Goal: Information Seeking & Learning: Learn about a topic

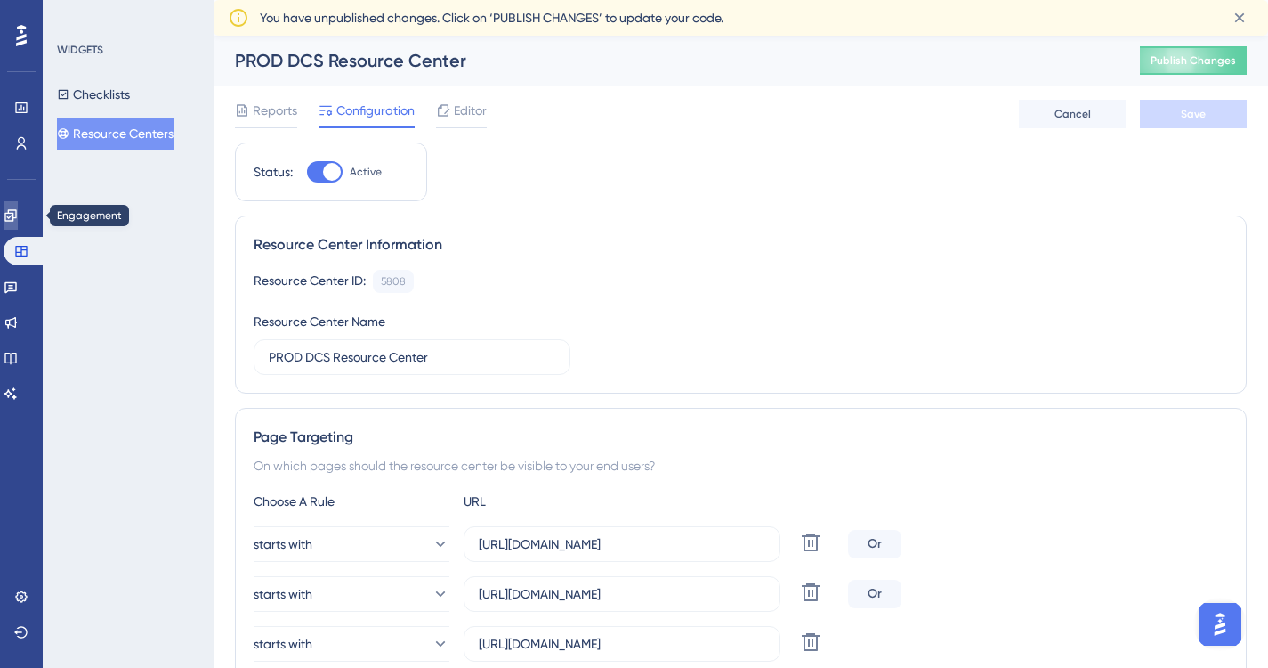
click at [16, 214] on icon at bounding box center [10, 215] width 12 height 12
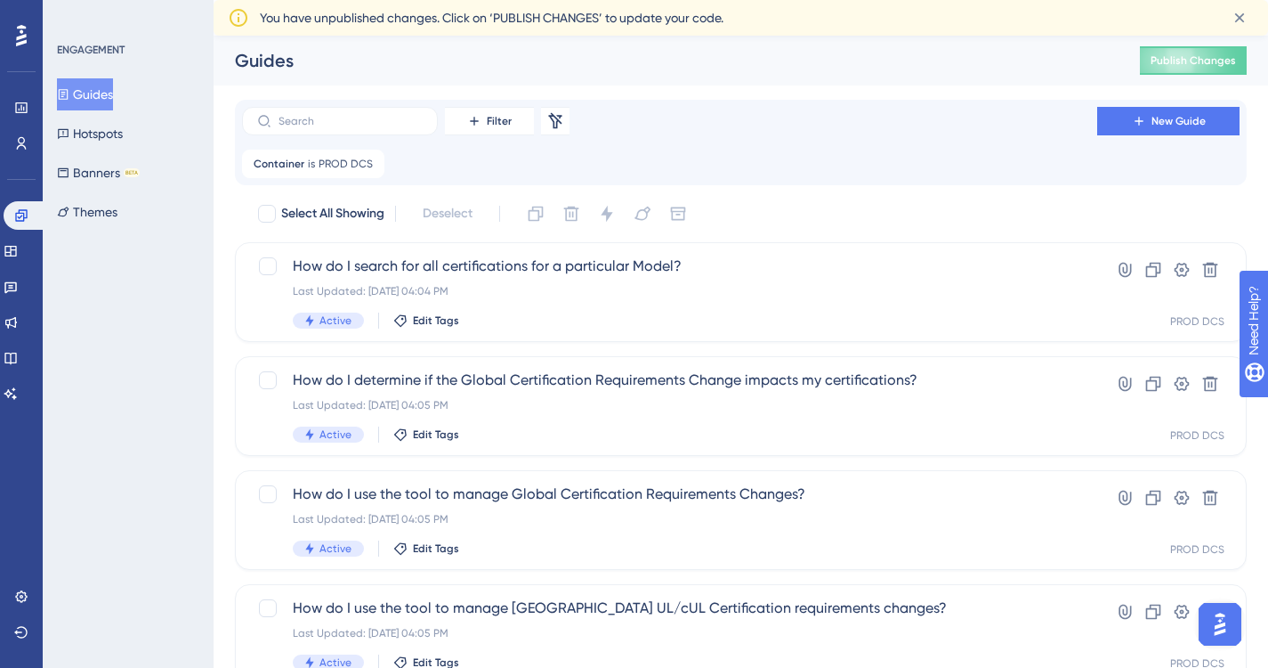
click at [98, 93] on button "Guides" at bounding box center [85, 94] width 56 height 32
click at [366, 163] on icon at bounding box center [371, 163] width 11 height 11
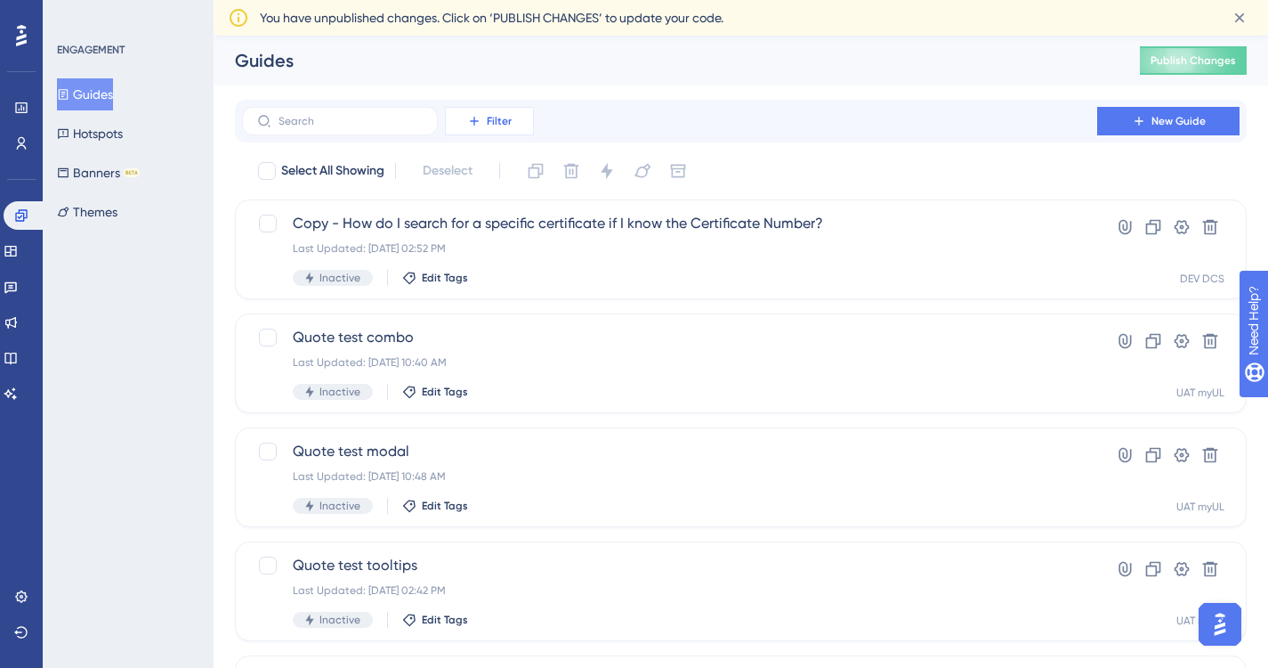
click at [492, 119] on span "Filter" at bounding box center [499, 121] width 25 height 14
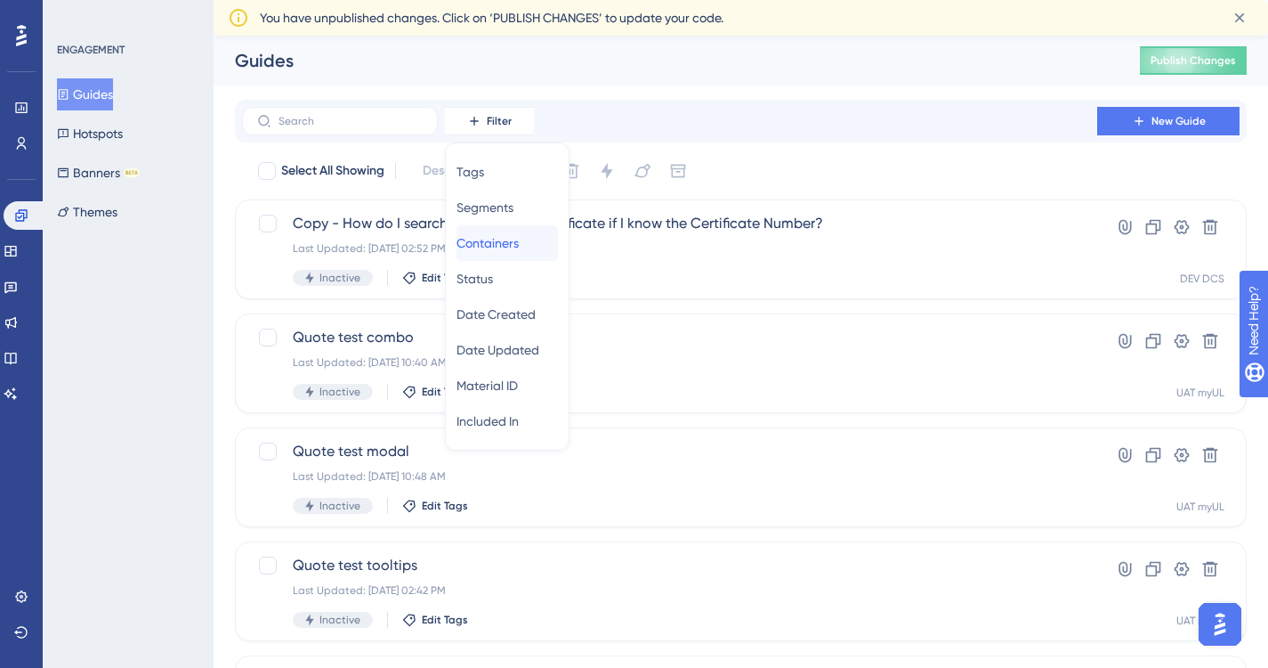
click at [495, 241] on span "Containers" at bounding box center [488, 242] width 62 height 21
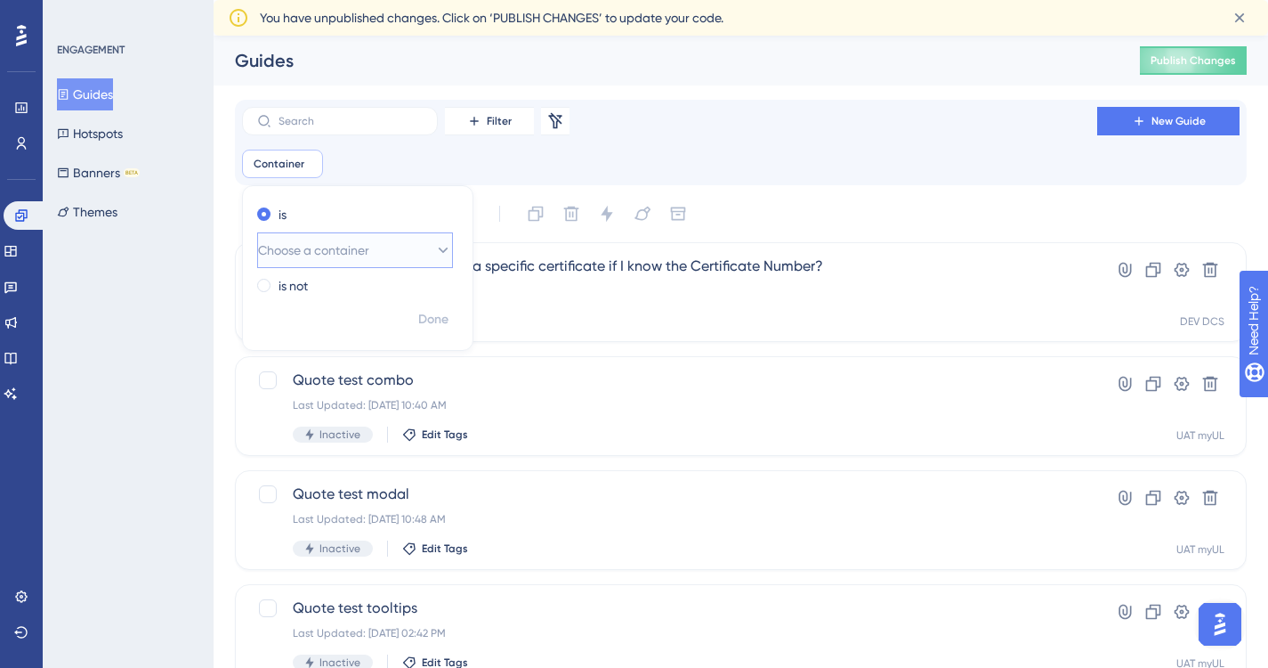
click at [434, 247] on icon at bounding box center [443, 250] width 18 height 18
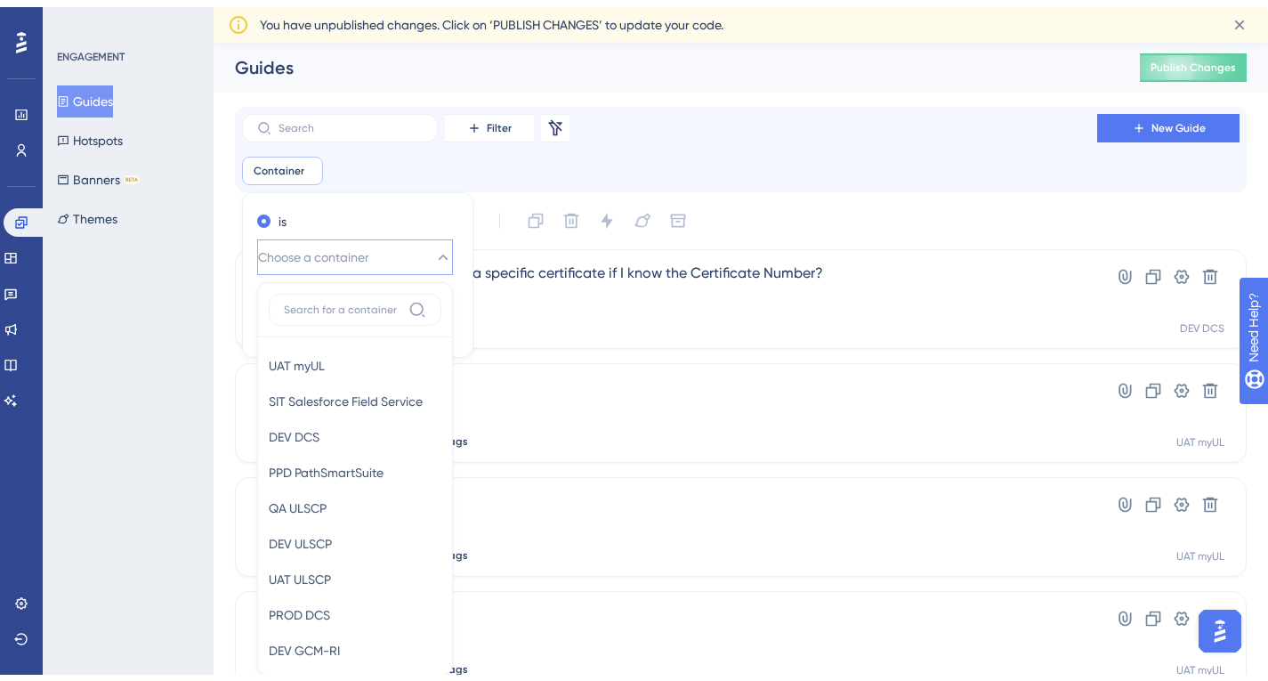
scroll to position [138, 0]
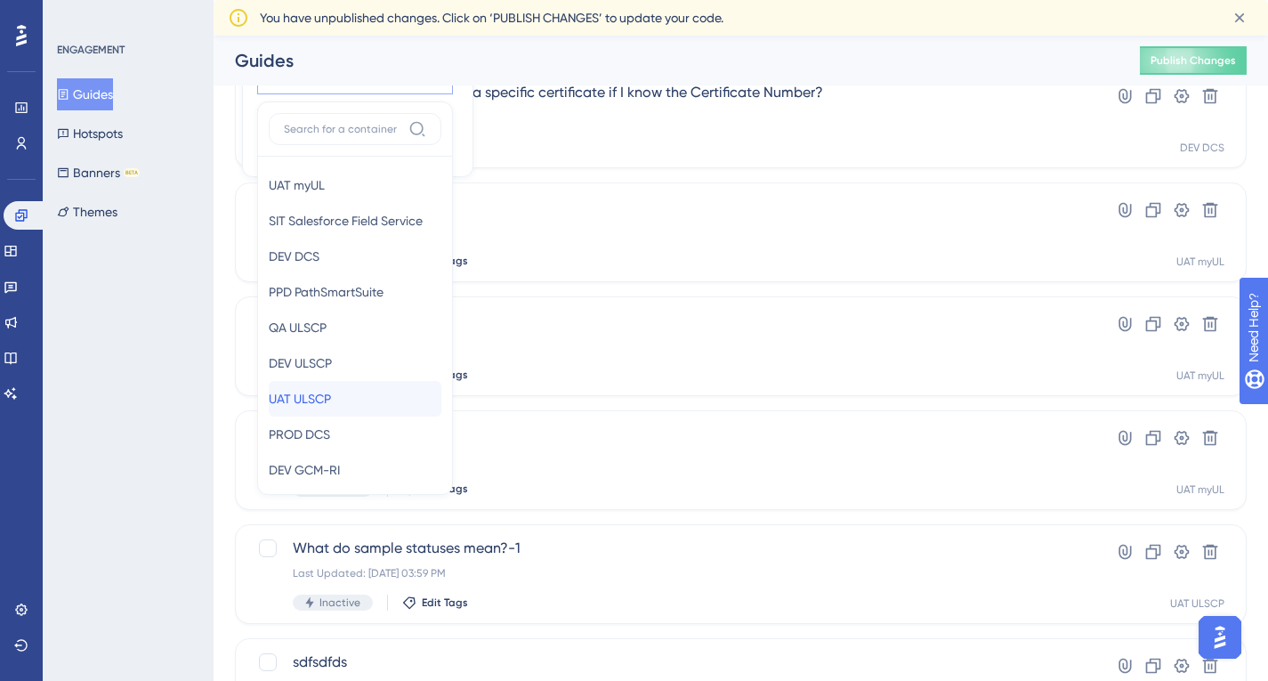
click at [331, 395] on span "UAT ULSCP" at bounding box center [300, 398] width 62 height 21
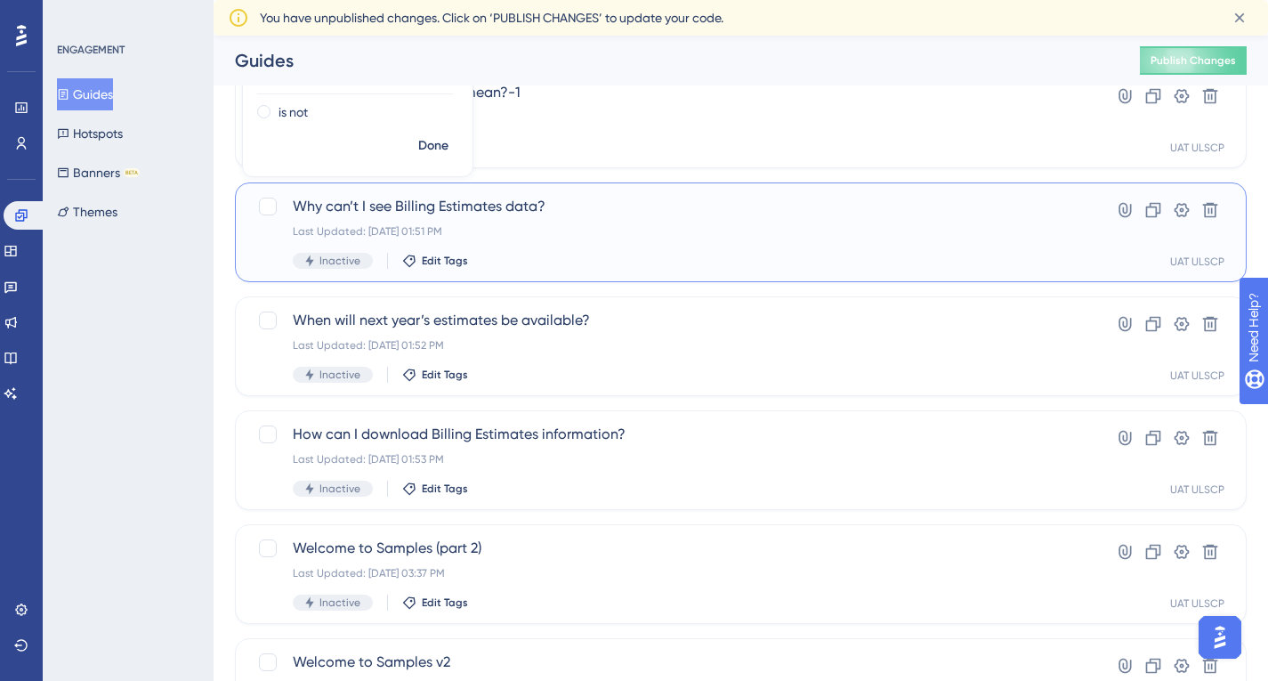
drag, startPoint x: 559, startPoint y: 204, endPoint x: 293, endPoint y: 205, distance: 266.1
click at [293, 205] on span "Why can’t I see Billing Estimates data?" at bounding box center [670, 206] width 754 height 21
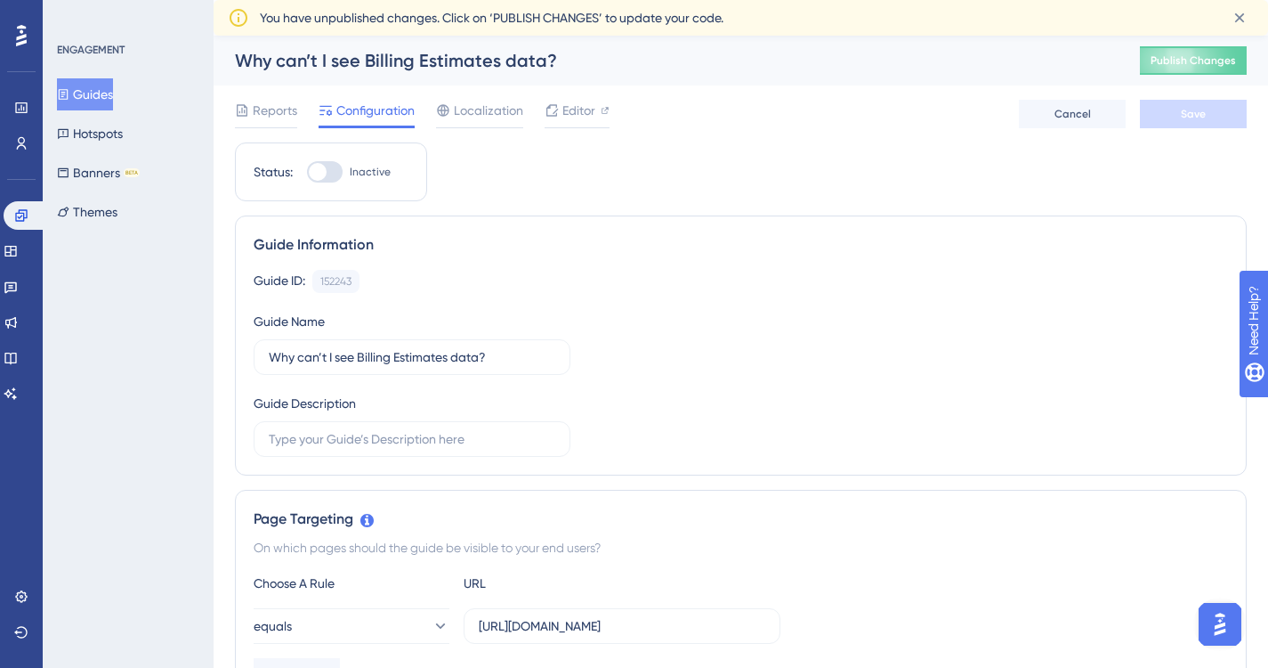
click at [86, 91] on button "Guides" at bounding box center [85, 94] width 56 height 32
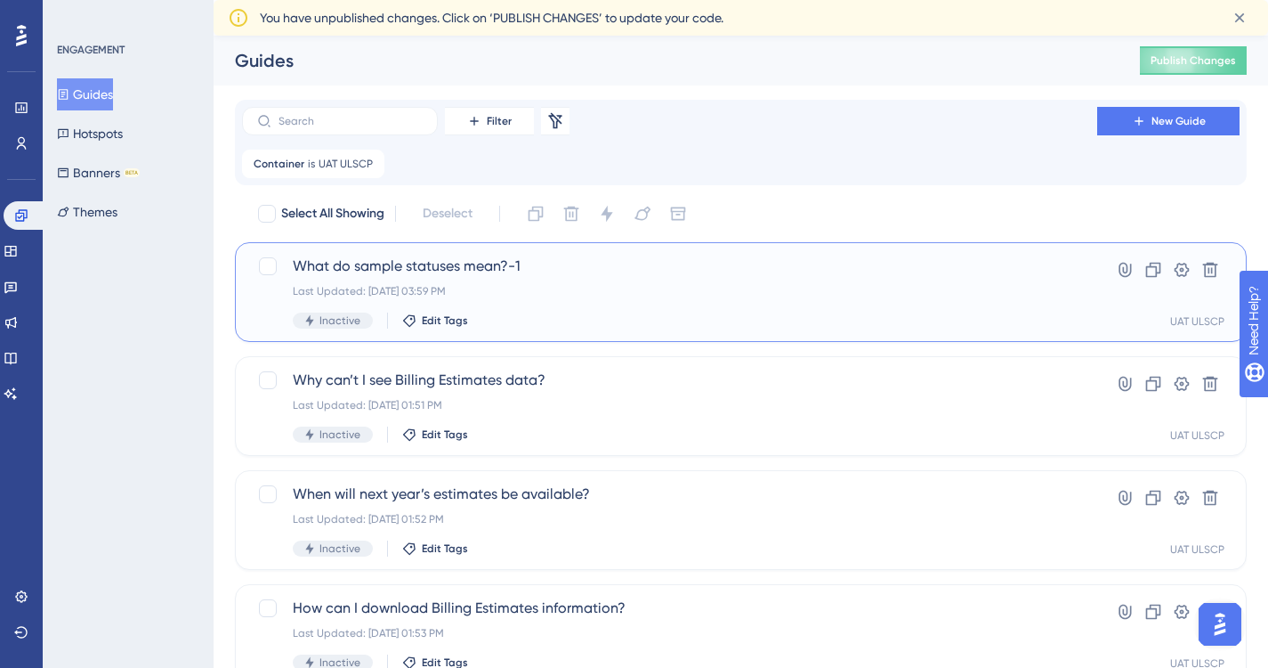
drag, startPoint x: 531, startPoint y: 264, endPoint x: 534, endPoint y: 290, distance: 26.0
click at [534, 290] on div "What do sample statuses mean?-1 Last Updated: [DATE] 03:59 PM Inactive Edit Tags" at bounding box center [670, 291] width 754 height 73
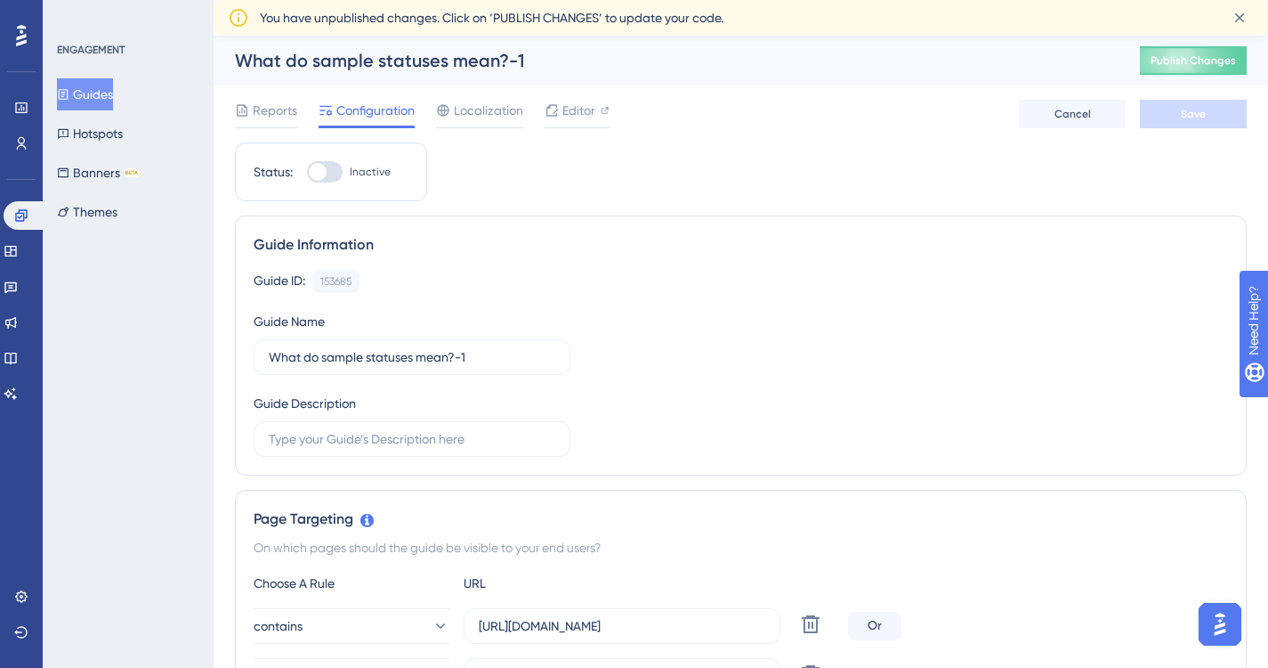
click at [111, 90] on button "Guides" at bounding box center [85, 94] width 56 height 32
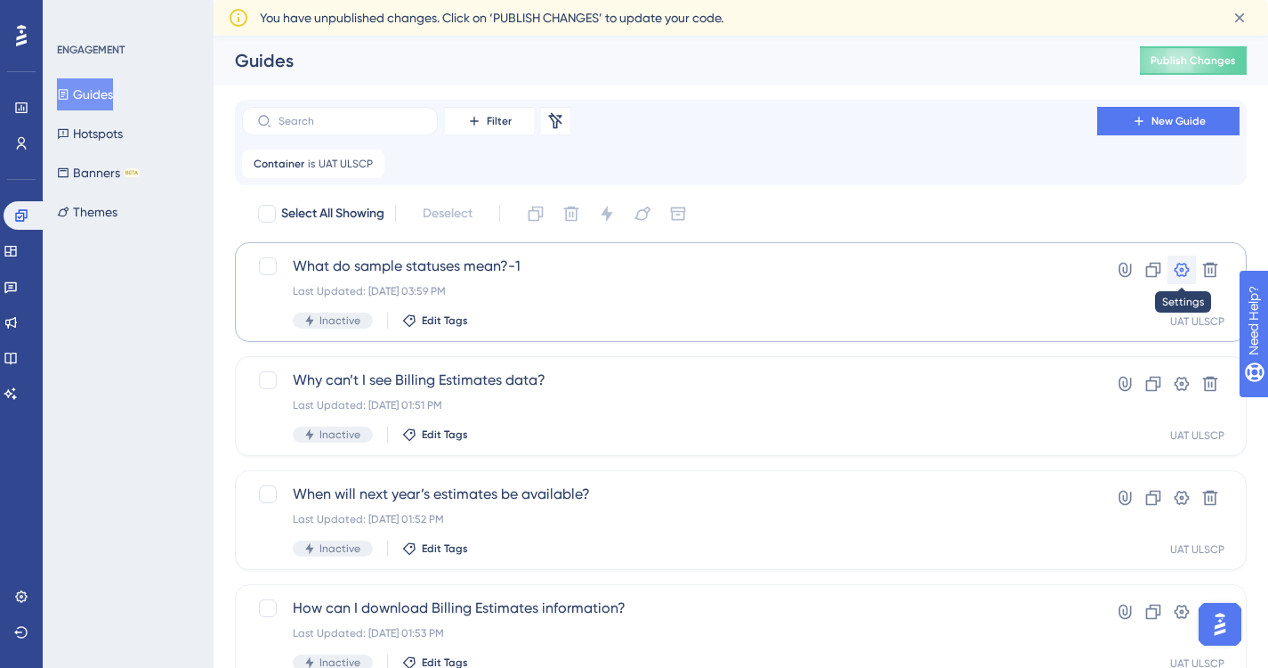
click at [1179, 268] on icon at bounding box center [1182, 270] width 18 height 18
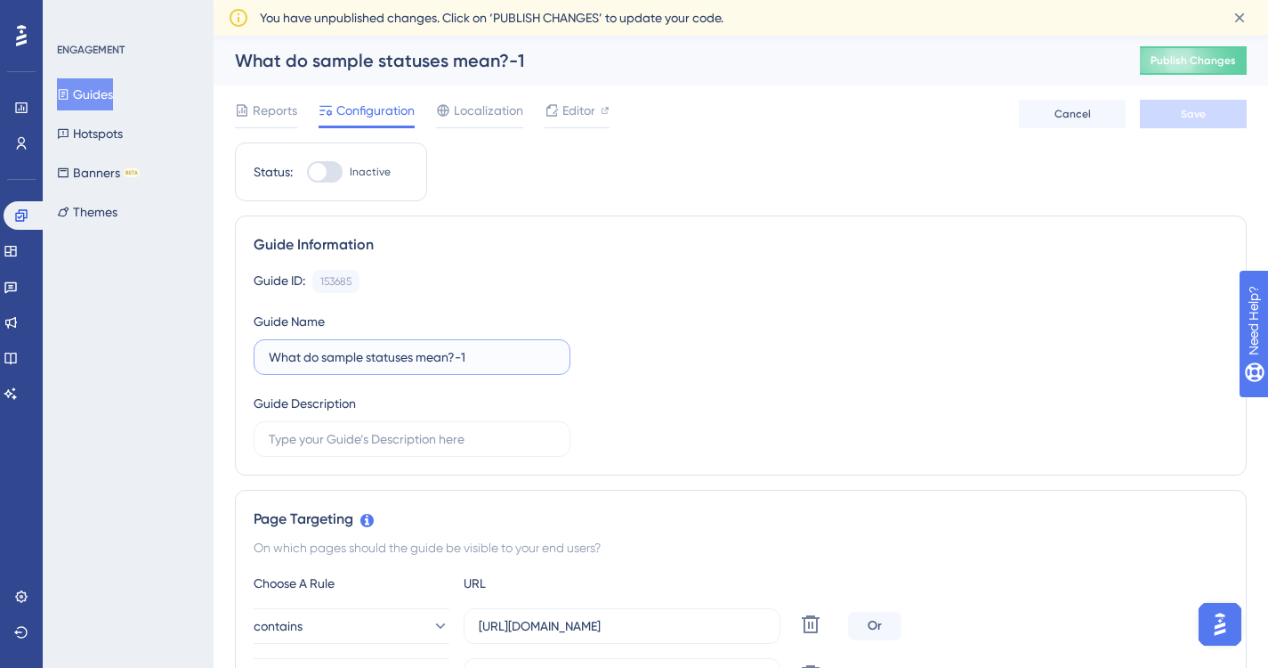
drag, startPoint x: 500, startPoint y: 356, endPoint x: 225, endPoint y: 351, distance: 275.1
click at [109, 95] on button "Guides" at bounding box center [85, 94] width 56 height 32
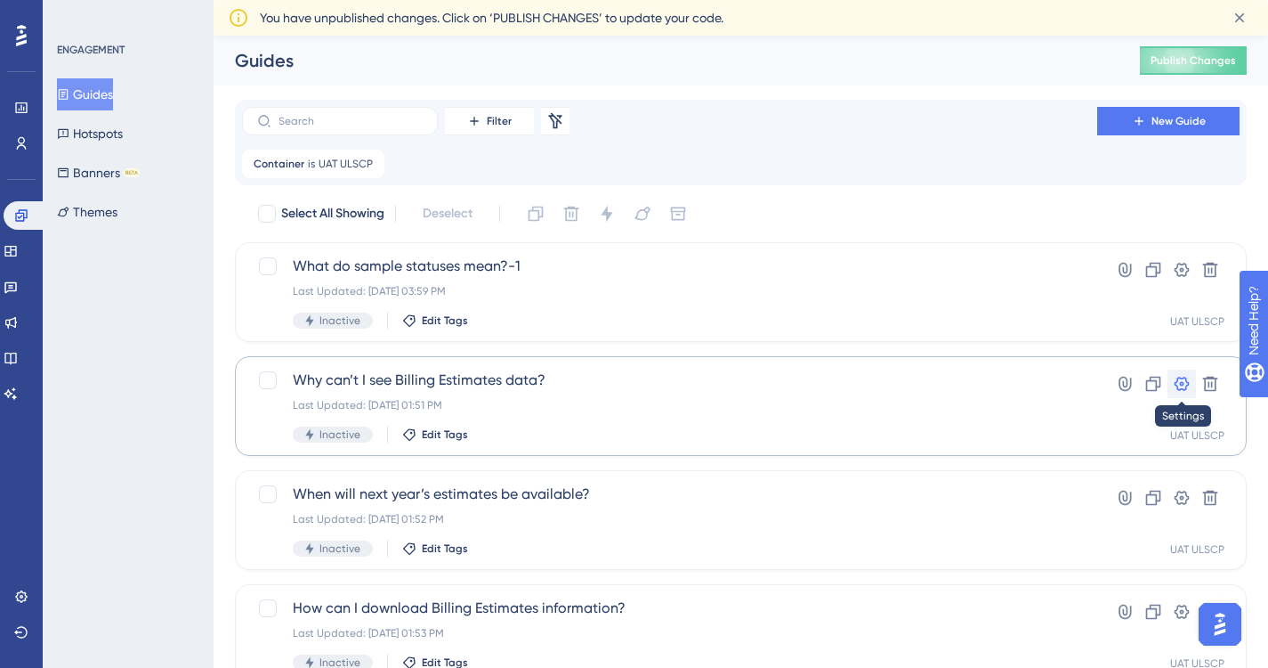
click at [1185, 382] on icon at bounding box center [1182, 384] width 18 height 18
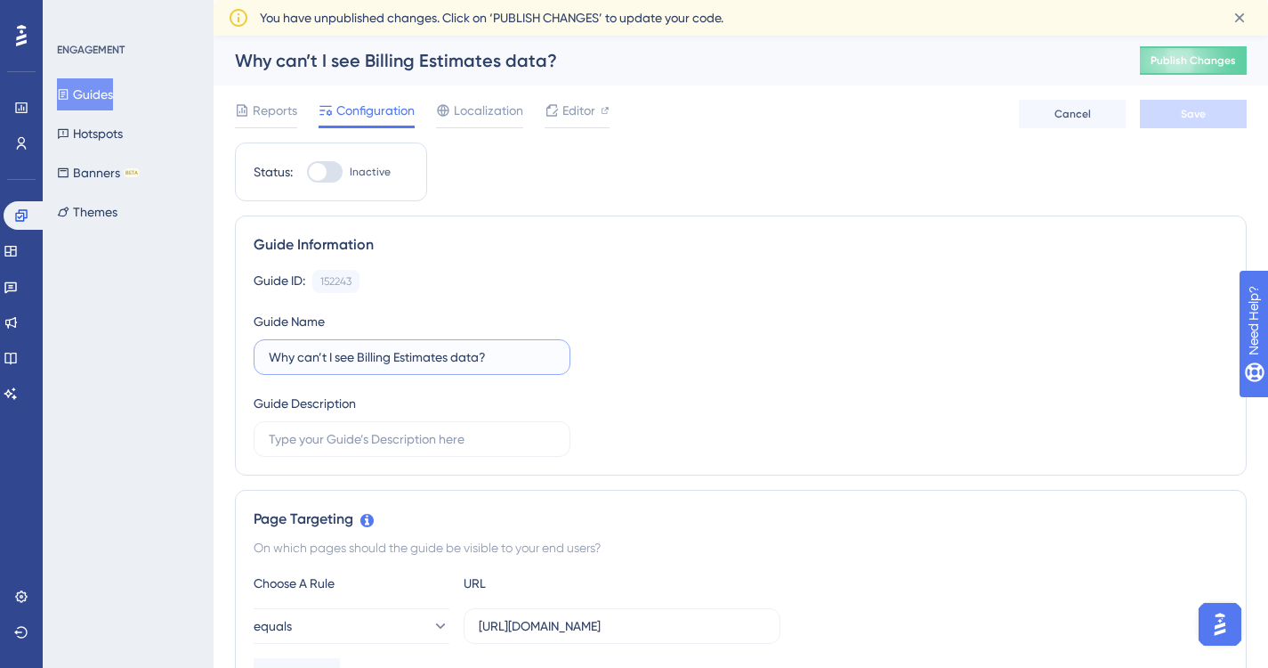
drag, startPoint x: 523, startPoint y: 358, endPoint x: 204, endPoint y: 356, distance: 319.5
click at [113, 93] on button "Guides" at bounding box center [85, 94] width 56 height 32
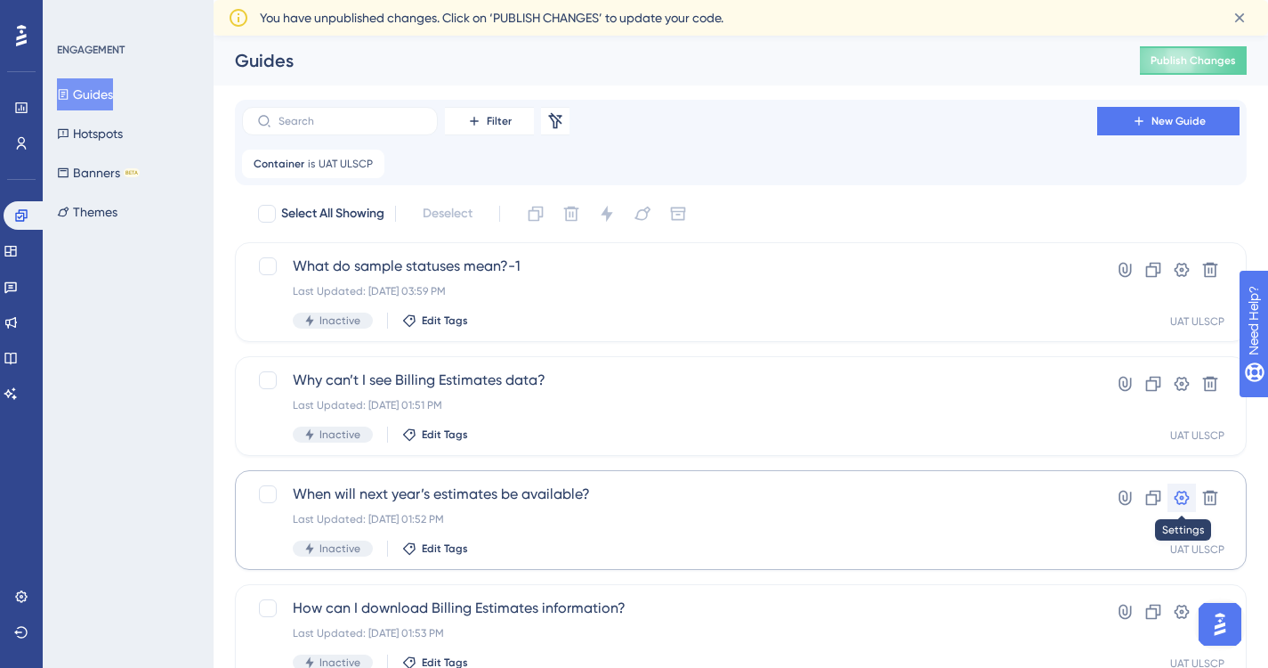
click at [1182, 498] on icon at bounding box center [1182, 497] width 15 height 14
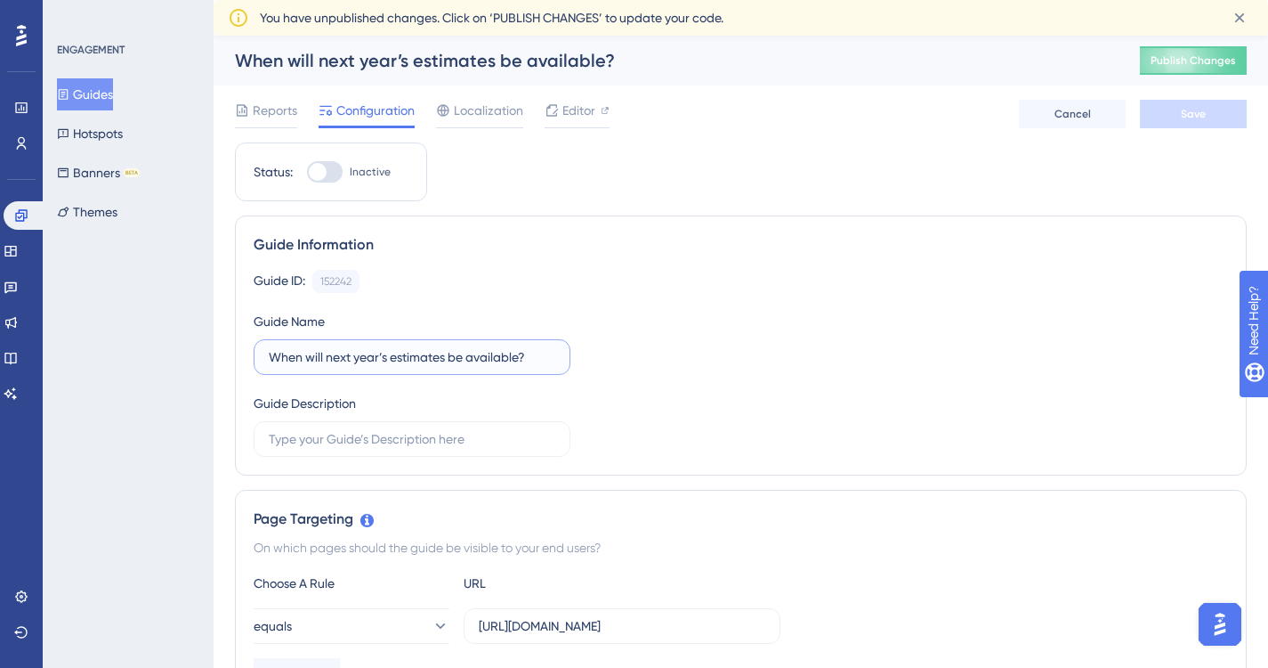
drag, startPoint x: 551, startPoint y: 360, endPoint x: 207, endPoint y: 355, distance: 344.5
click at [88, 93] on button "Guides" at bounding box center [85, 94] width 56 height 32
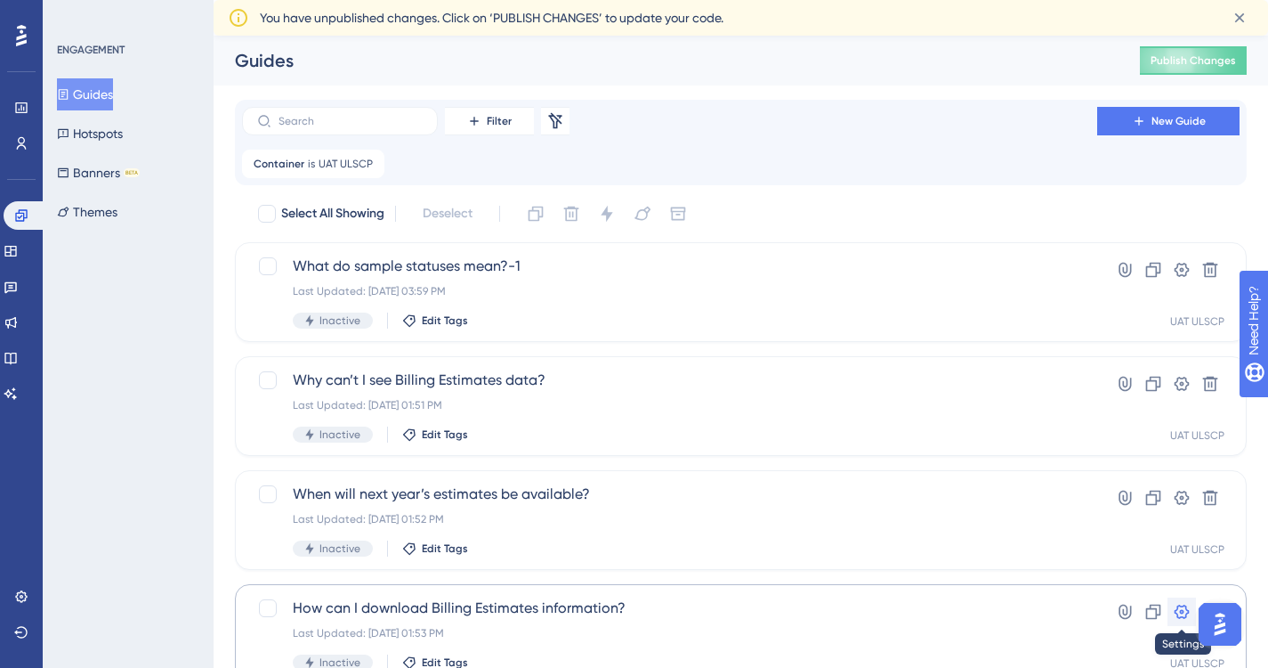
click at [1179, 607] on icon at bounding box center [1182, 612] width 18 height 18
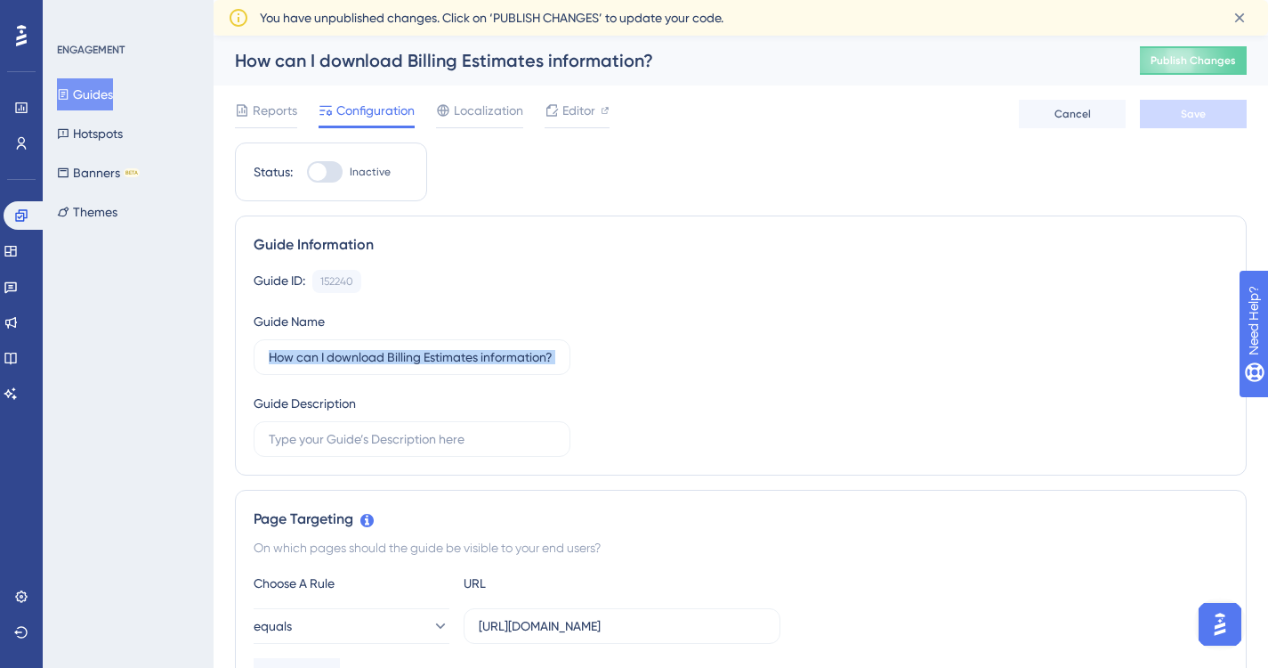
drag, startPoint x: 562, startPoint y: 353, endPoint x: 247, endPoint y: 355, distance: 314.2
click at [247, 355] on div "Guide Information Guide ID: 152240 Copy Guide Name How can I download Billing E…" at bounding box center [741, 345] width 1012 height 260
copy input "text"
click at [110, 93] on button "Guides" at bounding box center [85, 94] width 56 height 32
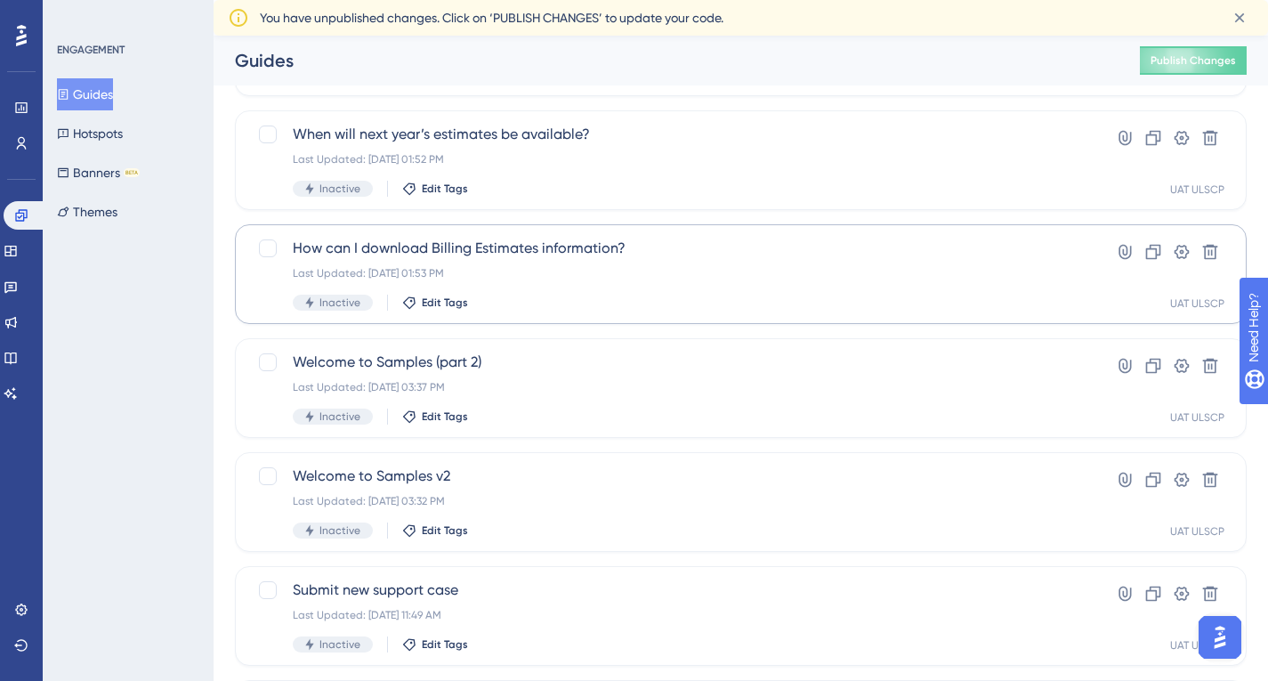
scroll to position [356, 0]
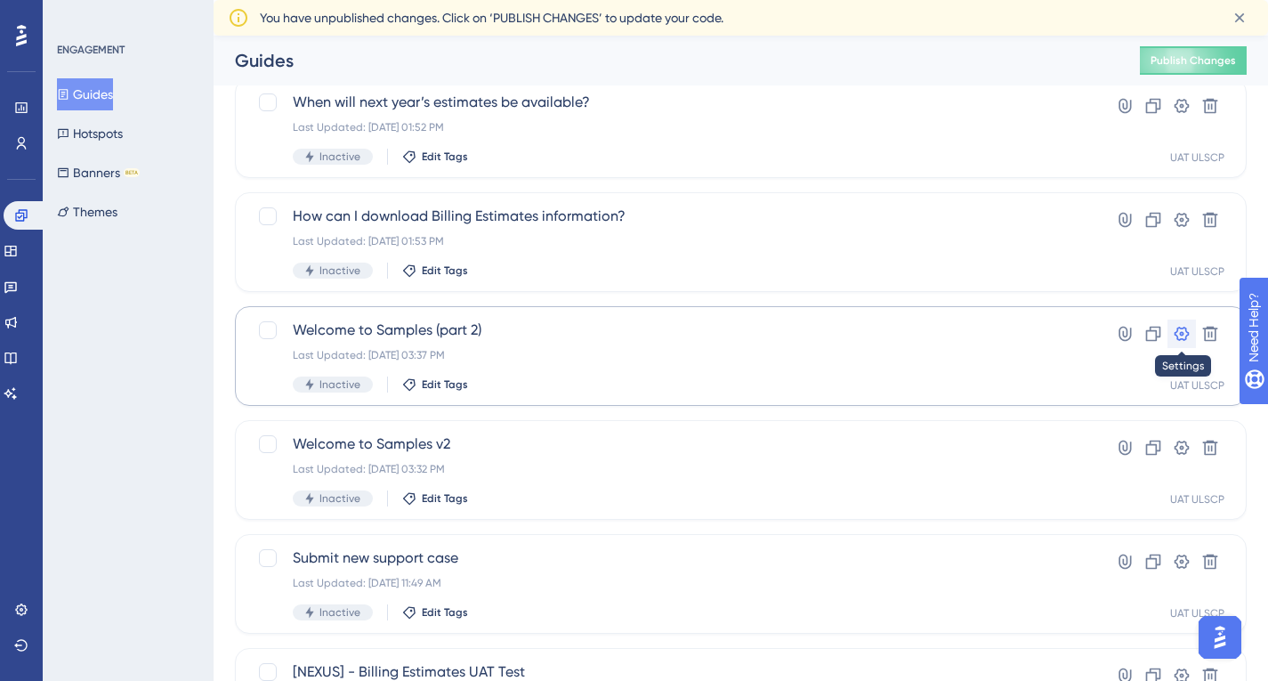
click at [1184, 335] on icon at bounding box center [1182, 334] width 15 height 14
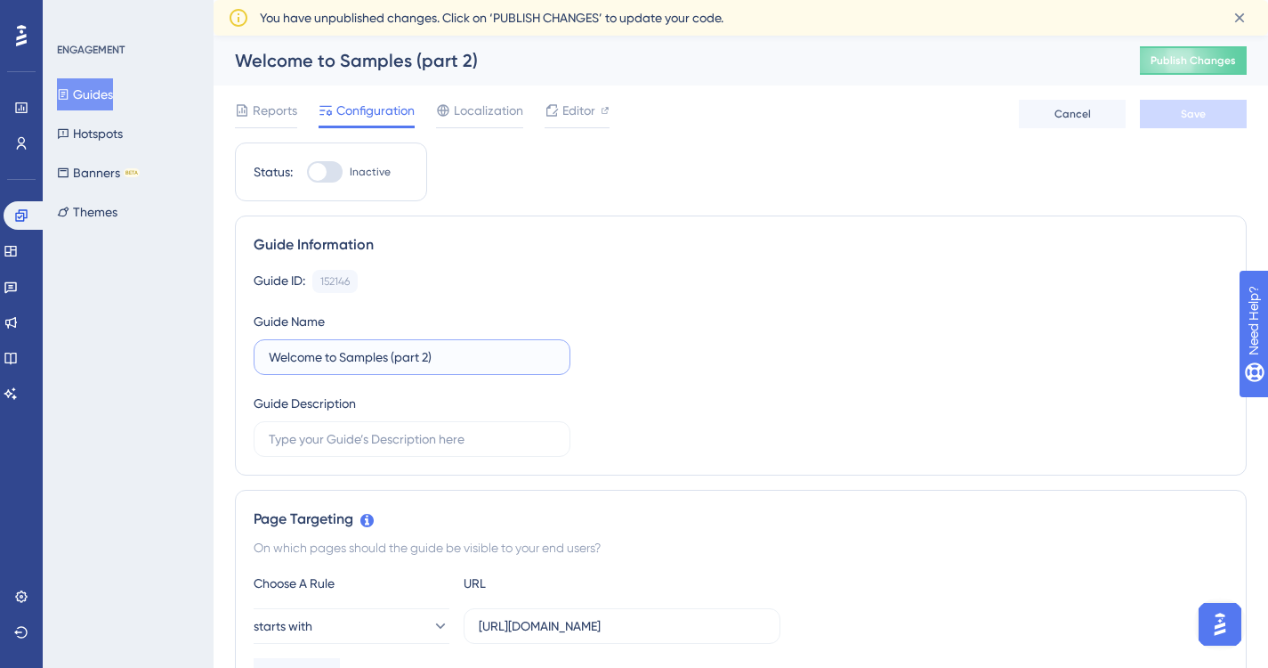
drag, startPoint x: 455, startPoint y: 358, endPoint x: 200, endPoint y: 350, distance: 254.7
click at [109, 94] on button "Guides" at bounding box center [85, 94] width 56 height 32
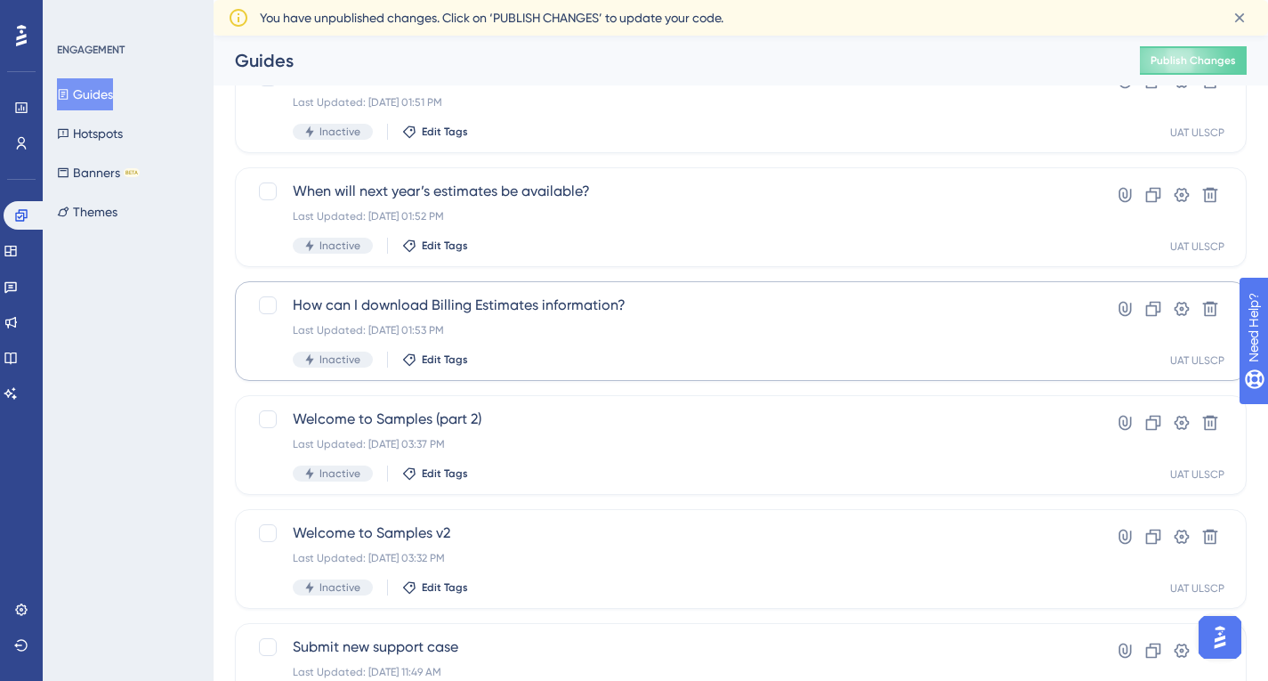
scroll to position [356, 0]
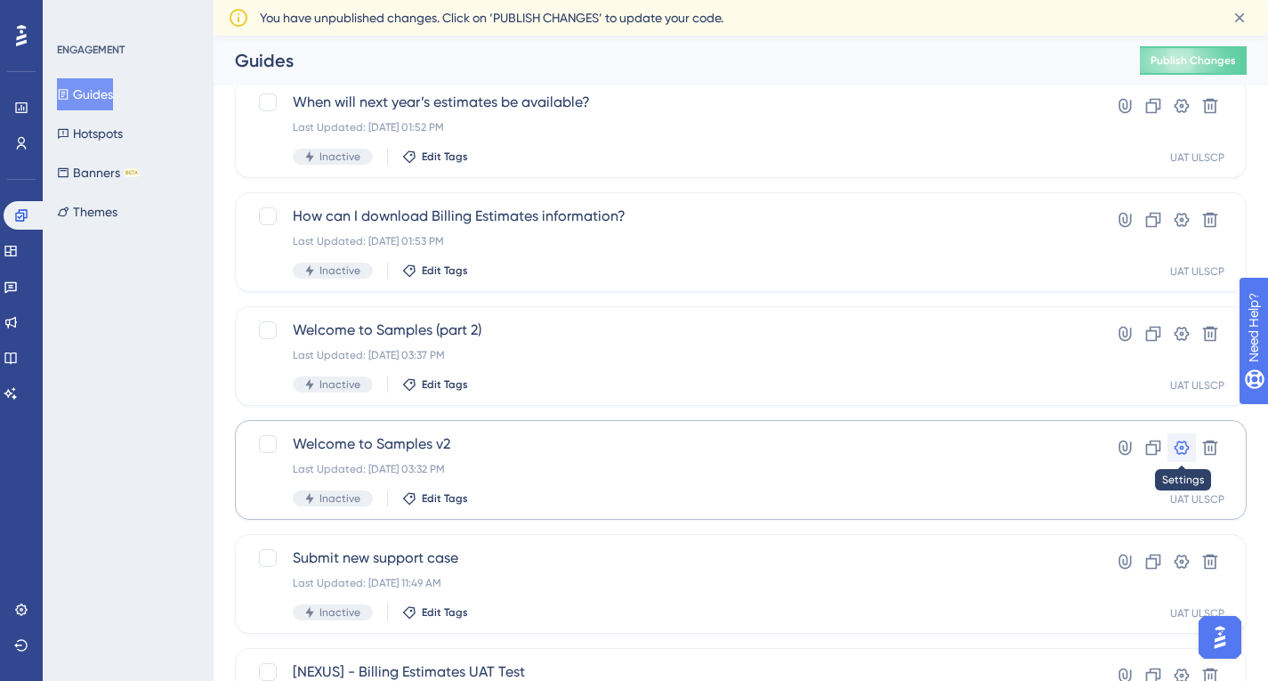
click at [1186, 447] on icon at bounding box center [1182, 448] width 18 height 18
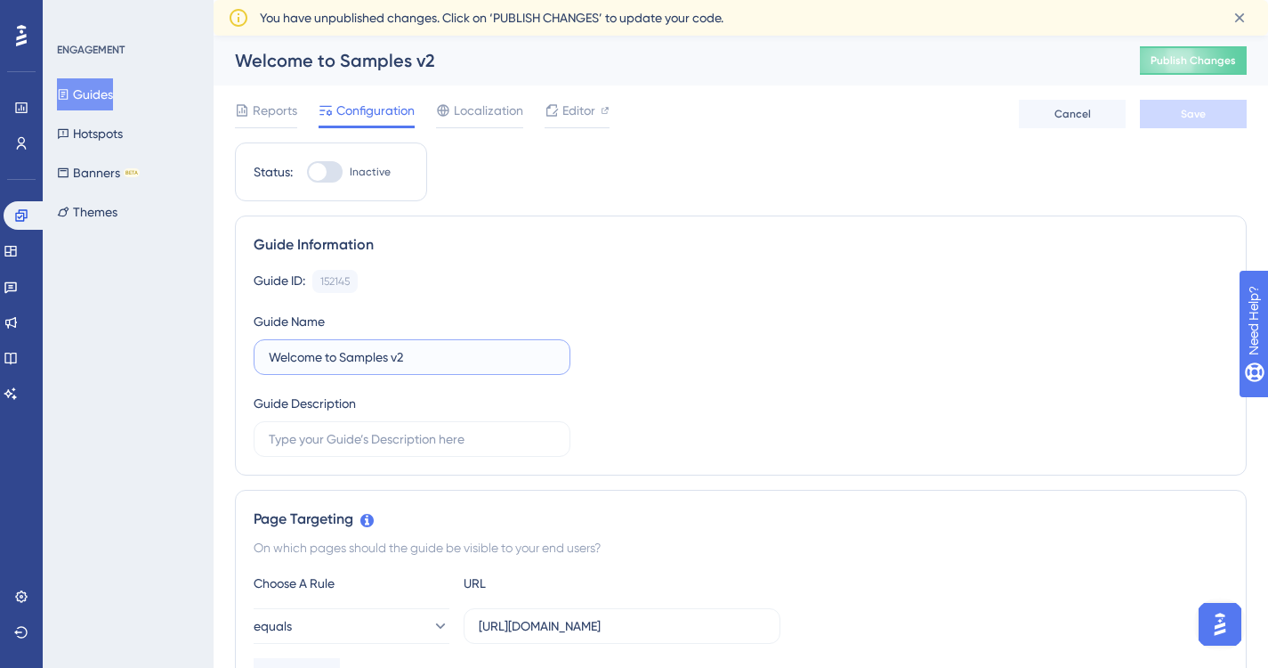
drag, startPoint x: 442, startPoint y: 352, endPoint x: 189, endPoint y: 356, distance: 253.7
click at [112, 95] on button "Guides" at bounding box center [85, 94] width 56 height 32
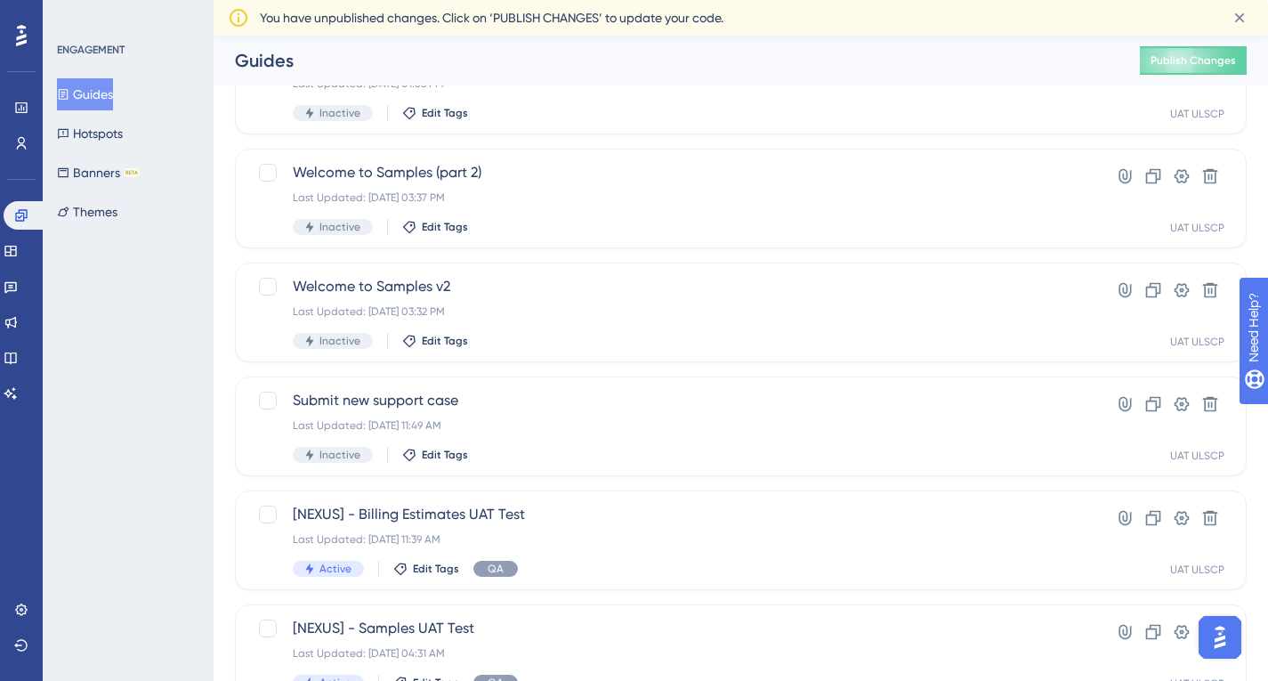
scroll to position [534, 0]
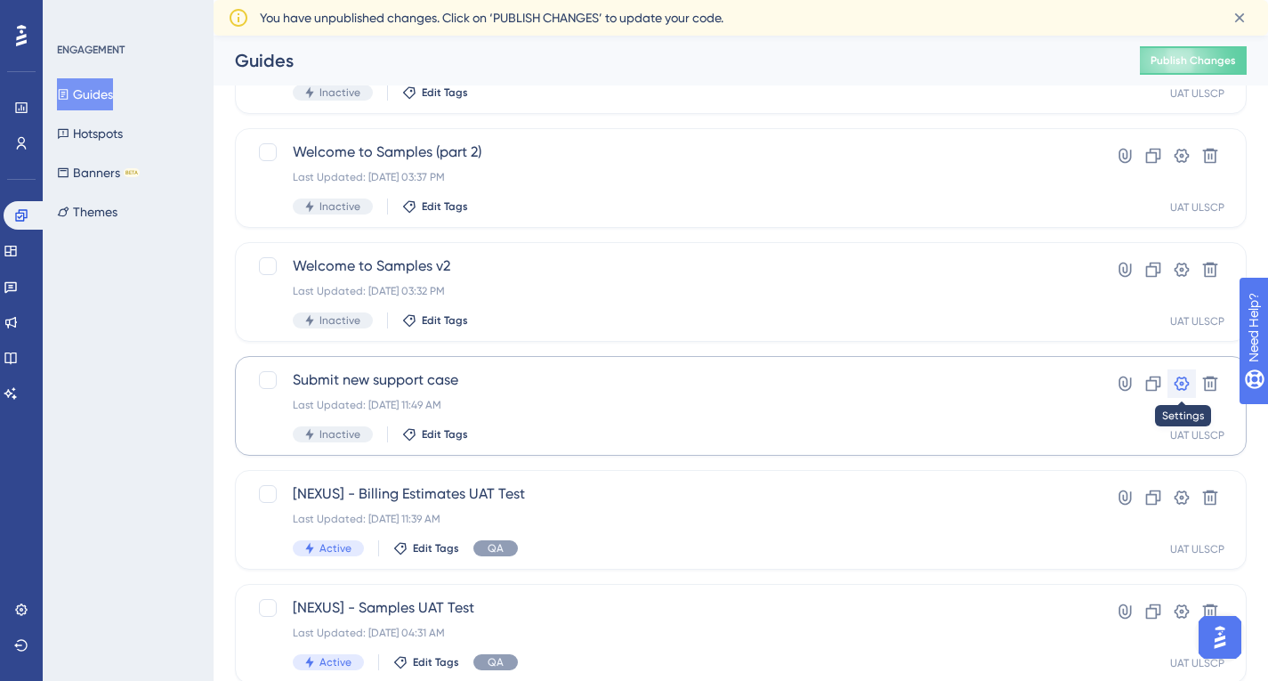
click at [1183, 383] on icon at bounding box center [1182, 384] width 15 height 14
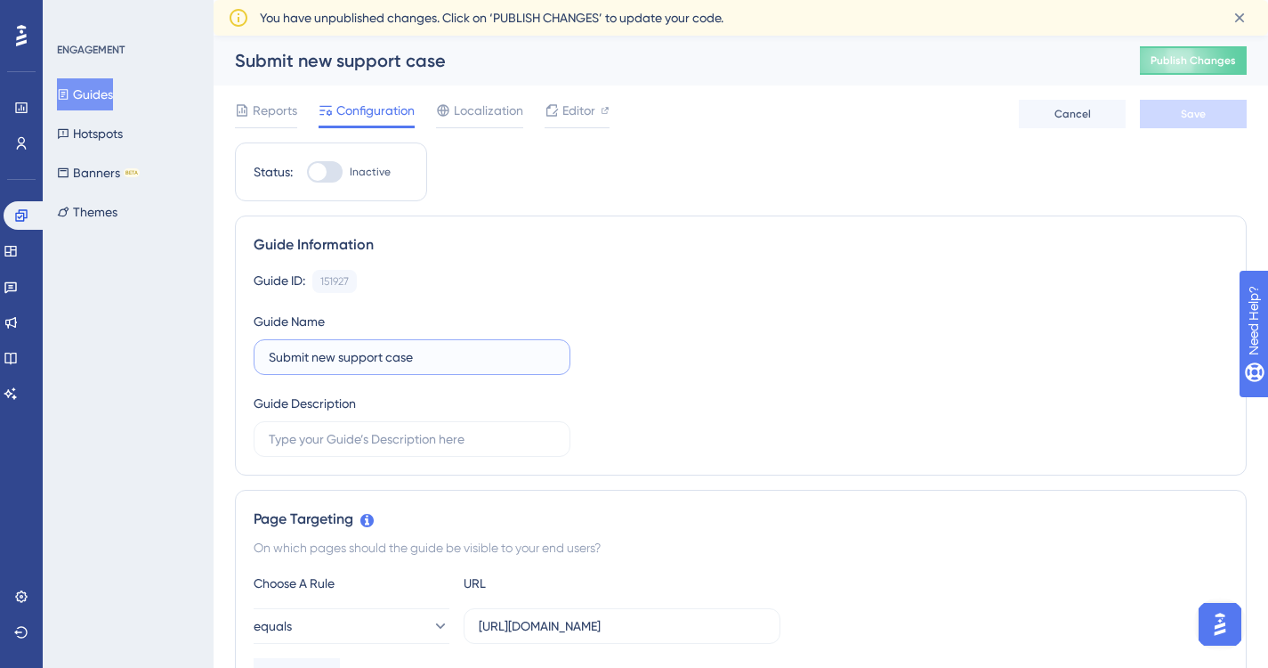
drag, startPoint x: 443, startPoint y: 353, endPoint x: 248, endPoint y: 358, distance: 195.0
click at [248, 358] on div "Guide Information Guide ID: 151927 Copy Guide Name Submit new support case Guid…" at bounding box center [741, 345] width 1012 height 260
click at [109, 101] on button "Guides" at bounding box center [85, 94] width 56 height 32
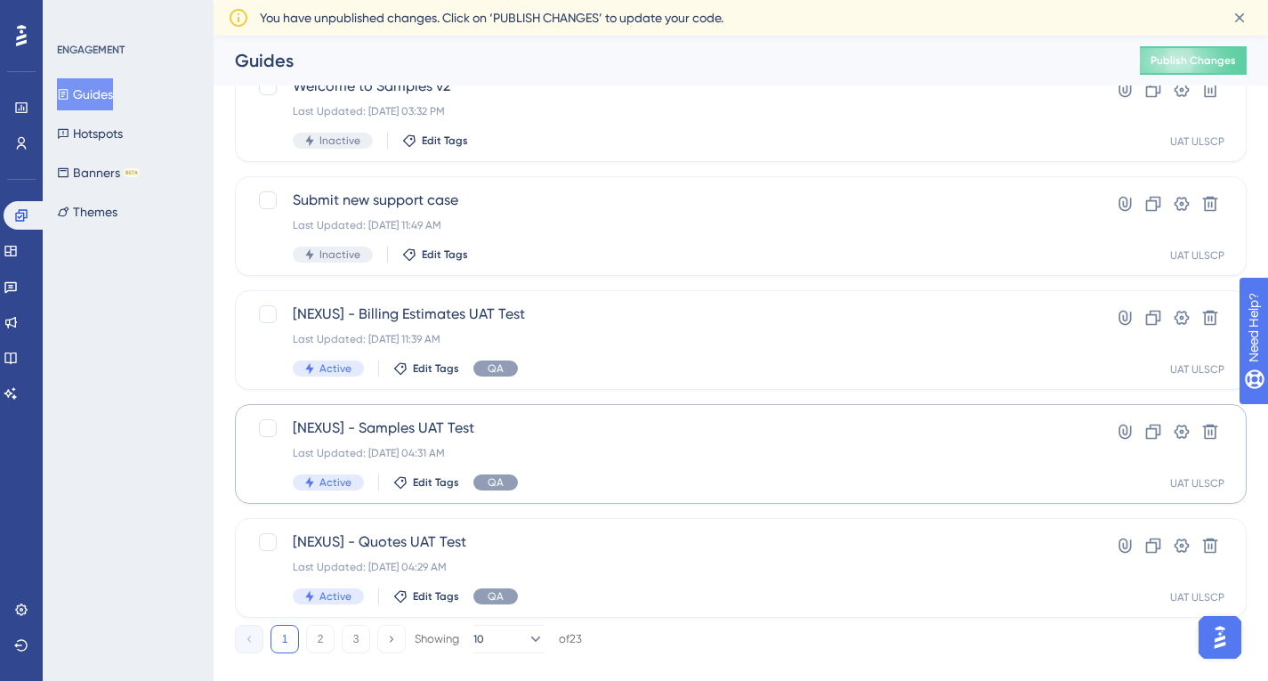
scroll to position [743, 0]
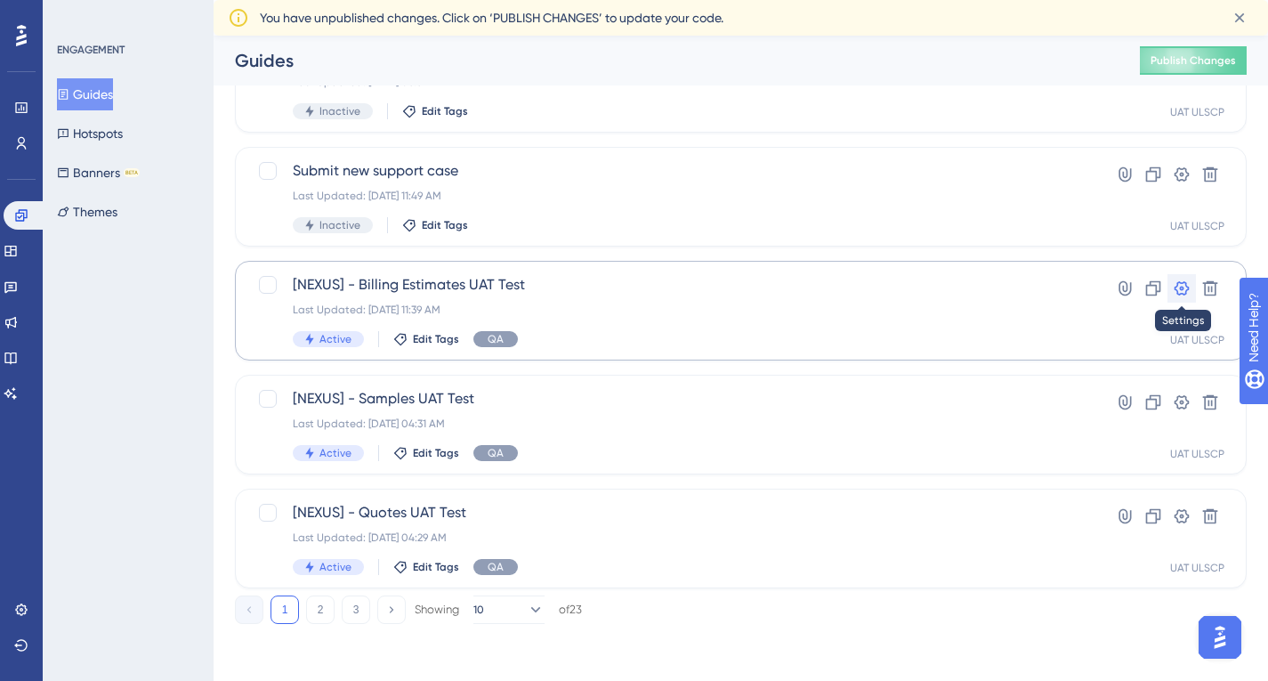
click at [1181, 290] on icon at bounding box center [1182, 288] width 15 height 14
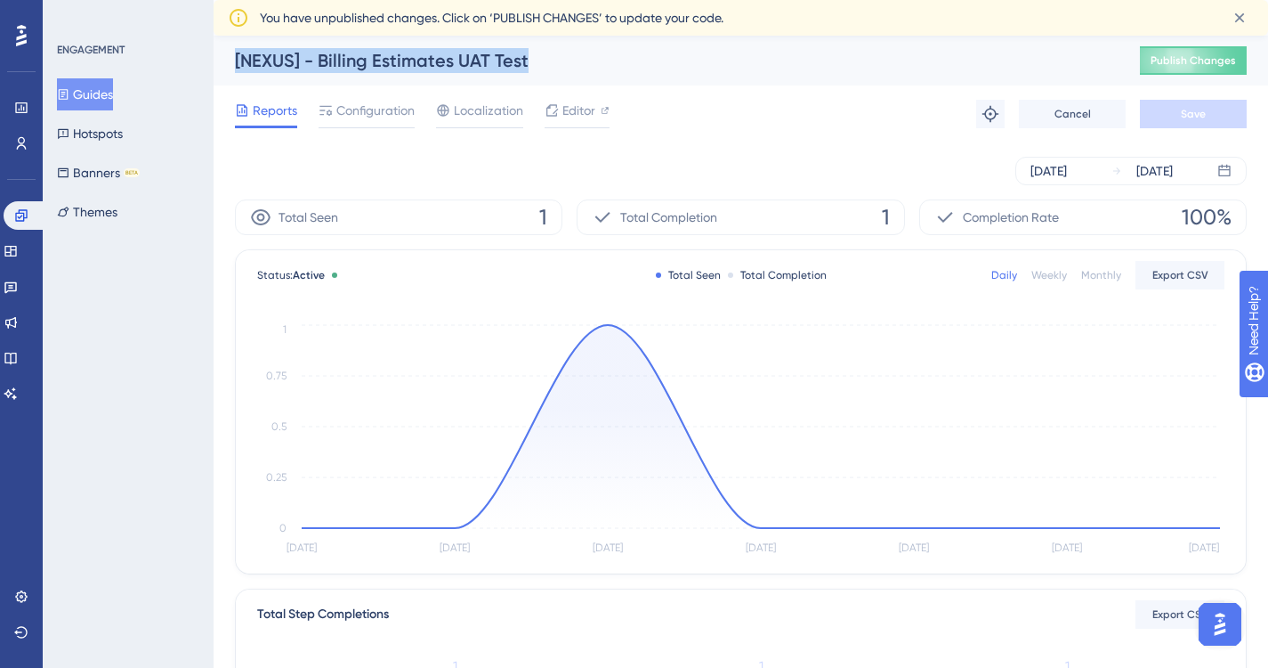
drag, startPoint x: 538, startPoint y: 61, endPoint x: 233, endPoint y: 73, distance: 304.6
click at [233, 73] on div "[NEXUS] - Billing Estimates UAT Test Publish Changes" at bounding box center [741, 61] width 1055 height 50
click at [554, 68] on div "[NEXUS] - Billing Estimates UAT Test" at bounding box center [665, 60] width 861 height 25
drag, startPoint x: 535, startPoint y: 59, endPoint x: 201, endPoint y: 50, distance: 333.9
click at [214, 50] on div "Performance Users Engagement Widgets Feedback Product Updates Knowledge Base AI…" at bounding box center [741, 646] width 1055 height 1221
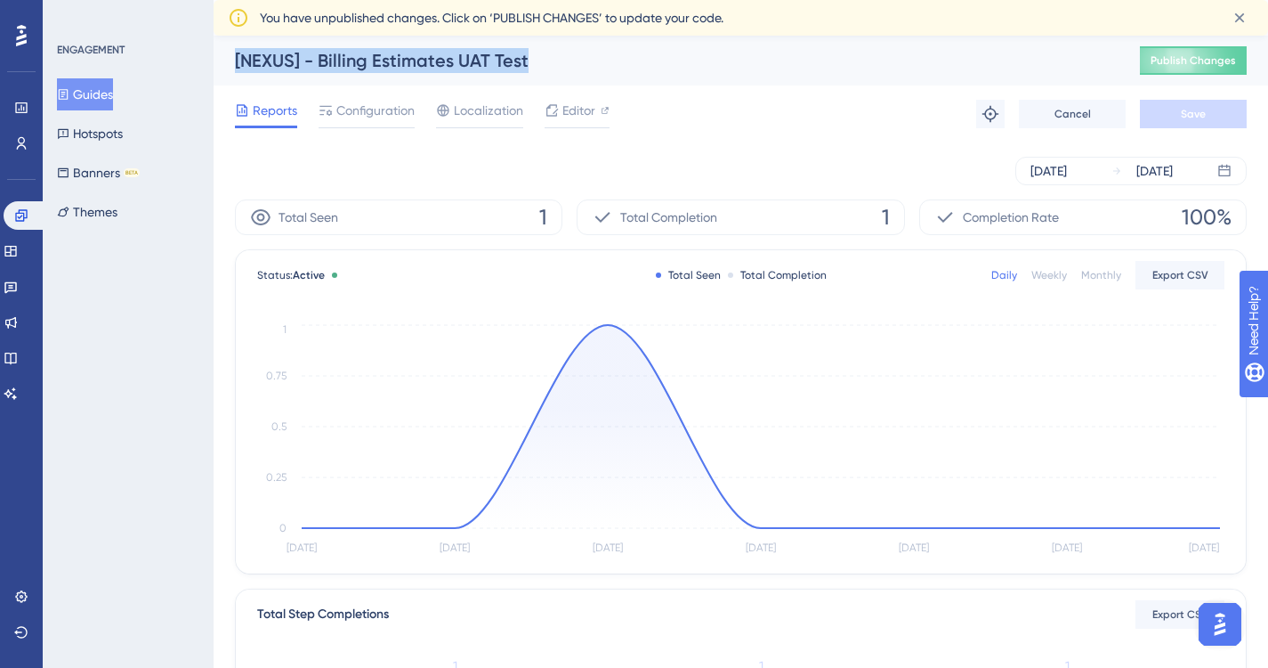
copy div "Guides Hotspots Banners BETA Themes [NEXUS] - Billing Estimates UAT Test"
click at [95, 92] on button "Guides" at bounding box center [85, 94] width 56 height 32
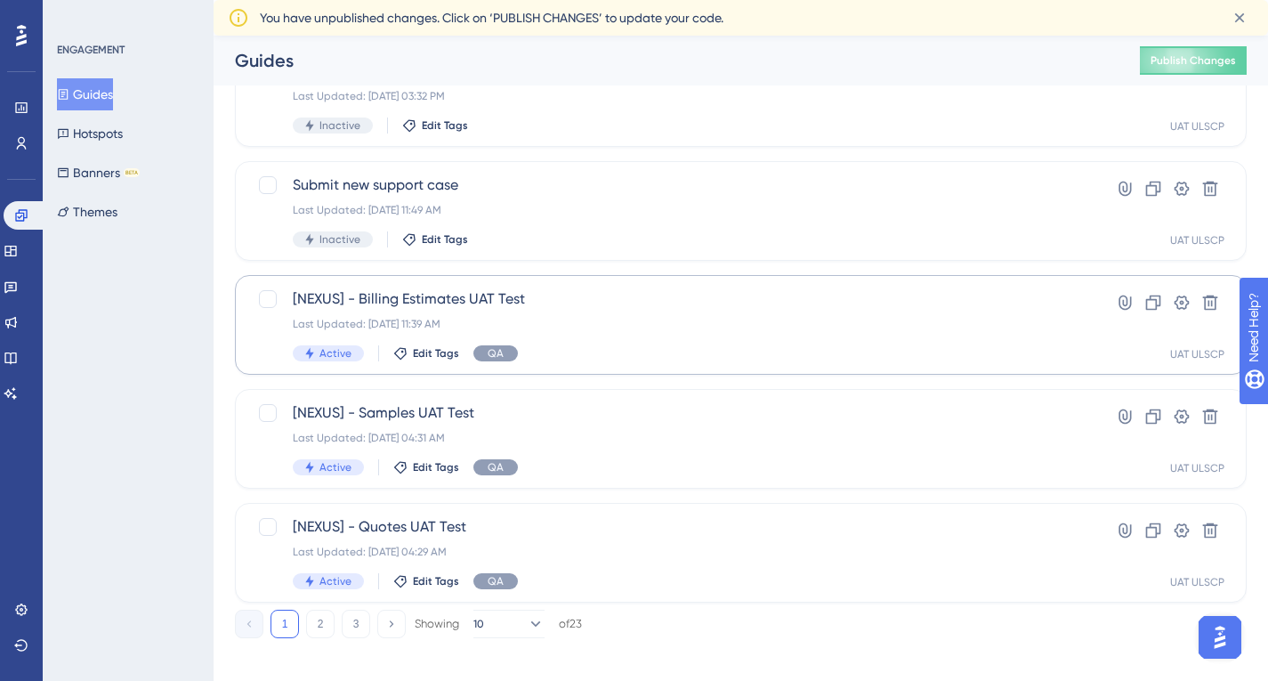
scroll to position [743, 0]
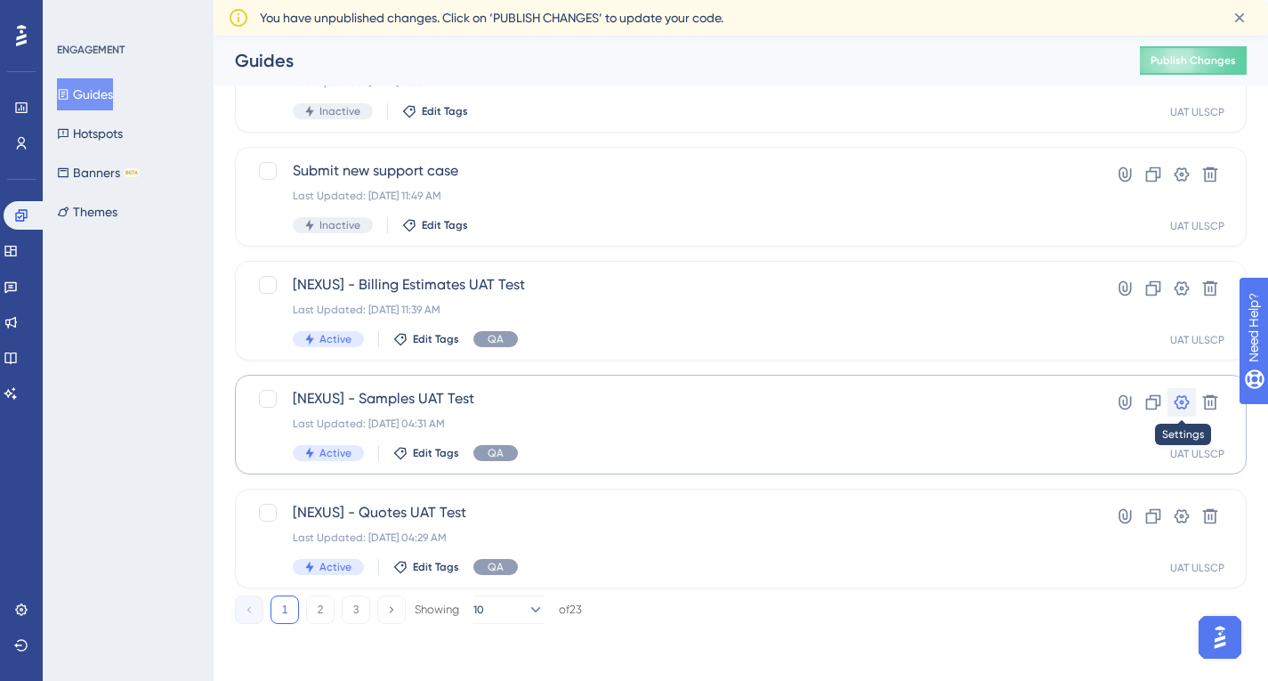
click at [1186, 395] on icon at bounding box center [1182, 402] width 18 height 18
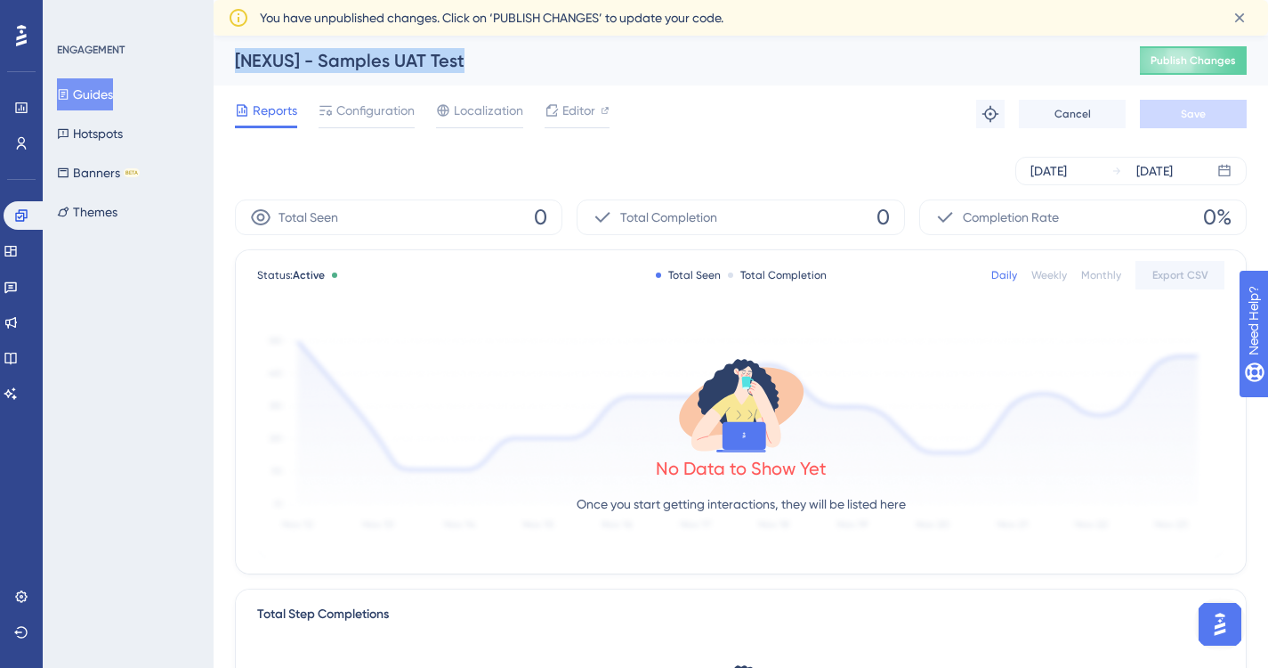
drag, startPoint x: 475, startPoint y: 67, endPoint x: 179, endPoint y: 63, distance: 296.4
click at [214, 63] on div "Performance Users Engagement Widgets Feedback Product Updates Knowledge Base AI…" at bounding box center [741, 646] width 1055 height 1221
copy div "Guides Hotspots Banners BETA Themes [NEXUS] - Samples UAT Test"
click at [103, 93] on button "Guides" at bounding box center [85, 94] width 56 height 32
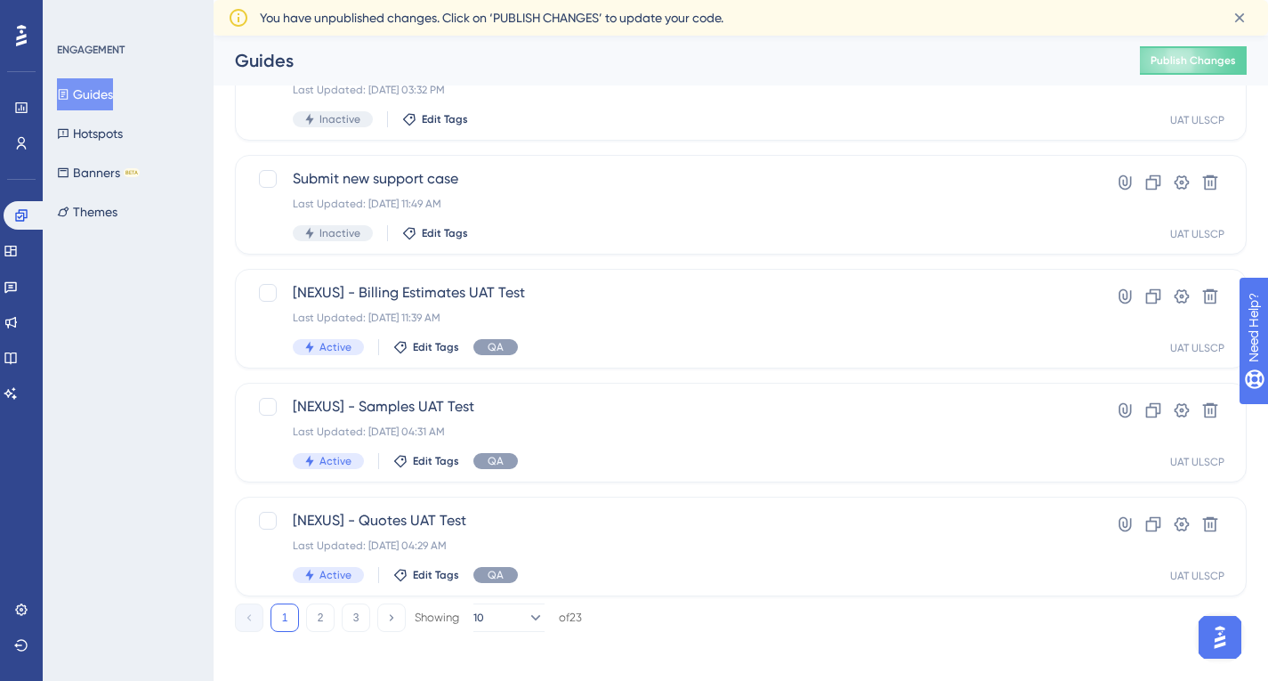
scroll to position [743, 0]
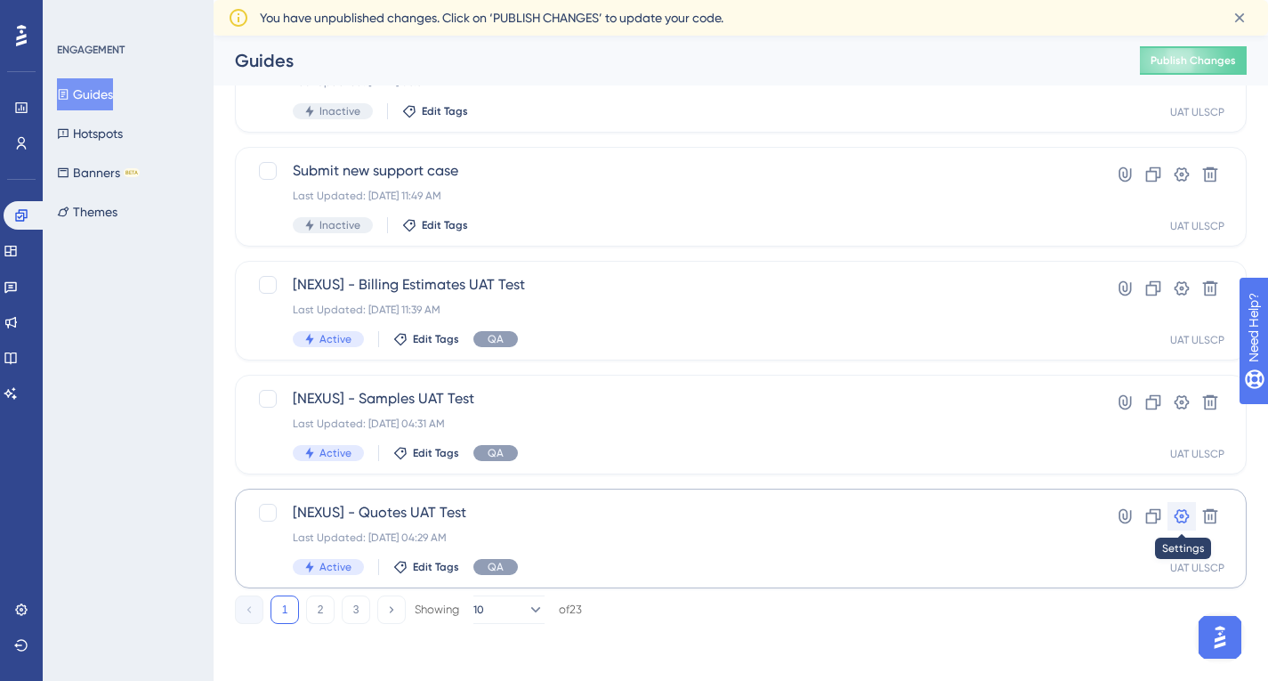
click at [1184, 512] on icon at bounding box center [1182, 516] width 18 height 18
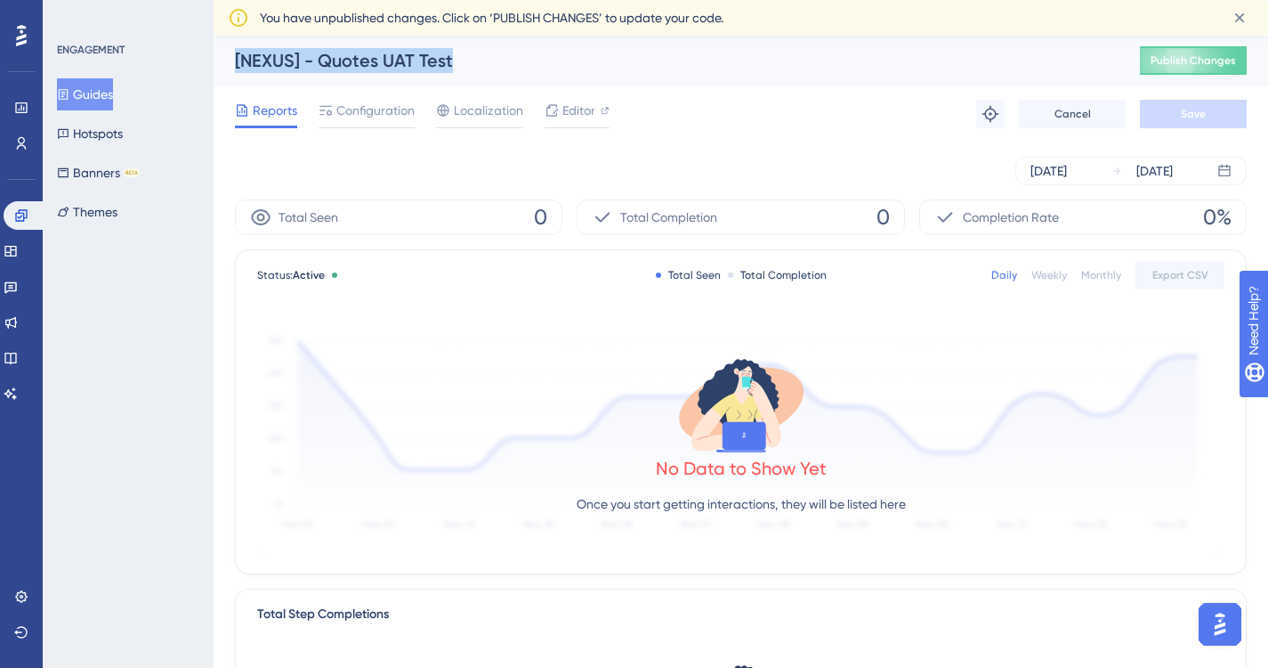
drag, startPoint x: 456, startPoint y: 64, endPoint x: 158, endPoint y: 68, distance: 298.2
click at [214, 68] on div "Performance Users Engagement Widgets Feedback Product Updates Knowledge Base AI…" at bounding box center [741, 646] width 1055 height 1221
copy div "[NEXUS] - Quotes UAT Test"
click at [95, 85] on button "Guides" at bounding box center [85, 94] width 56 height 32
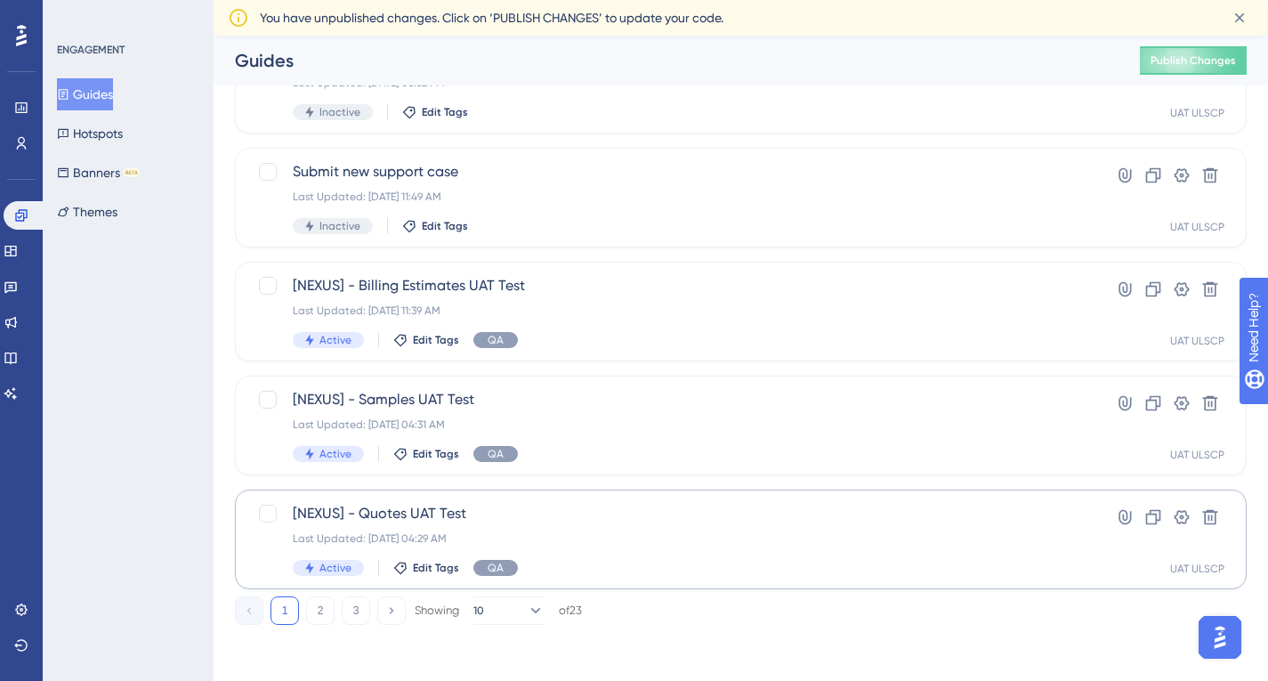
scroll to position [743, 0]
click at [390, 610] on icon at bounding box center [391, 609] width 12 height 12
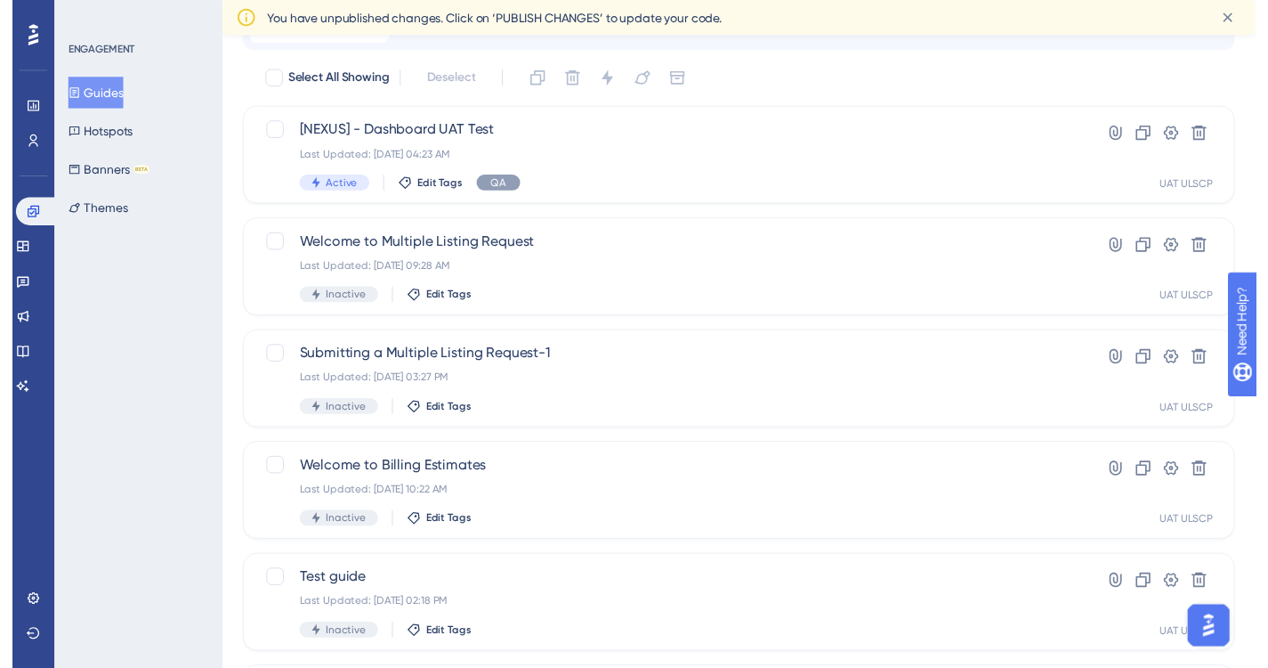
scroll to position [0, 0]
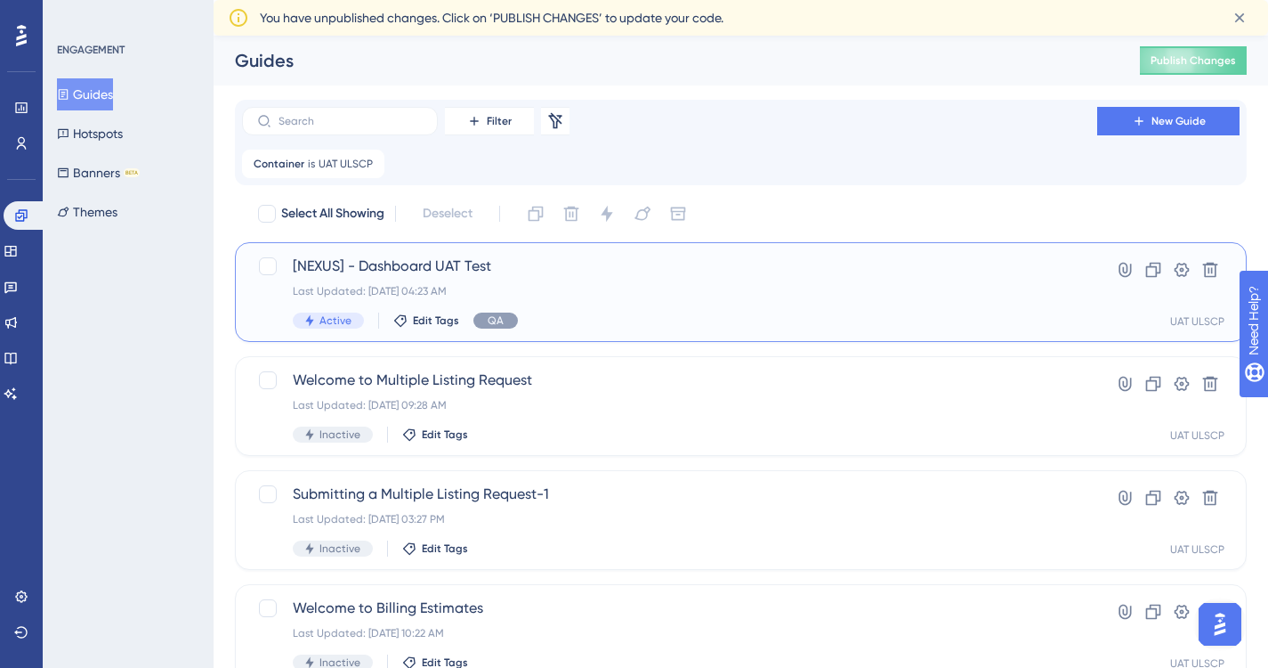
click at [1130, 304] on div "Hyperlink Clone Settings Delete UAT ULSCP" at bounding box center [1168, 291] width 114 height 73
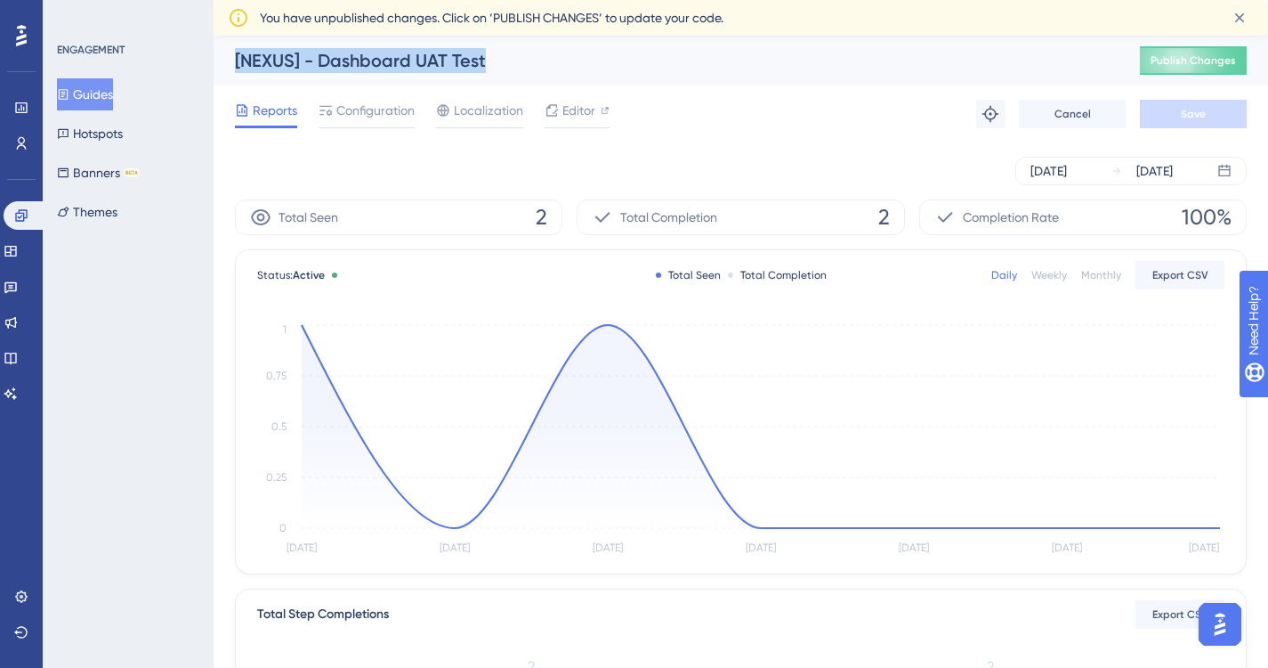
drag, startPoint x: 490, startPoint y: 66, endPoint x: 199, endPoint y: 67, distance: 290.2
click at [214, 67] on div "Performance Users Engagement Widgets Feedback Product Updates Knowledge Base AI…" at bounding box center [741, 646] width 1055 height 1221
copy div "Guides Hotspots Banners BETA Themes [NEXUS] - Dashboard UAT Test"
click at [109, 94] on button "Guides" at bounding box center [85, 94] width 56 height 32
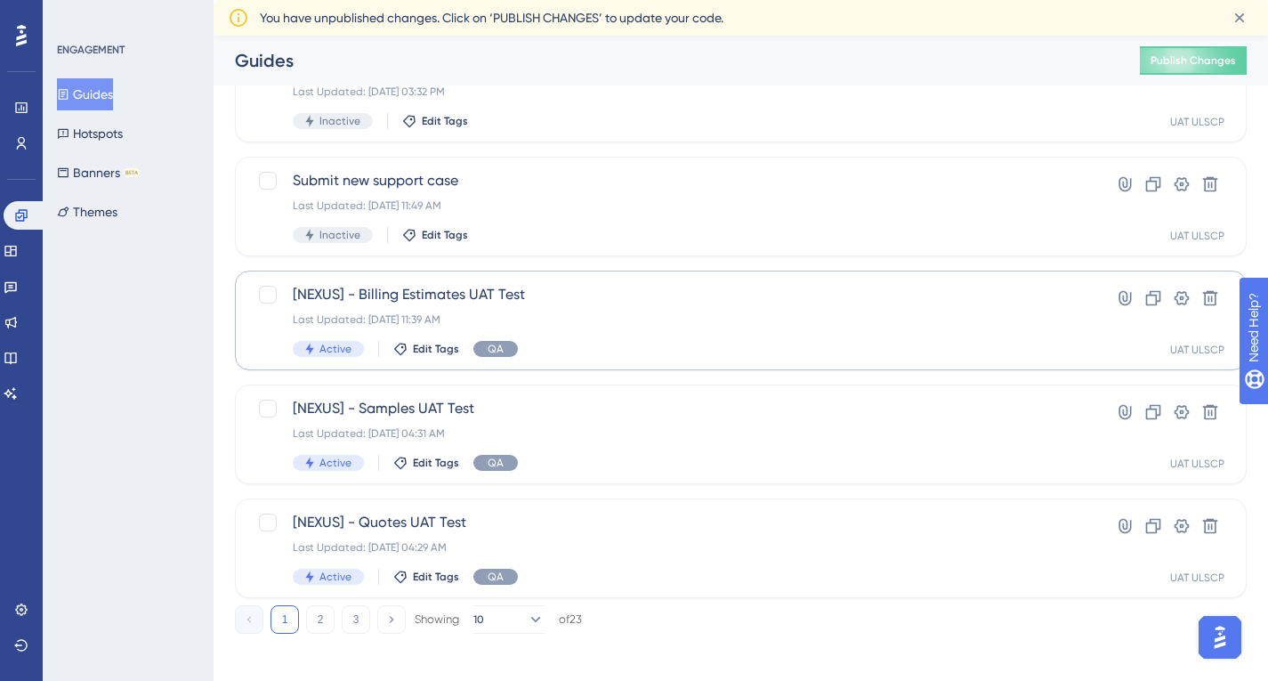
scroll to position [743, 0]
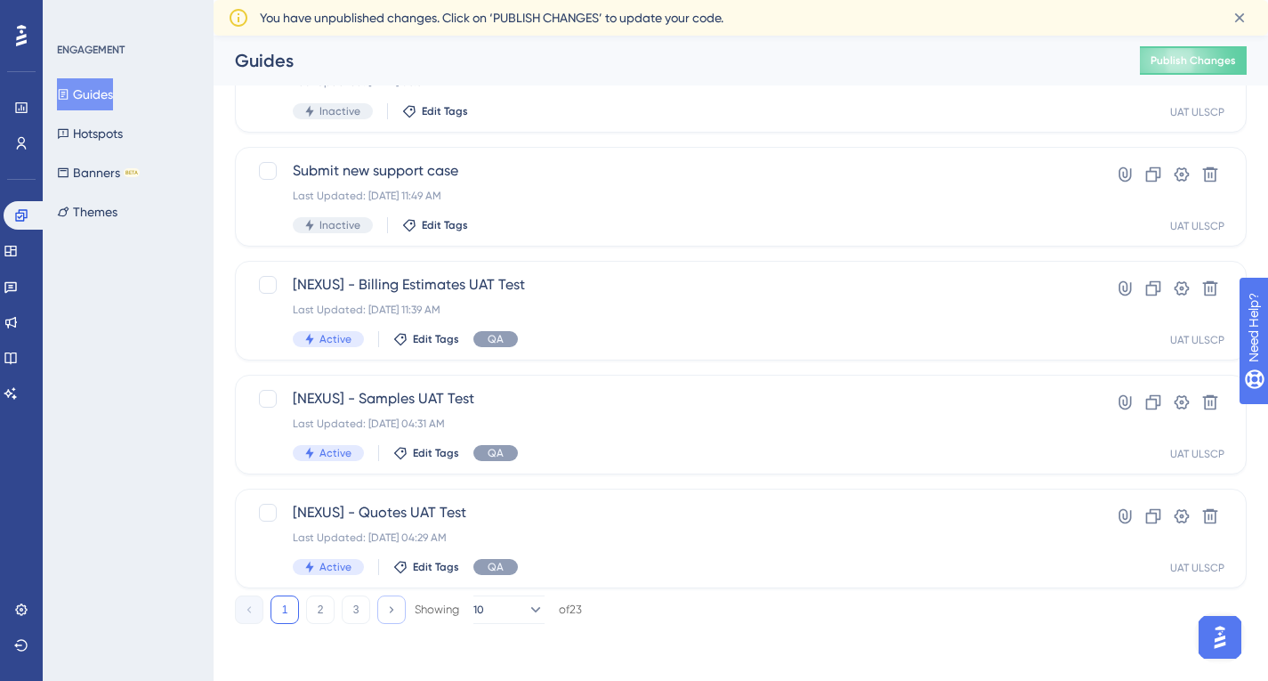
click at [386, 609] on icon at bounding box center [391, 609] width 12 height 12
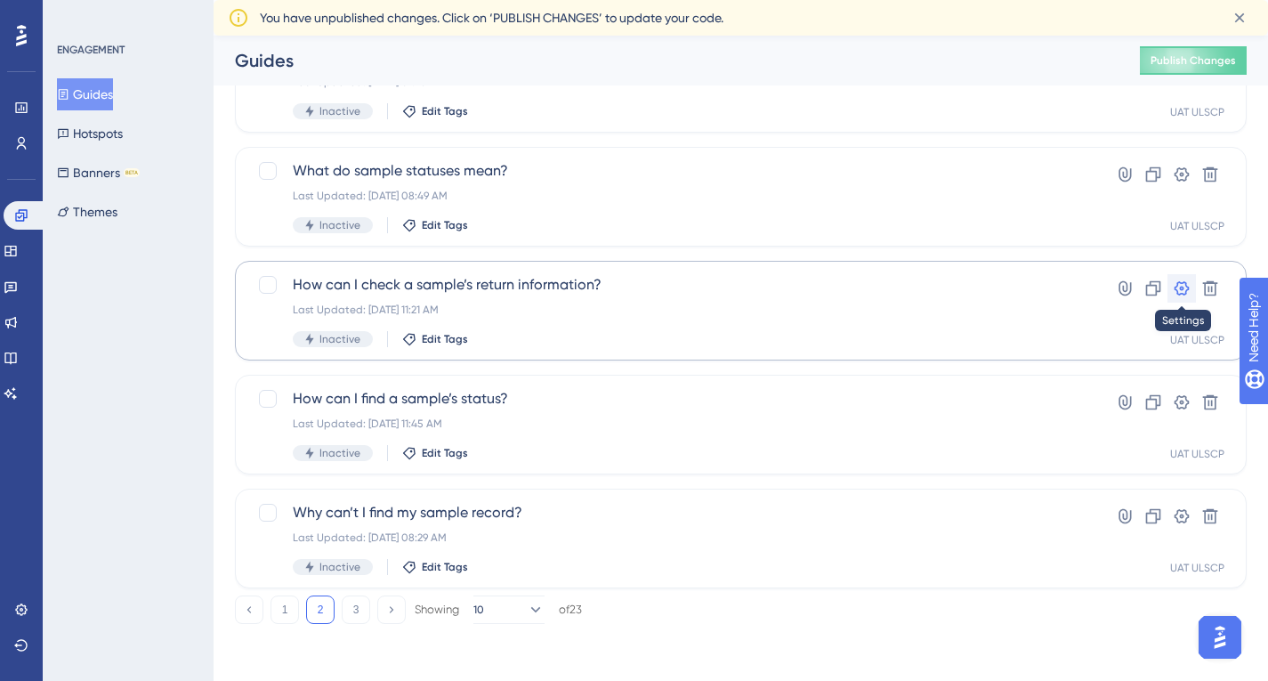
click at [1182, 287] on icon at bounding box center [1182, 288] width 15 height 14
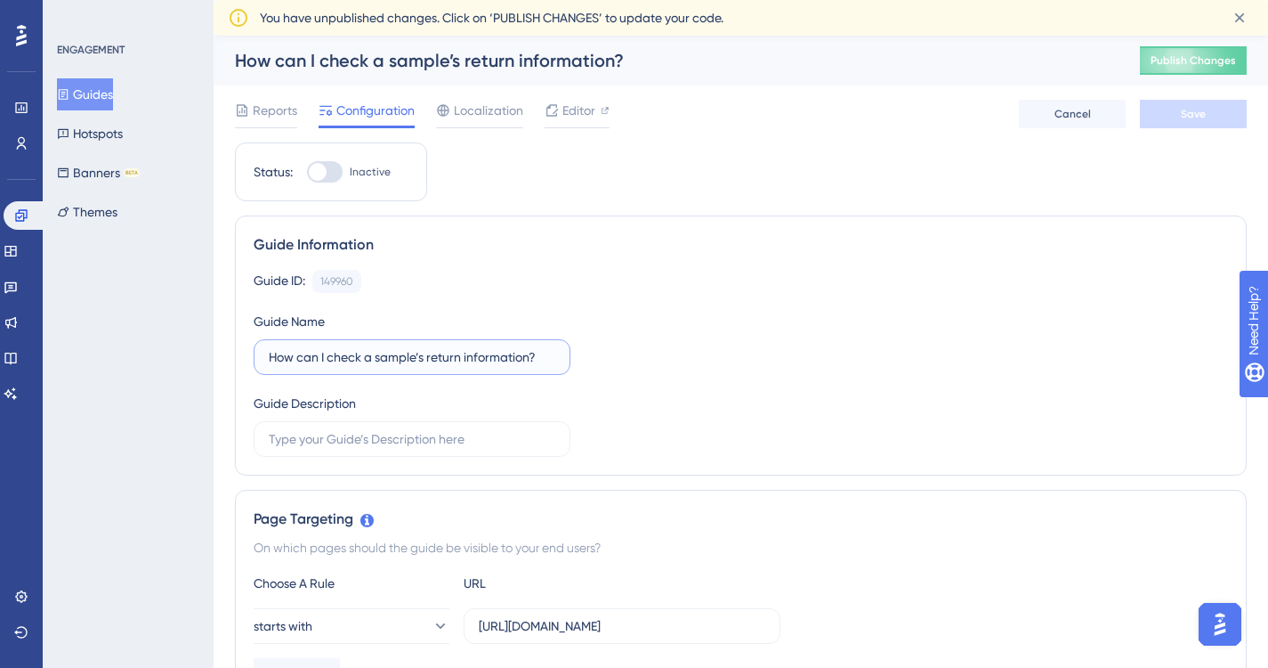
drag, startPoint x: 552, startPoint y: 354, endPoint x: 181, endPoint y: 356, distance: 371.2
click at [98, 92] on button "Guides" at bounding box center [85, 94] width 56 height 32
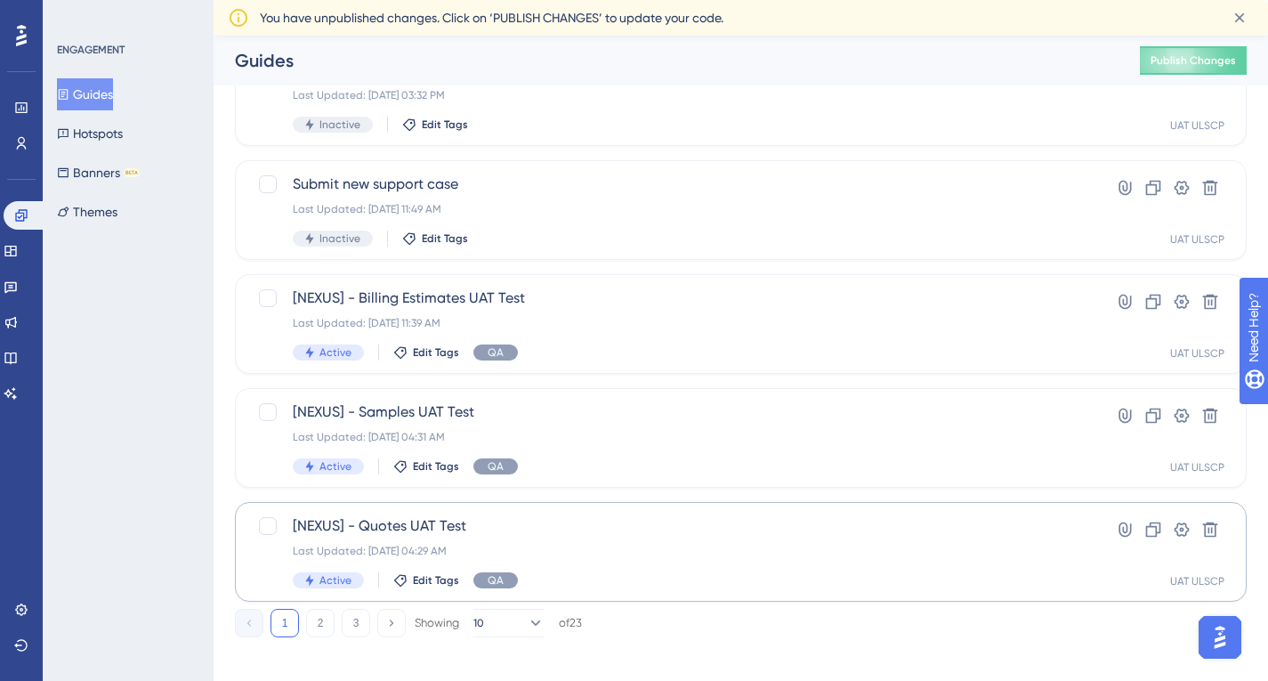
scroll to position [743, 0]
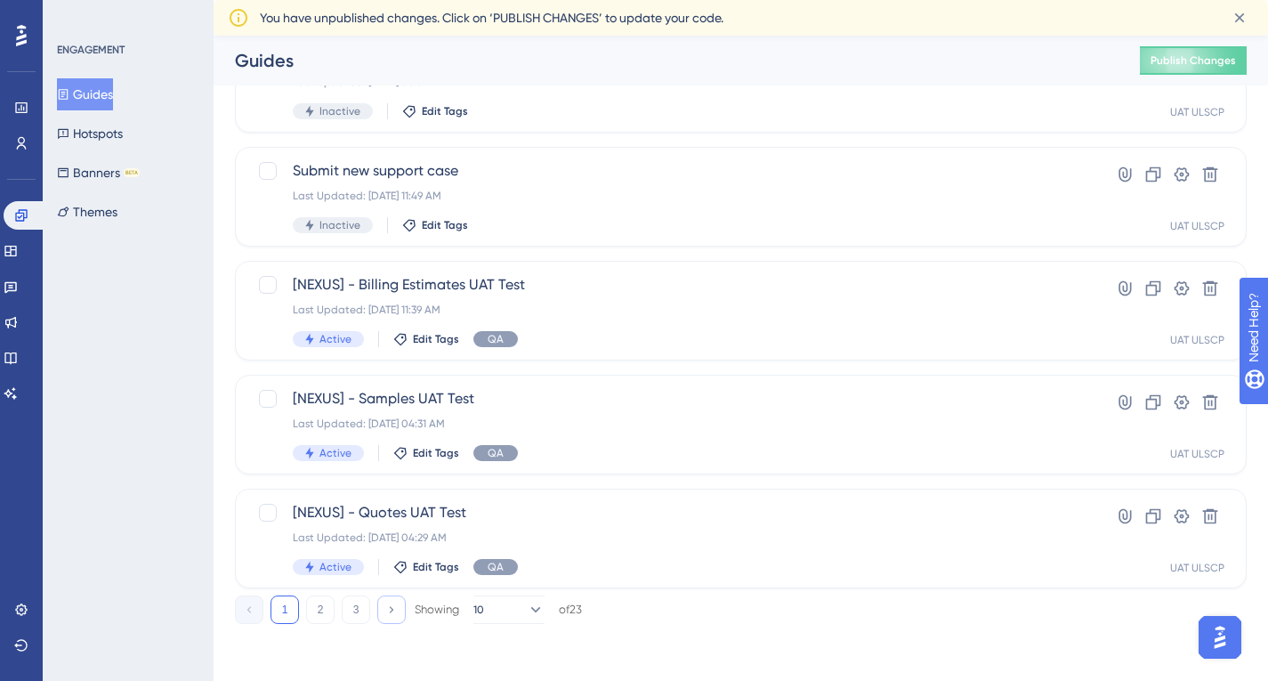
click at [395, 608] on icon at bounding box center [391, 609] width 12 height 12
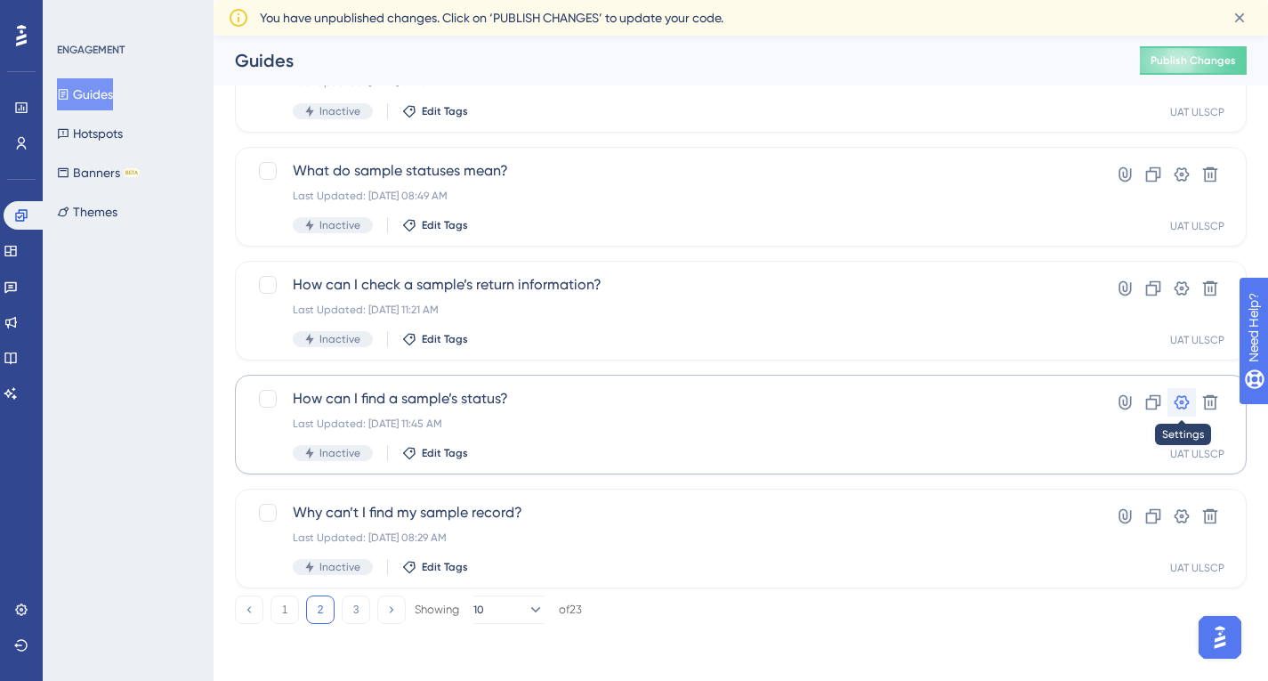
click at [1182, 397] on icon at bounding box center [1182, 402] width 15 height 14
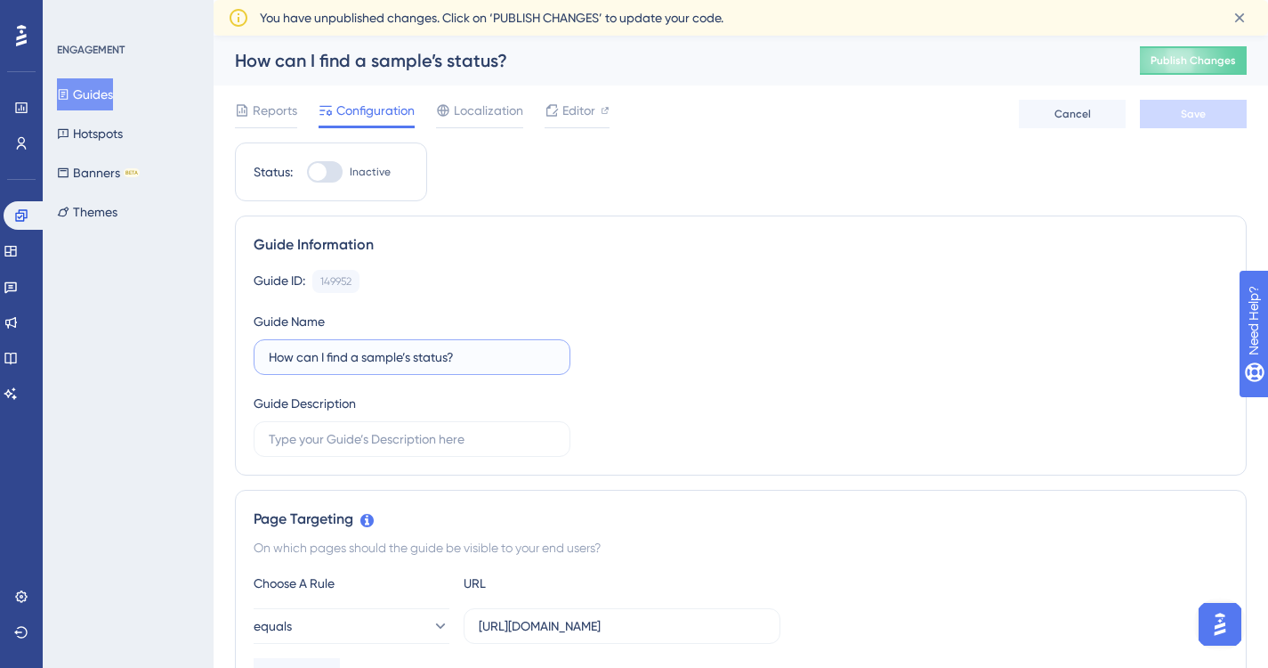
drag, startPoint x: 498, startPoint y: 355, endPoint x: 206, endPoint y: 351, distance: 292.9
click at [95, 94] on button "Guides" at bounding box center [85, 94] width 56 height 32
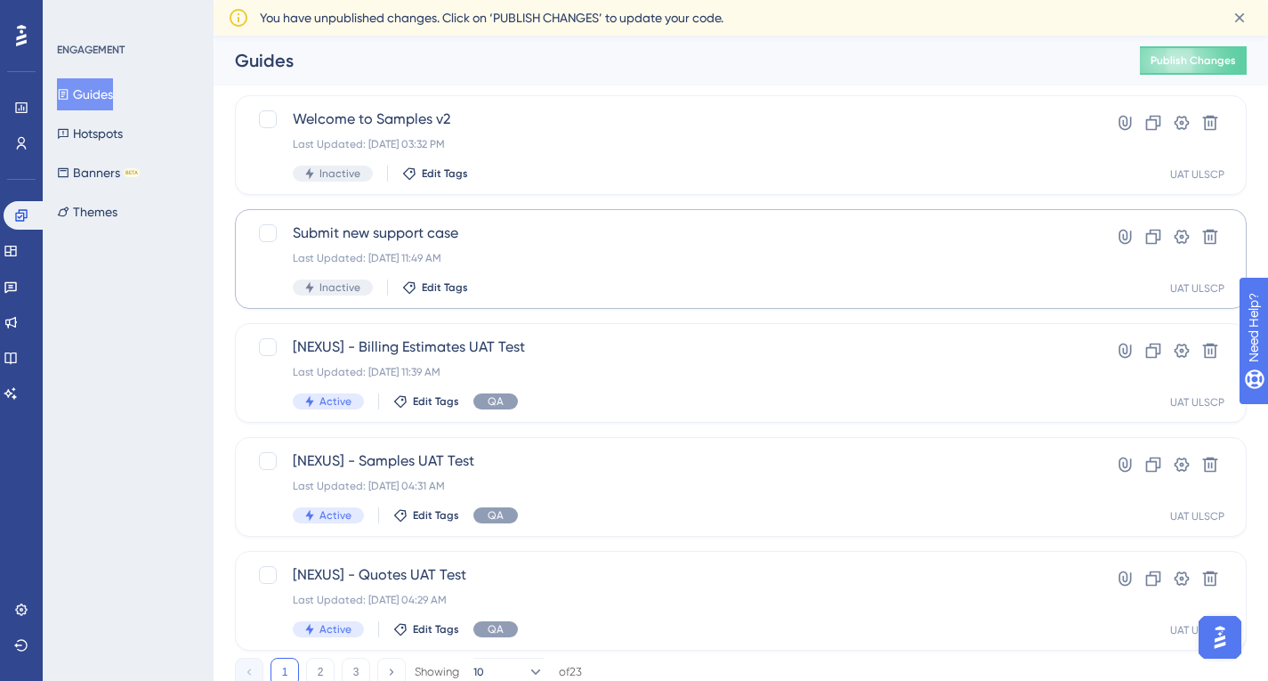
scroll to position [743, 0]
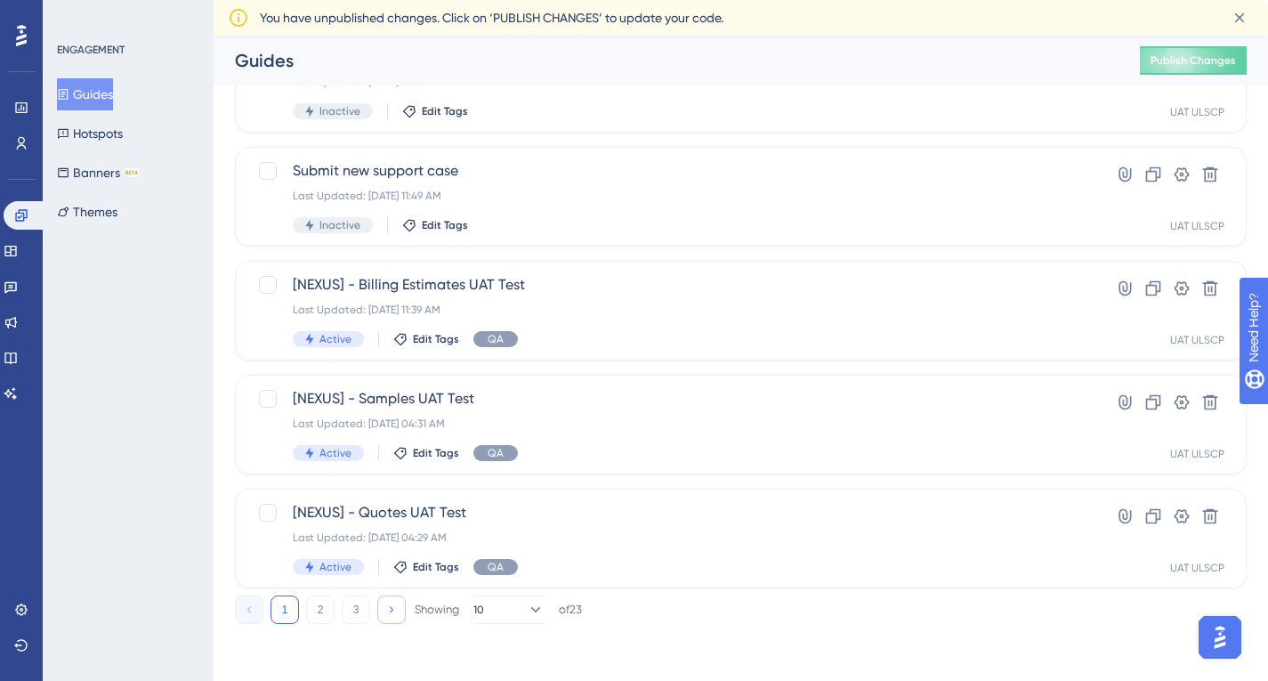
click at [388, 611] on icon at bounding box center [391, 609] width 12 height 12
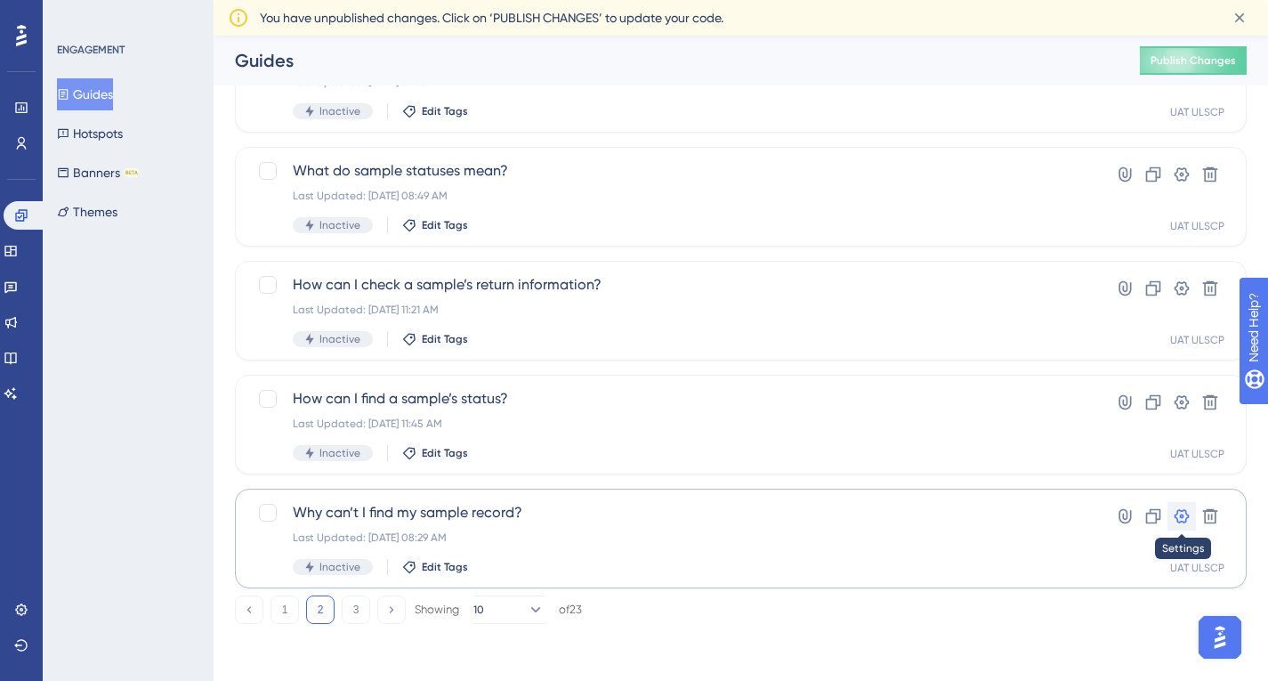
click at [1180, 513] on icon at bounding box center [1182, 516] width 18 height 18
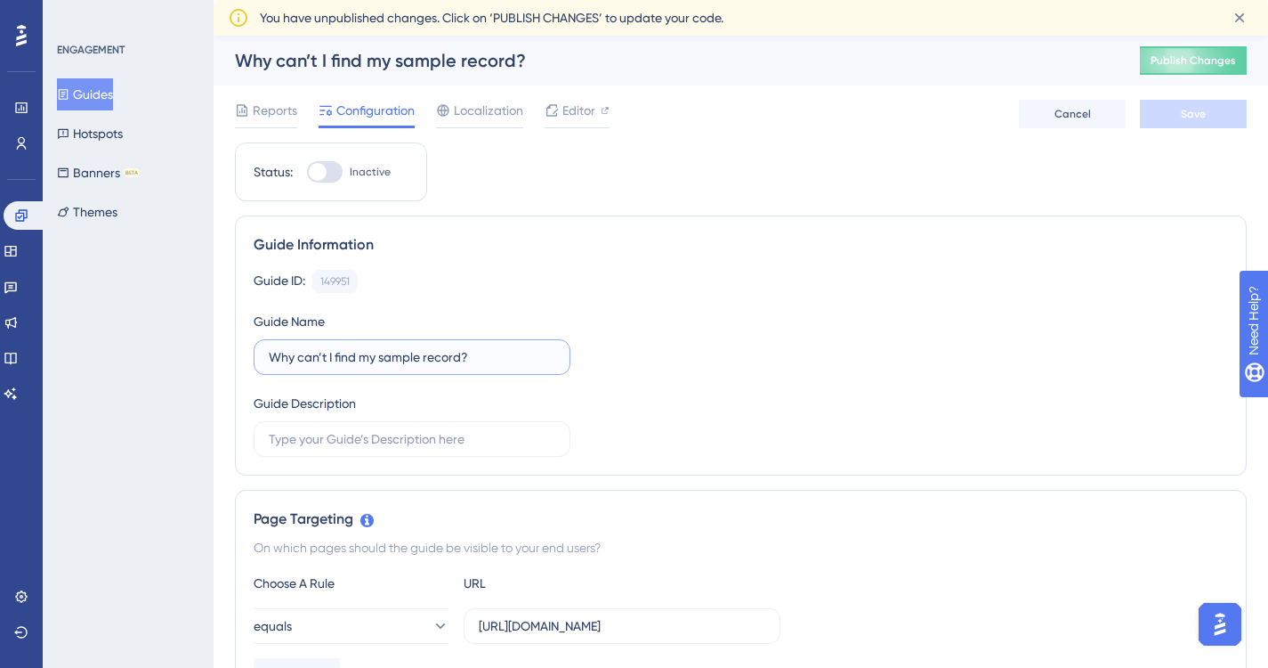
drag, startPoint x: 487, startPoint y: 358, endPoint x: 198, endPoint y: 350, distance: 288.5
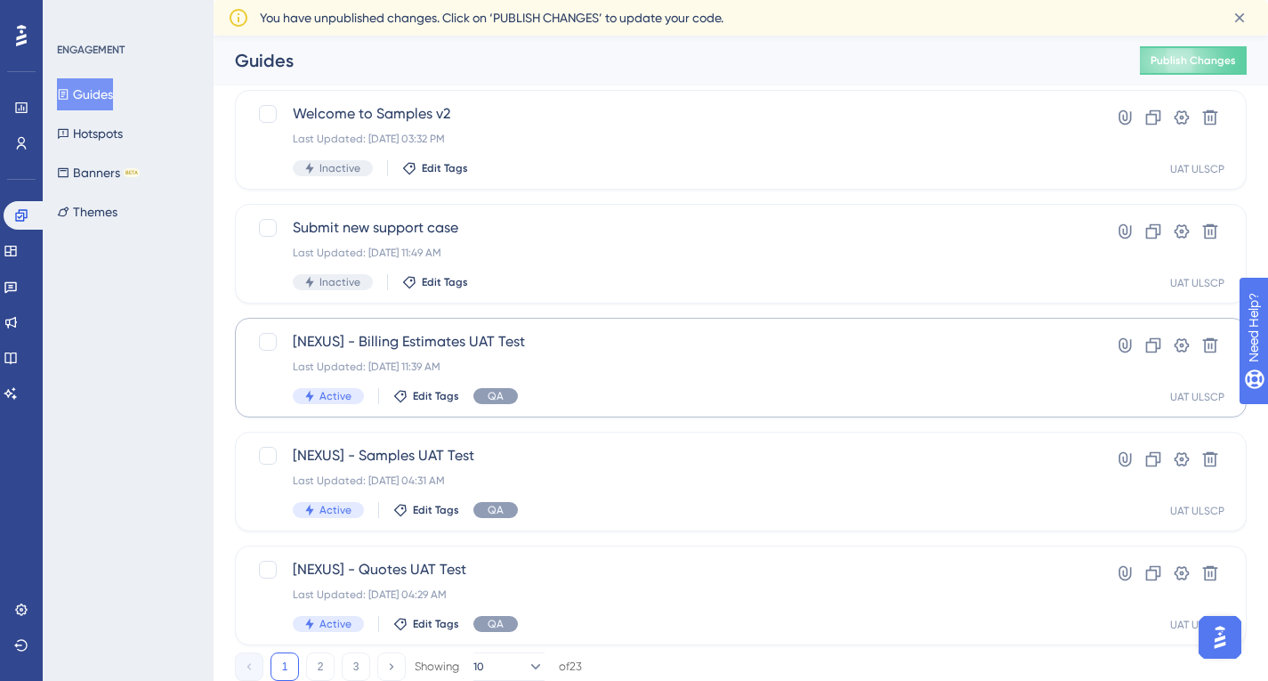
scroll to position [743, 0]
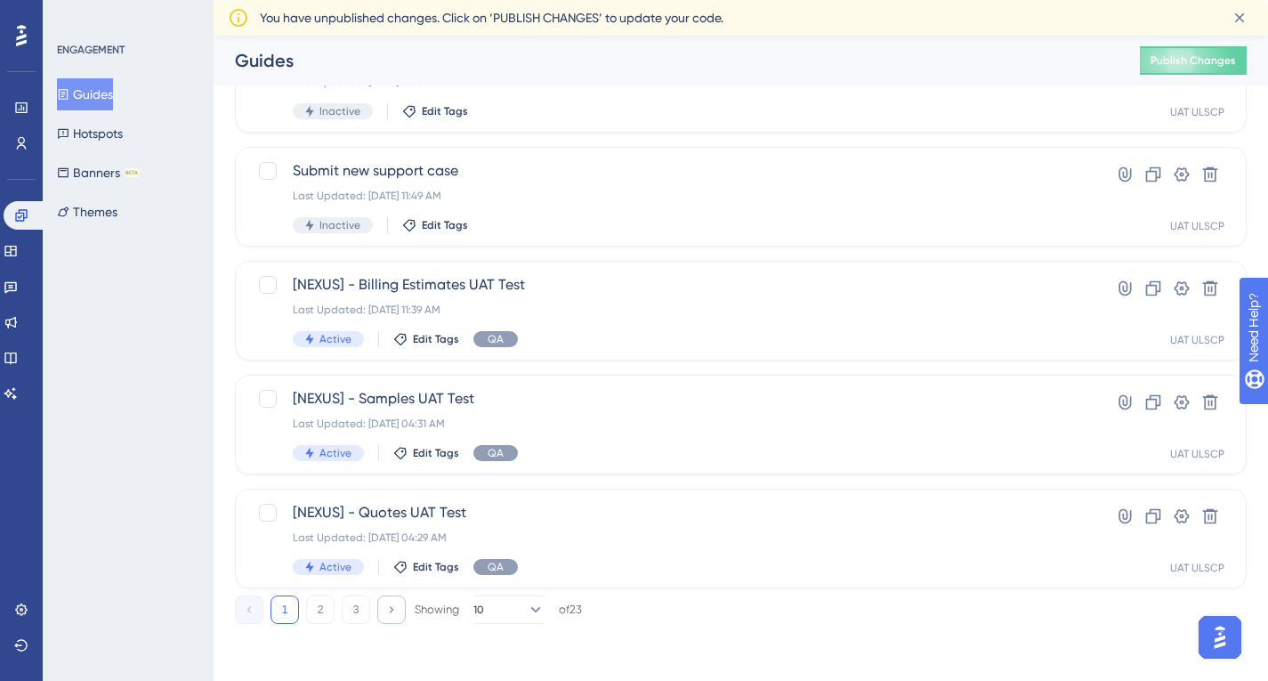
click at [396, 615] on icon at bounding box center [391, 609] width 12 height 12
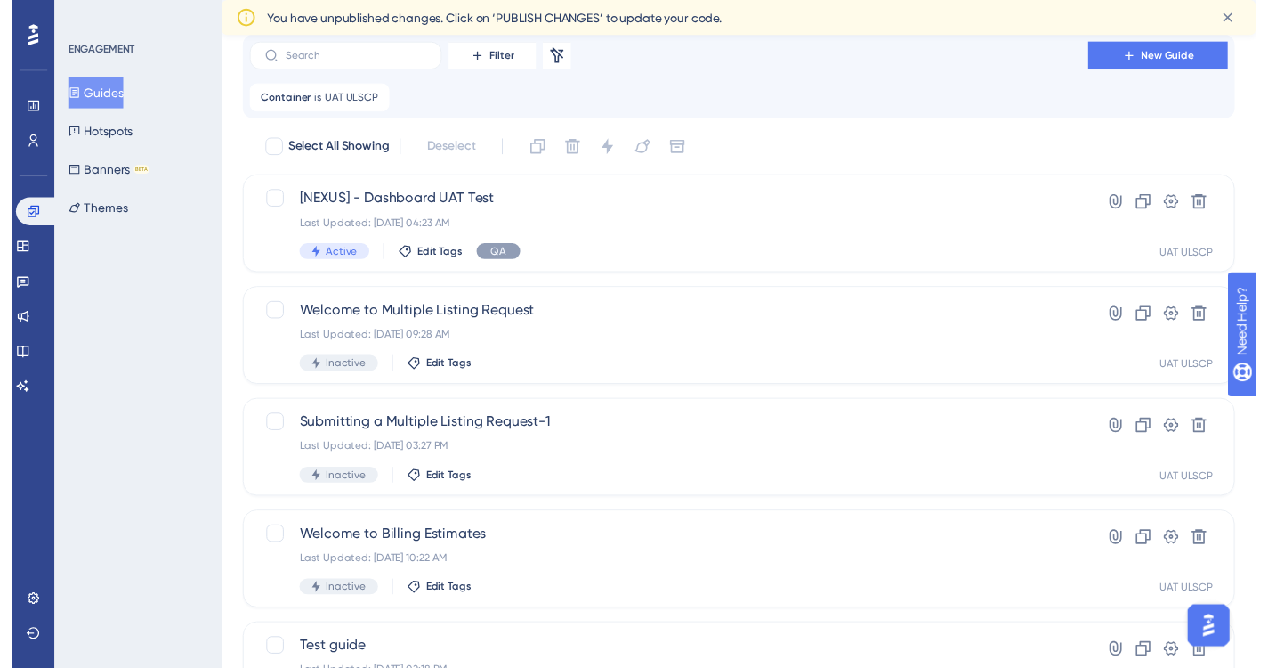
scroll to position [0, 0]
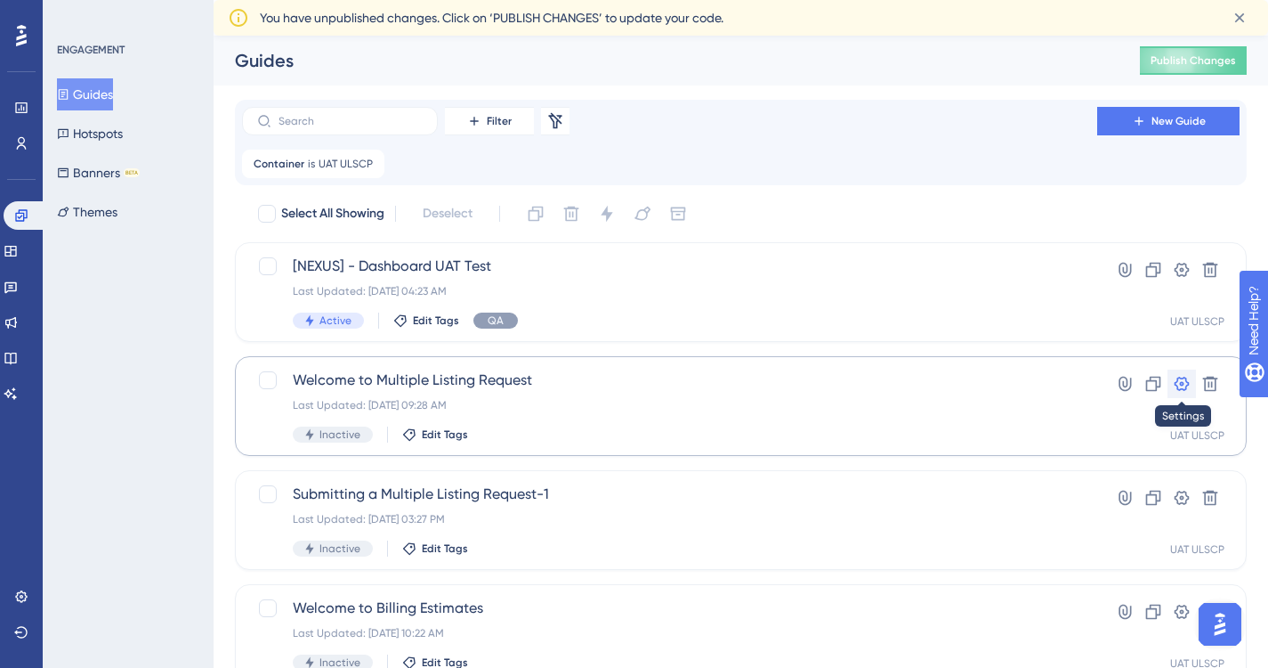
click at [1179, 379] on icon at bounding box center [1182, 384] width 18 height 18
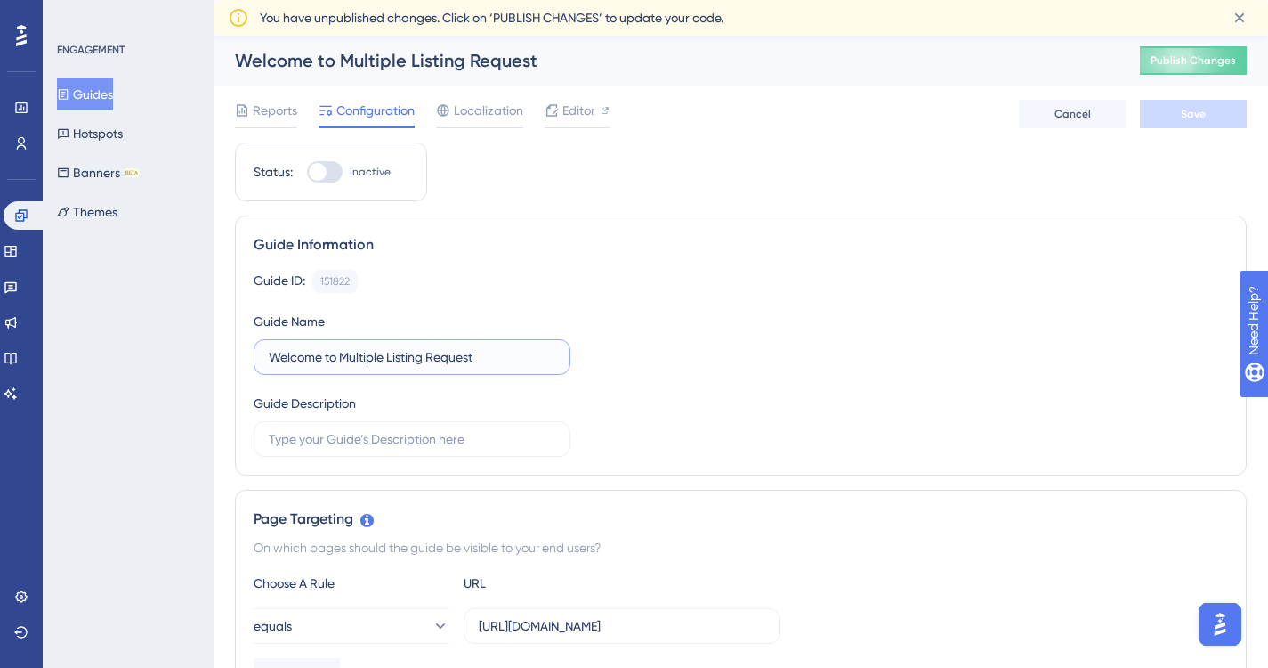
drag, startPoint x: 497, startPoint y: 355, endPoint x: 162, endPoint y: 359, distance: 334.7
click at [97, 90] on button "Guides" at bounding box center [85, 94] width 56 height 32
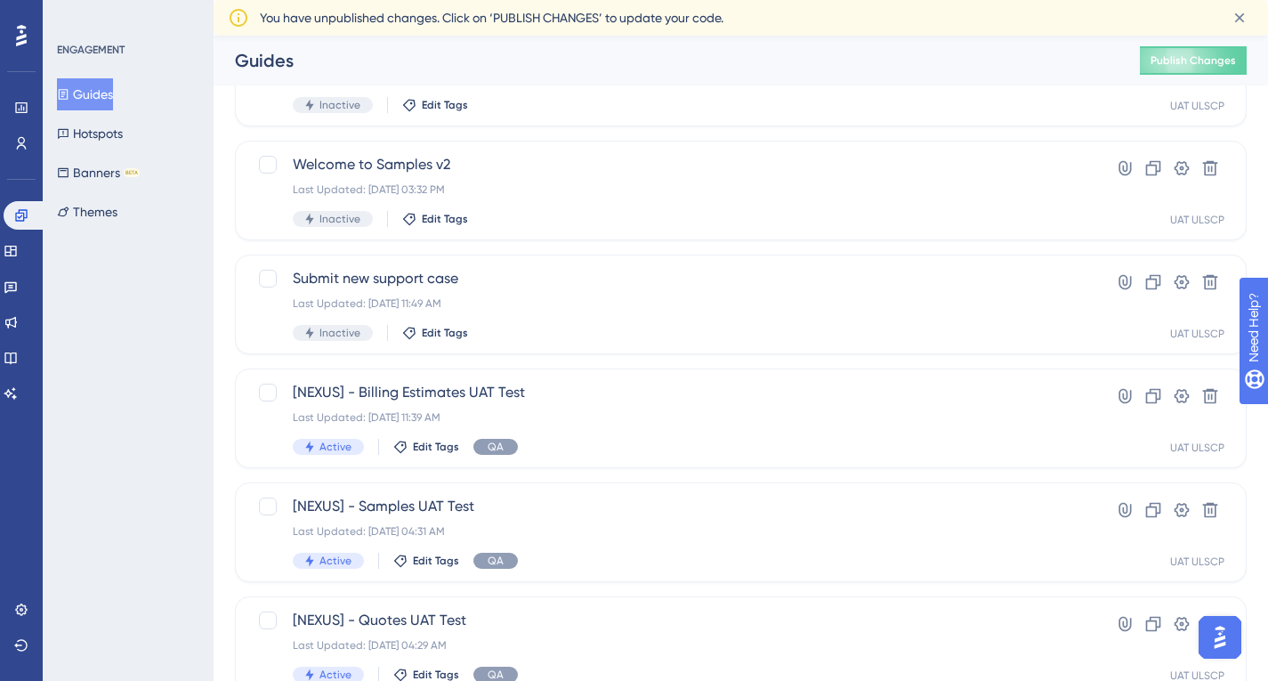
scroll to position [743, 0]
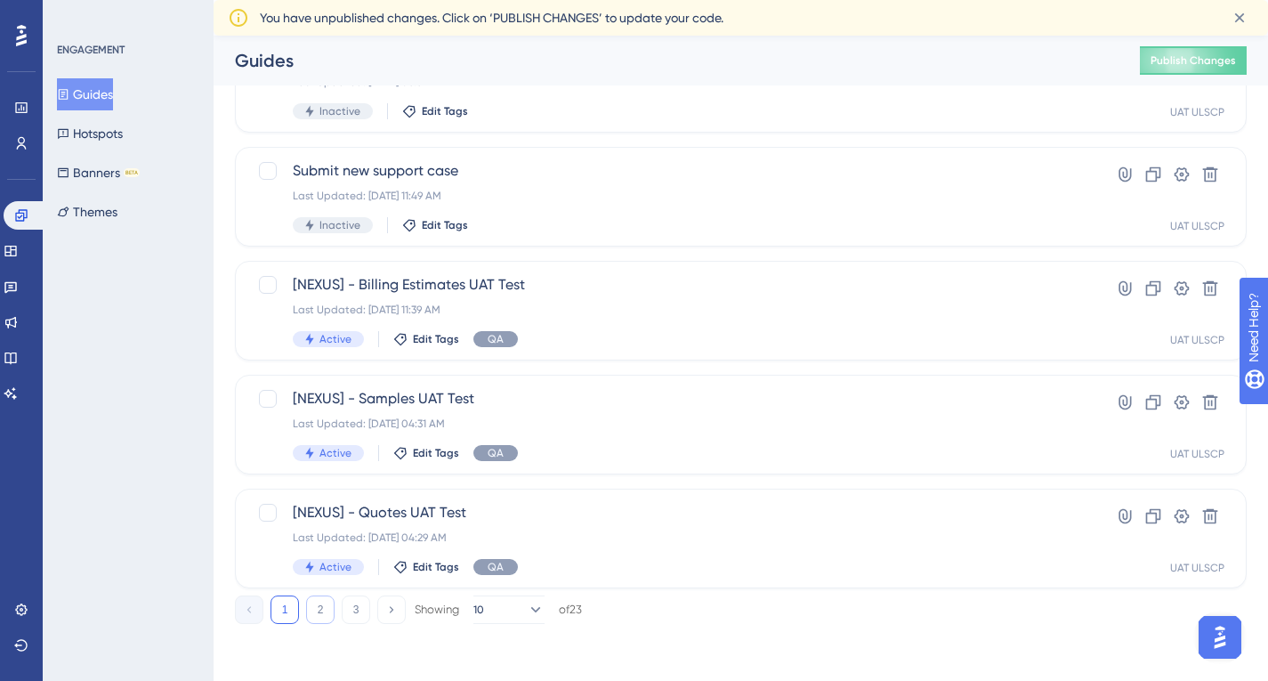
click at [327, 609] on button "2" at bounding box center [320, 609] width 28 height 28
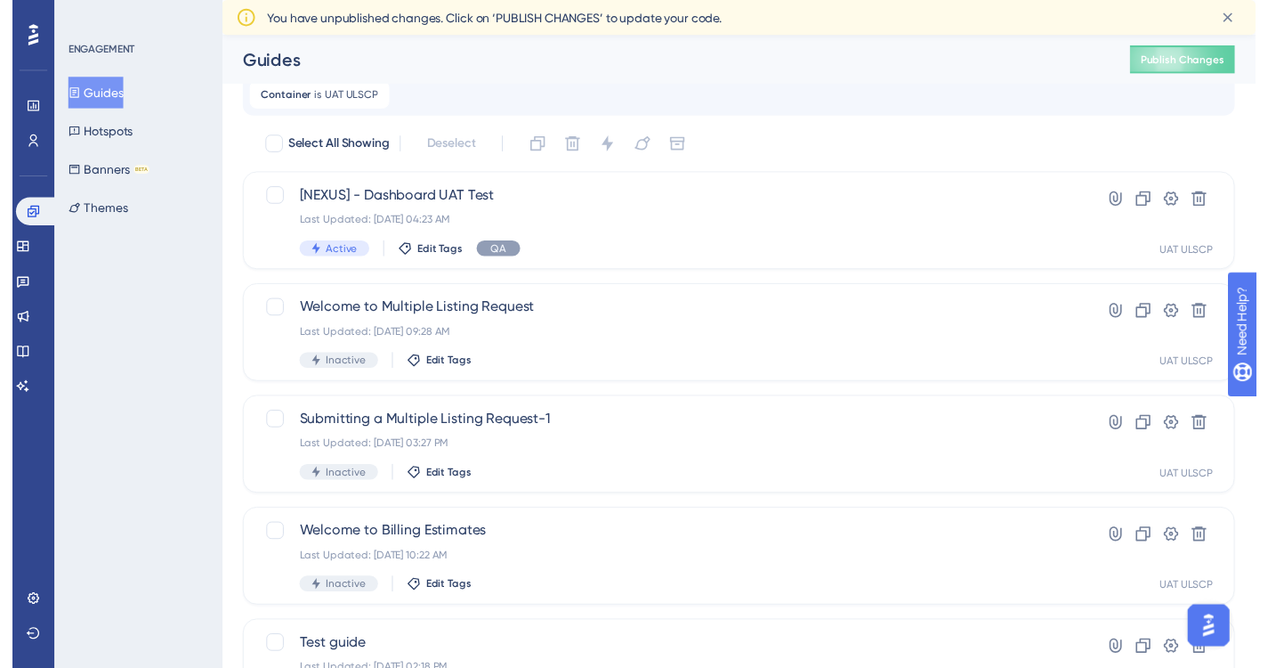
scroll to position [0, 0]
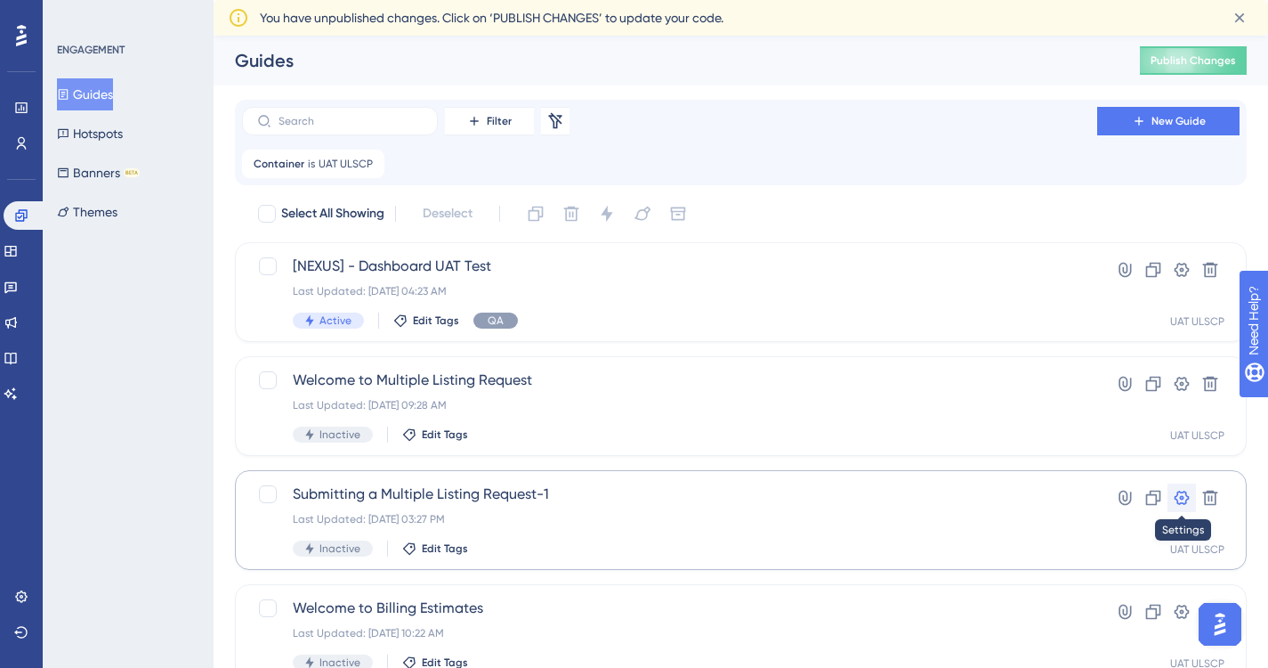
click at [1184, 494] on icon at bounding box center [1182, 498] width 18 height 18
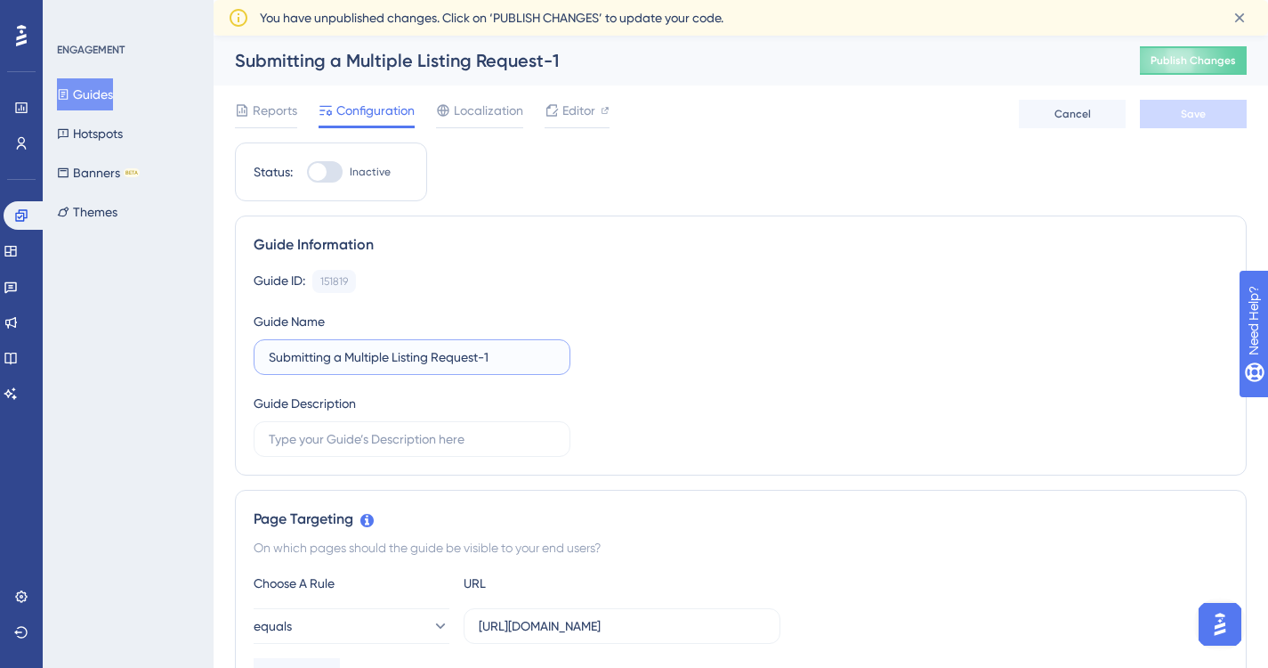
drag, startPoint x: 511, startPoint y: 355, endPoint x: 130, endPoint y: 345, distance: 381.1
click at [97, 105] on button "Guides" at bounding box center [85, 94] width 56 height 32
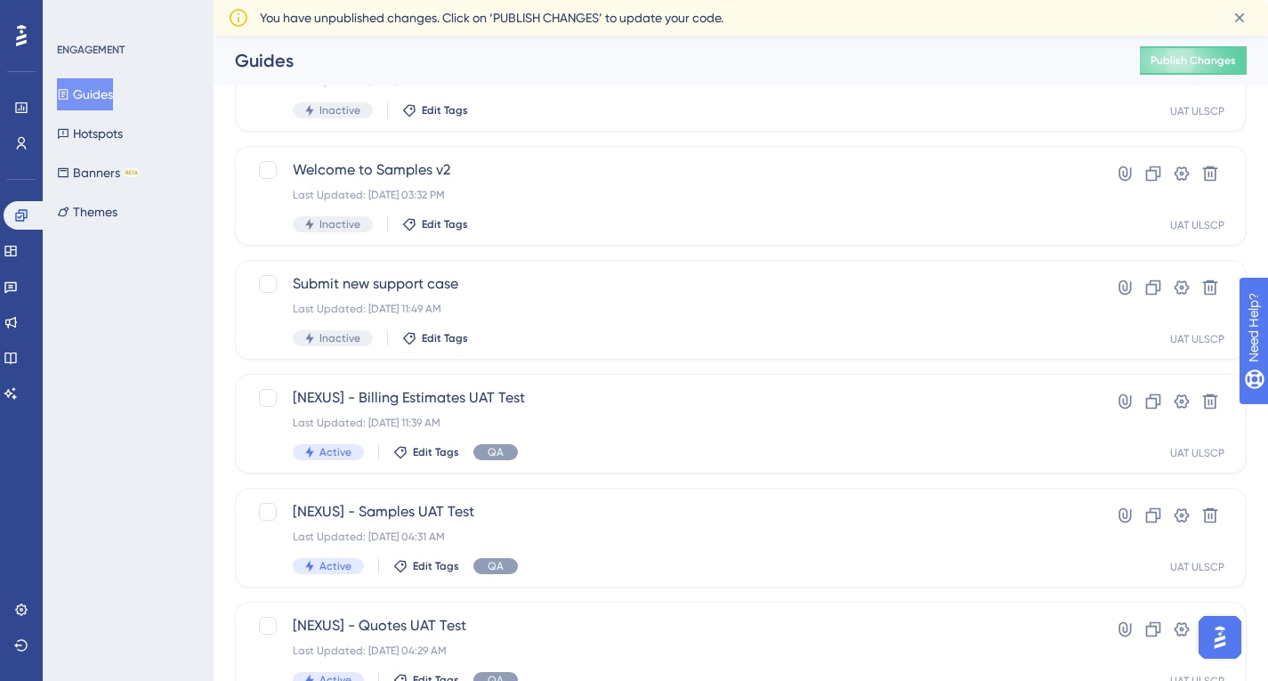
scroll to position [743, 0]
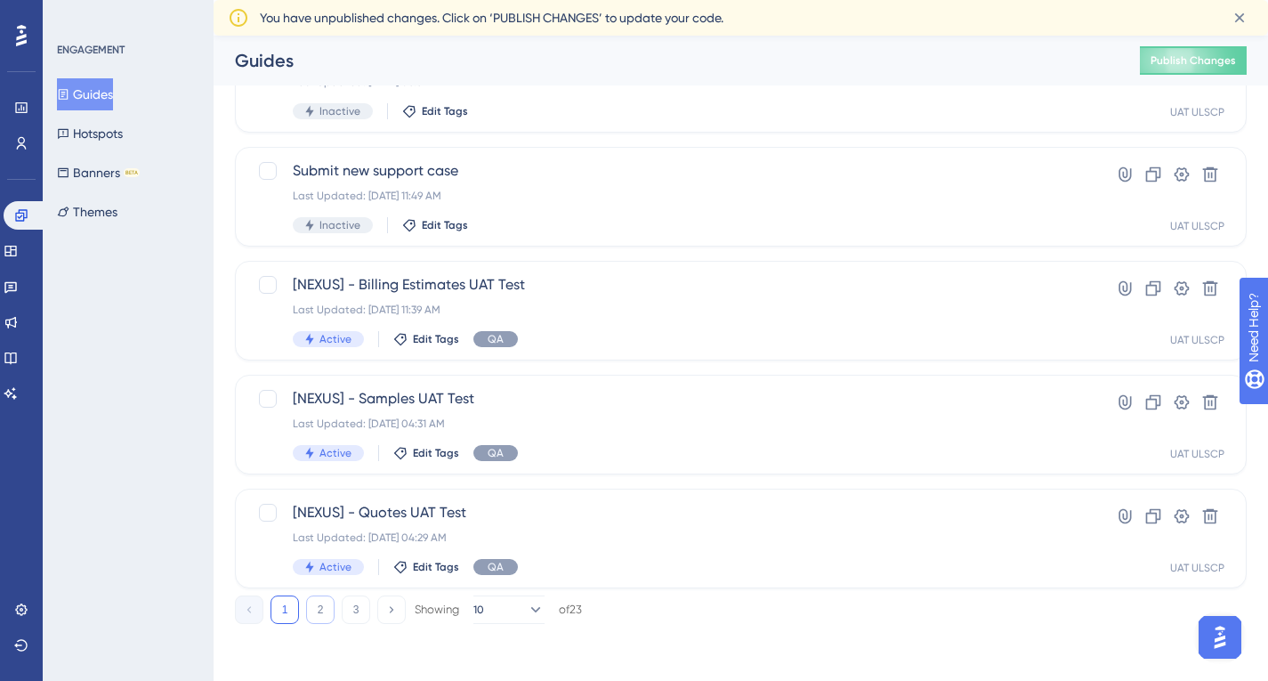
click at [326, 611] on button "2" at bounding box center [320, 609] width 28 height 28
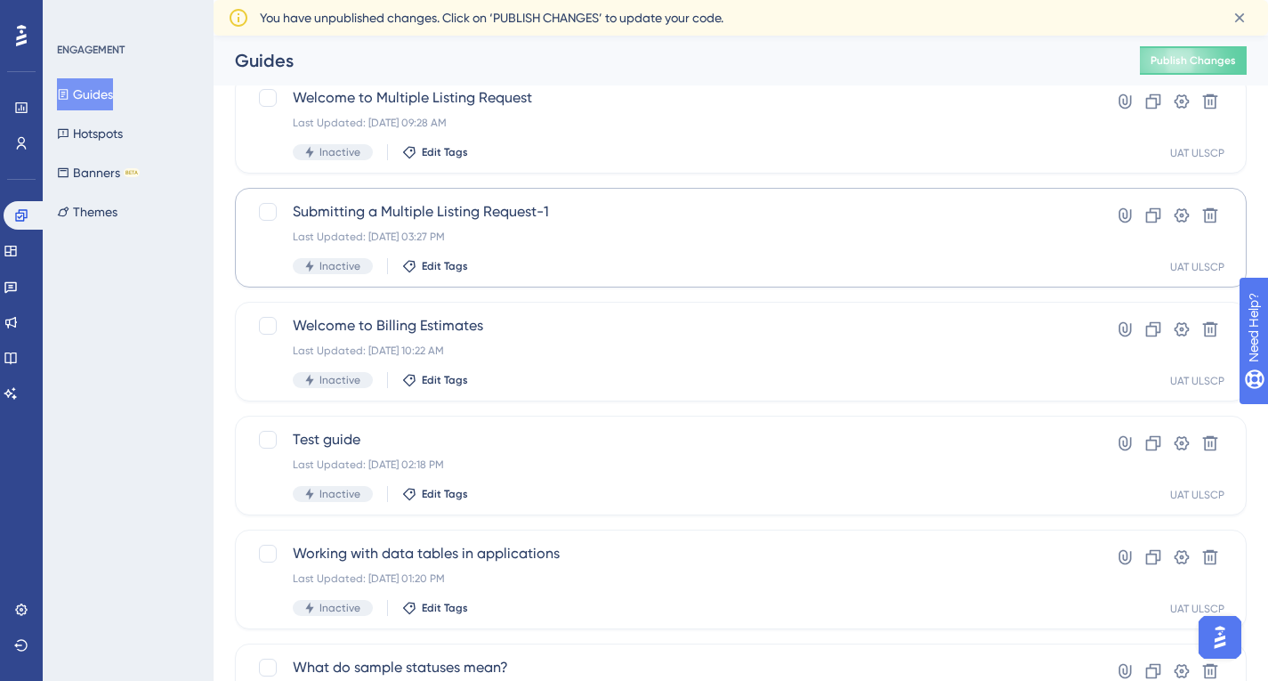
scroll to position [267, 0]
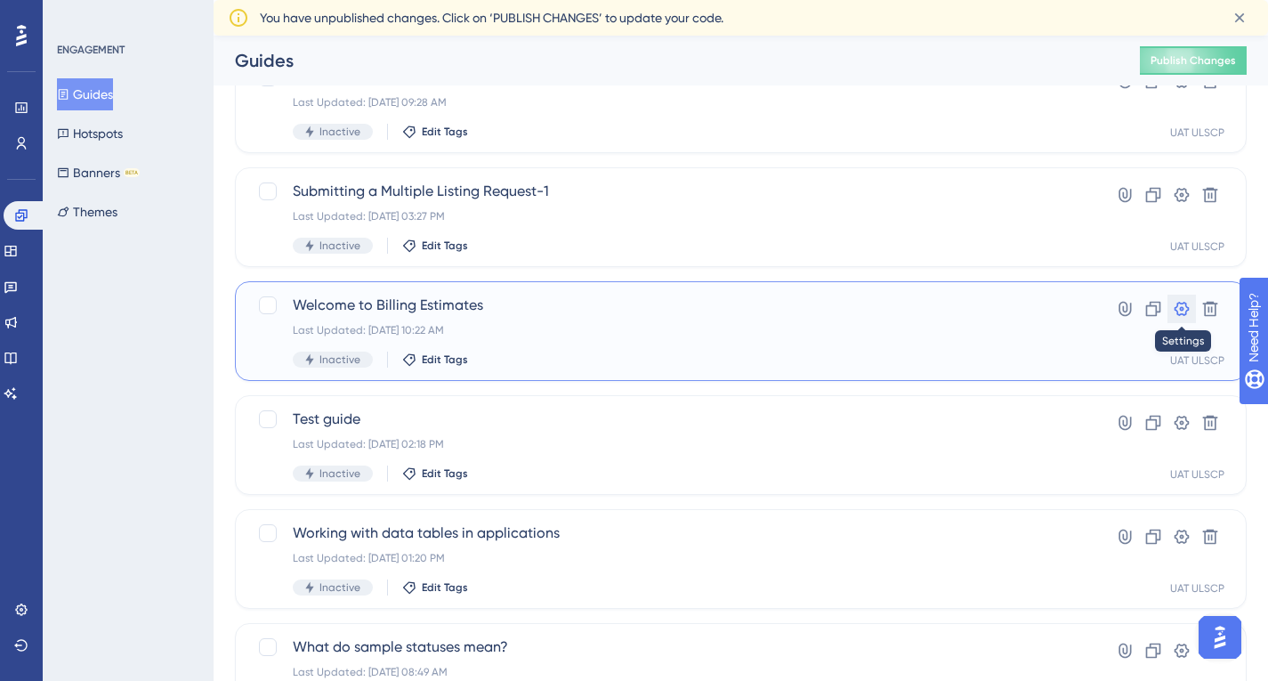
click at [1182, 306] on icon at bounding box center [1182, 309] width 18 height 18
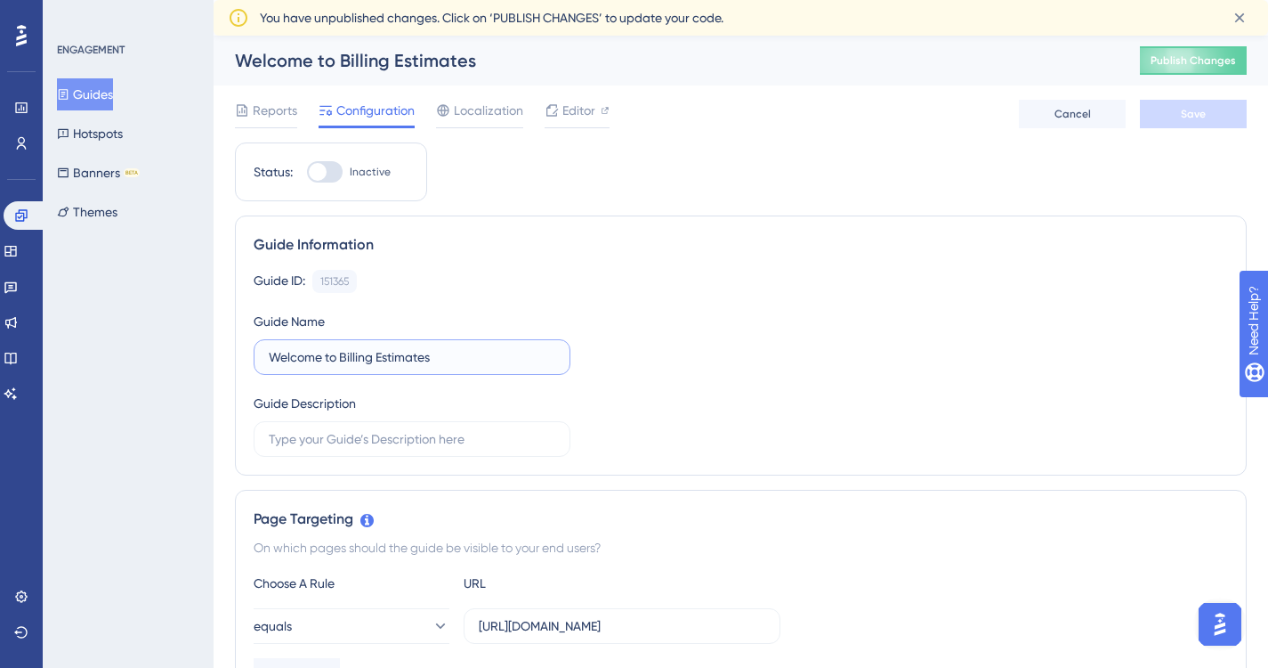
drag, startPoint x: 458, startPoint y: 357, endPoint x: 135, endPoint y: 358, distance: 323.1
click at [99, 100] on button "Guides" at bounding box center [85, 94] width 56 height 32
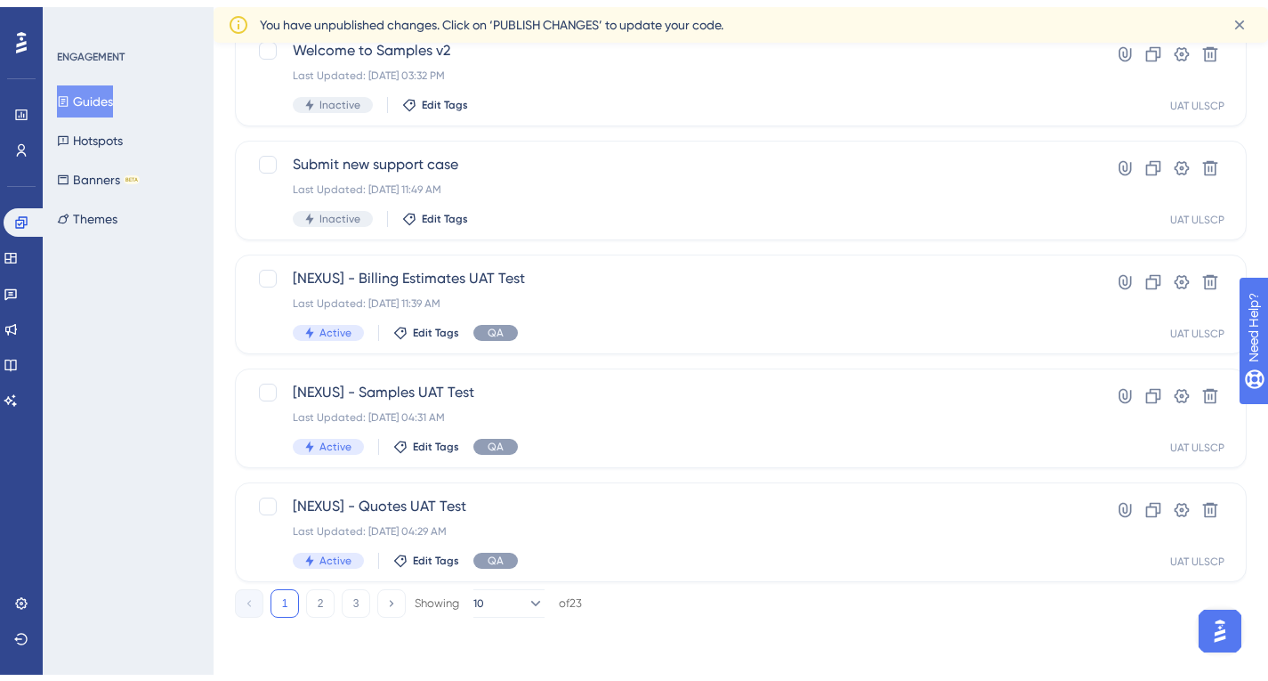
scroll to position [743, 0]
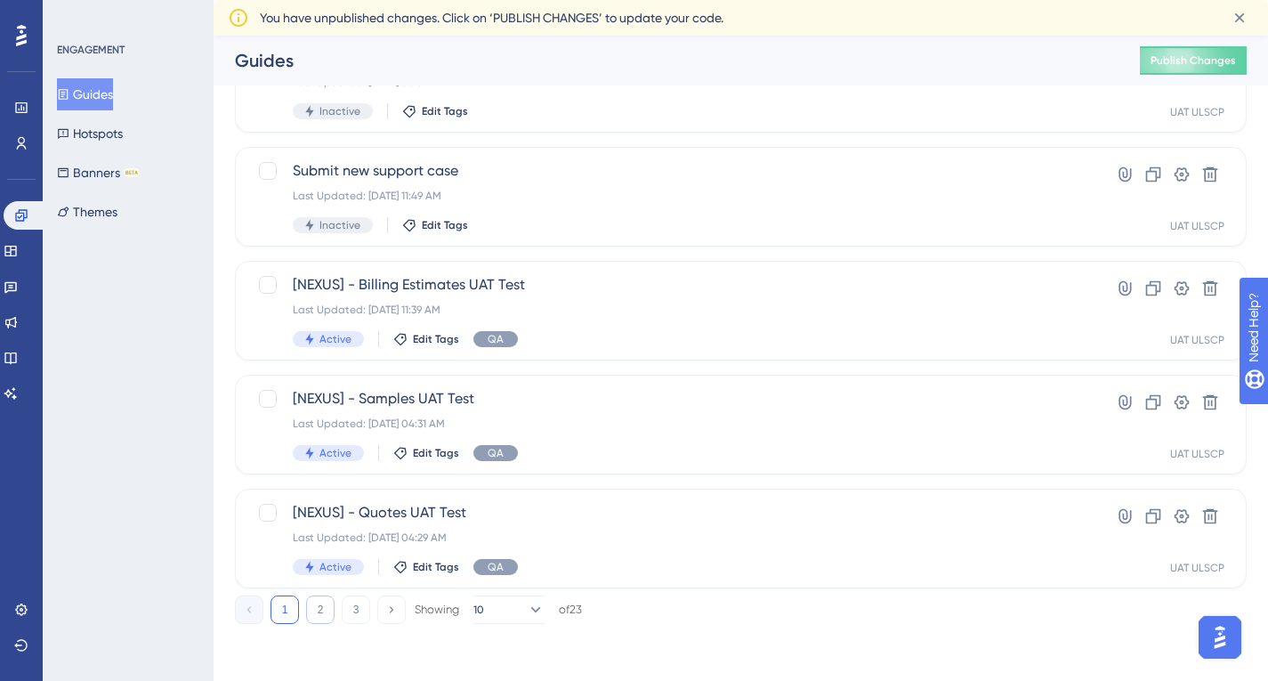
click at [326, 610] on button "2" at bounding box center [320, 609] width 28 height 28
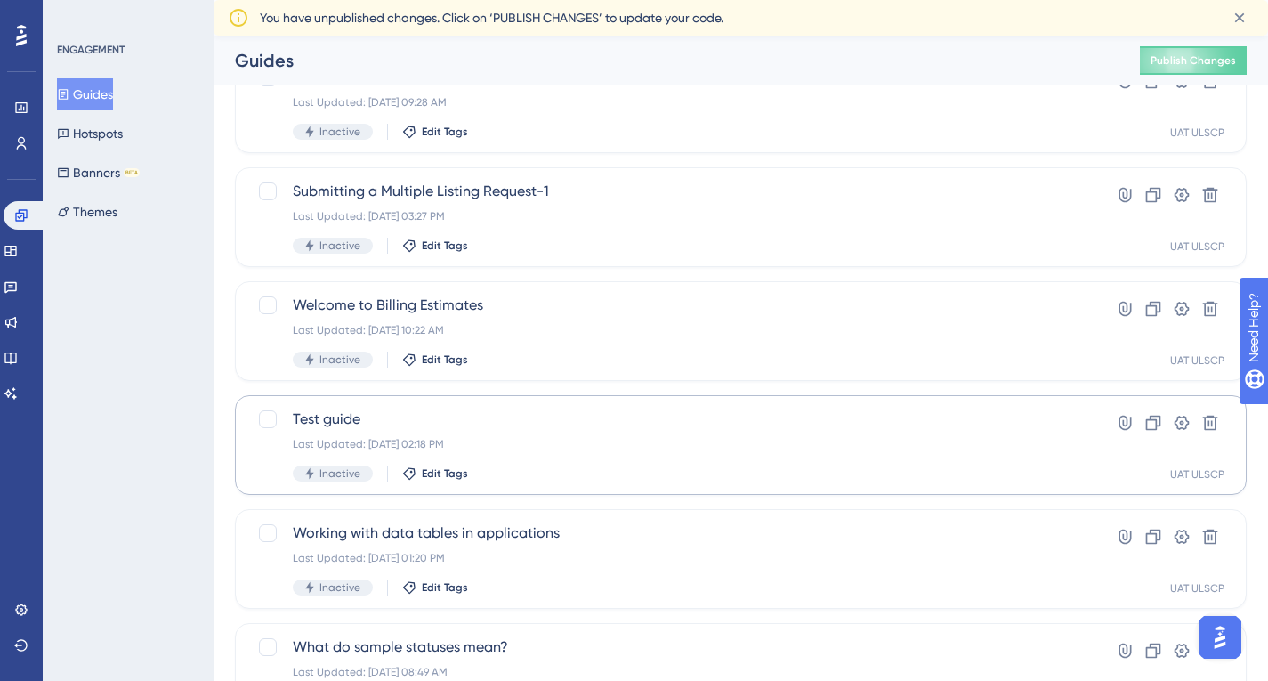
scroll to position [356, 0]
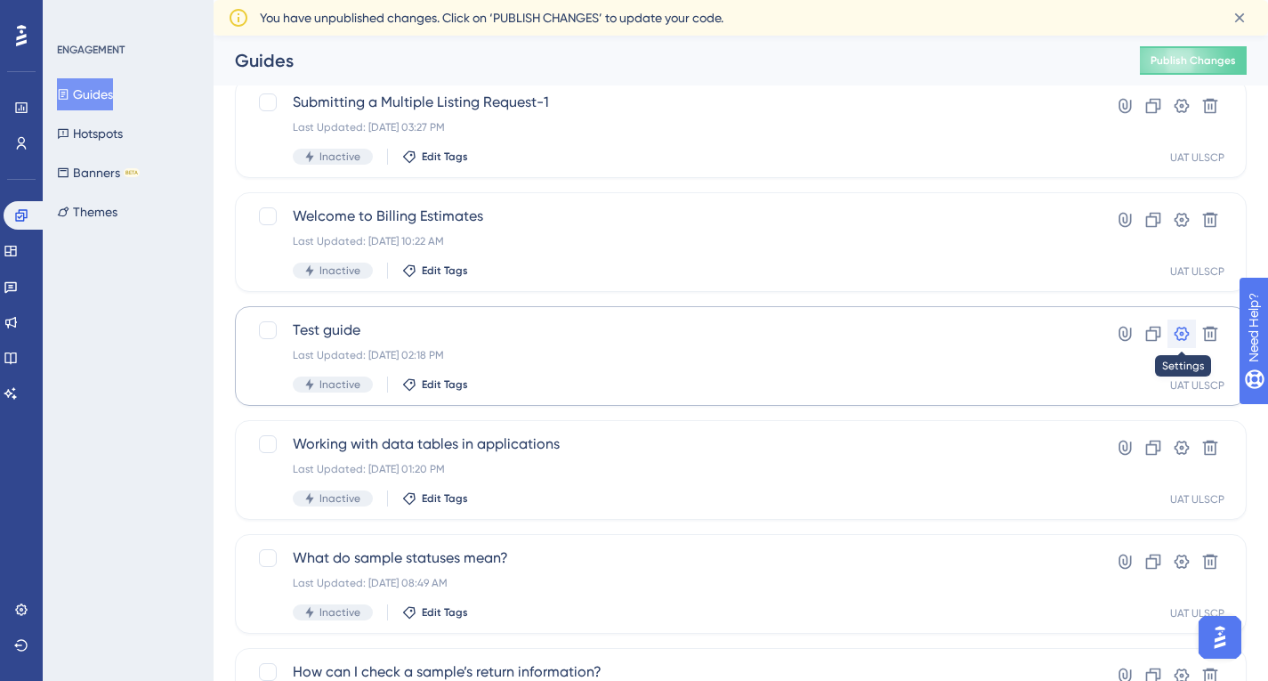
click at [1178, 332] on icon at bounding box center [1182, 334] width 15 height 14
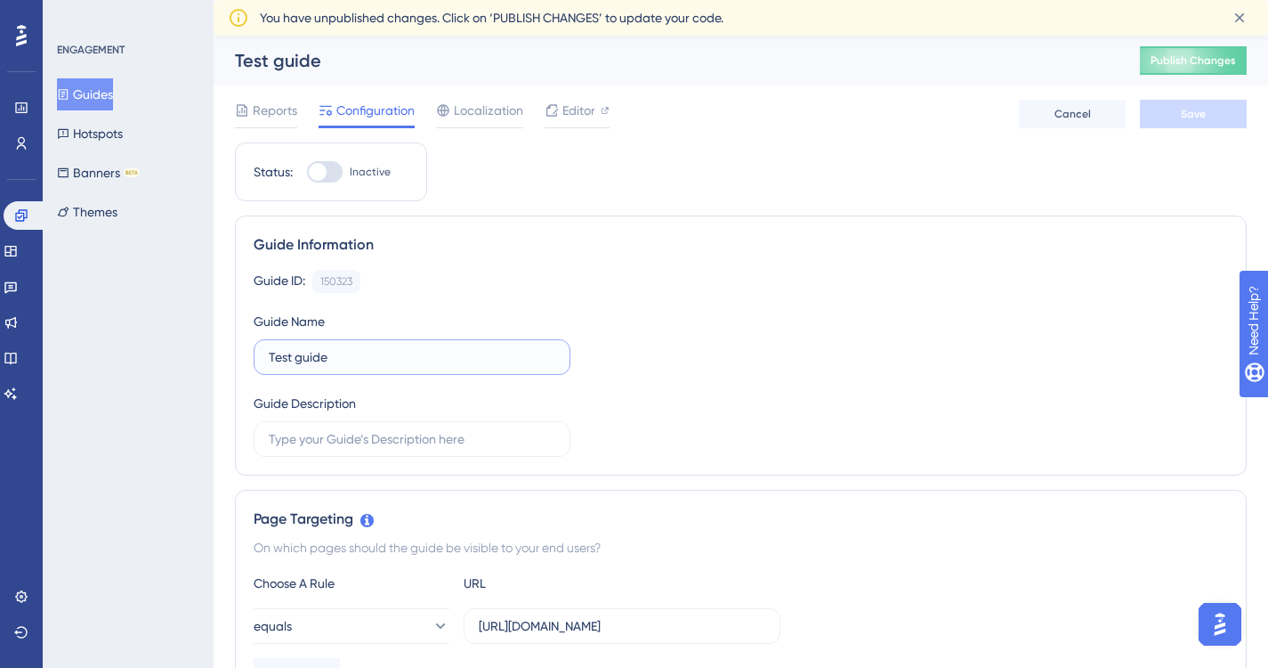
drag, startPoint x: 379, startPoint y: 350, endPoint x: 241, endPoint y: 358, distance: 138.2
click at [241, 358] on div "Guide Information Guide ID: 150323 Copy Guide Name Test guide Guide Description" at bounding box center [741, 345] width 1012 height 260
click at [95, 89] on button "Guides" at bounding box center [85, 94] width 56 height 32
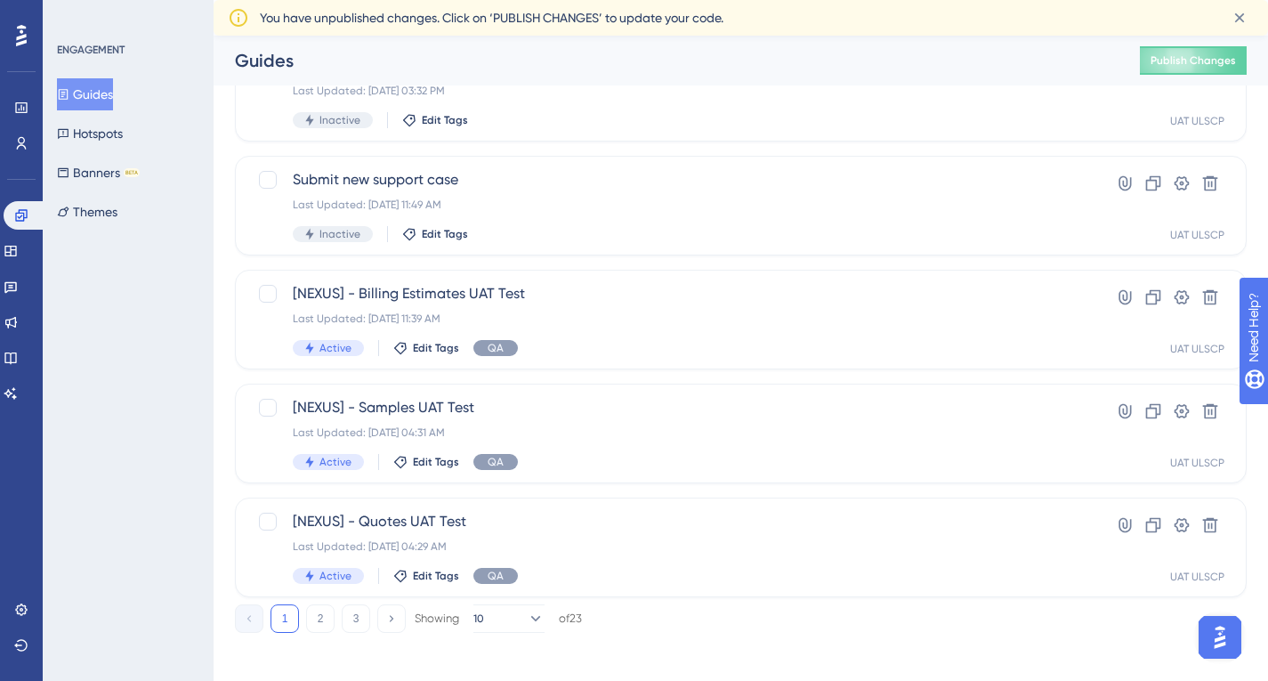
scroll to position [743, 0]
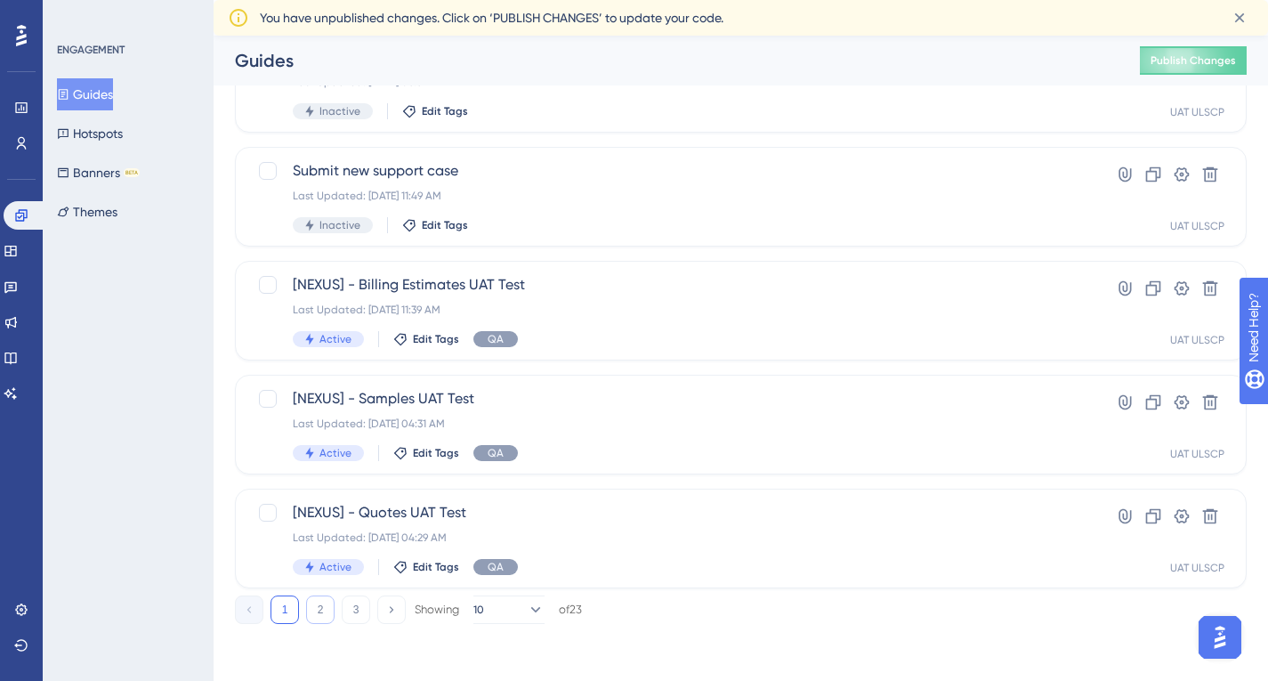
click at [325, 611] on button "2" at bounding box center [320, 609] width 28 height 28
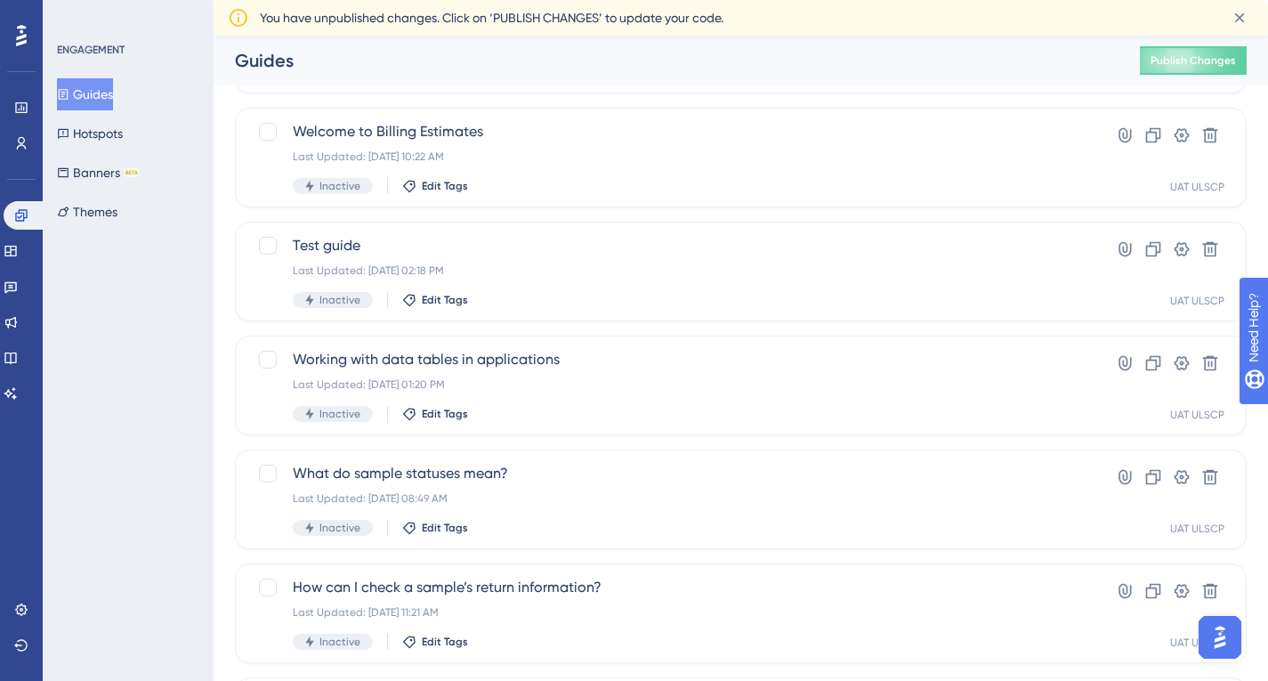
scroll to position [445, 0]
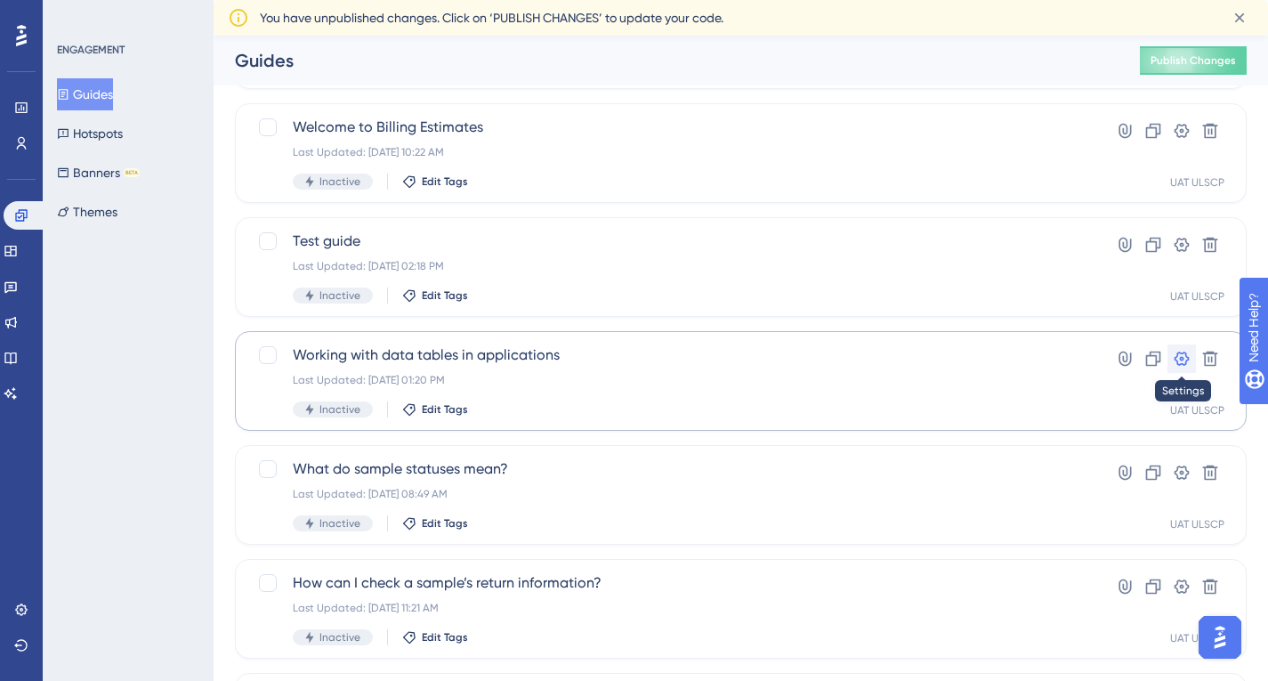
click at [1180, 356] on icon at bounding box center [1182, 359] width 18 height 18
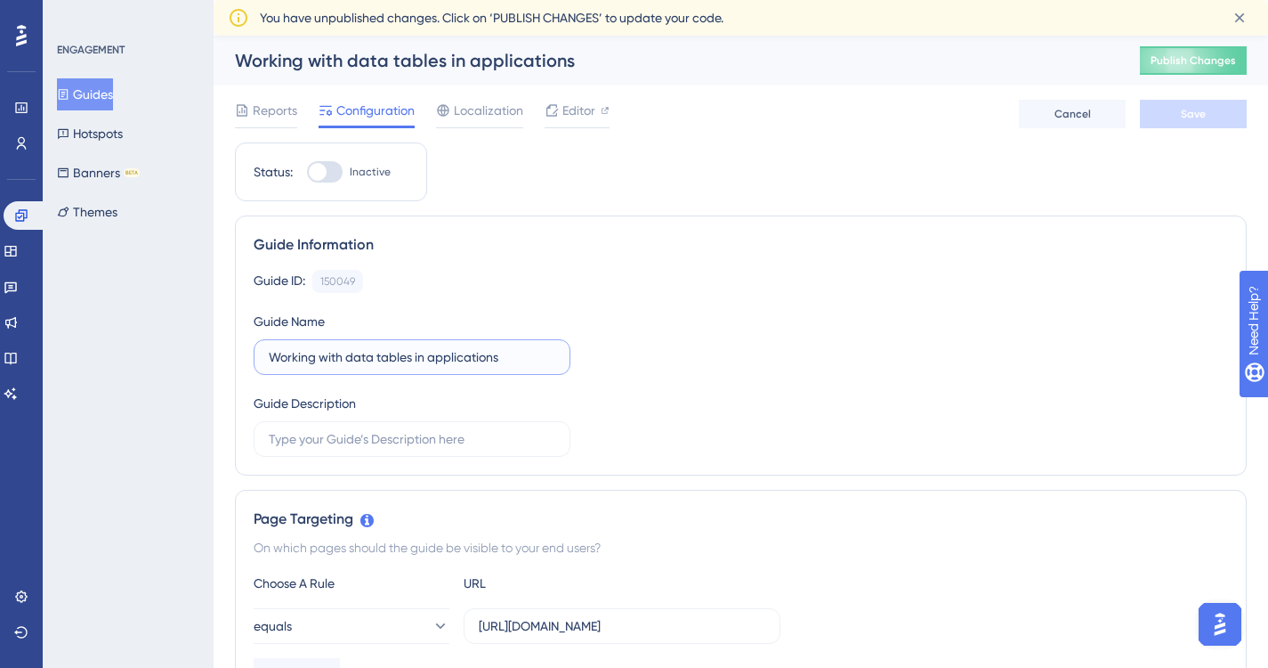
drag, startPoint x: 522, startPoint y: 361, endPoint x: 150, endPoint y: 358, distance: 372.1
click at [104, 92] on button "Guides" at bounding box center [85, 94] width 56 height 32
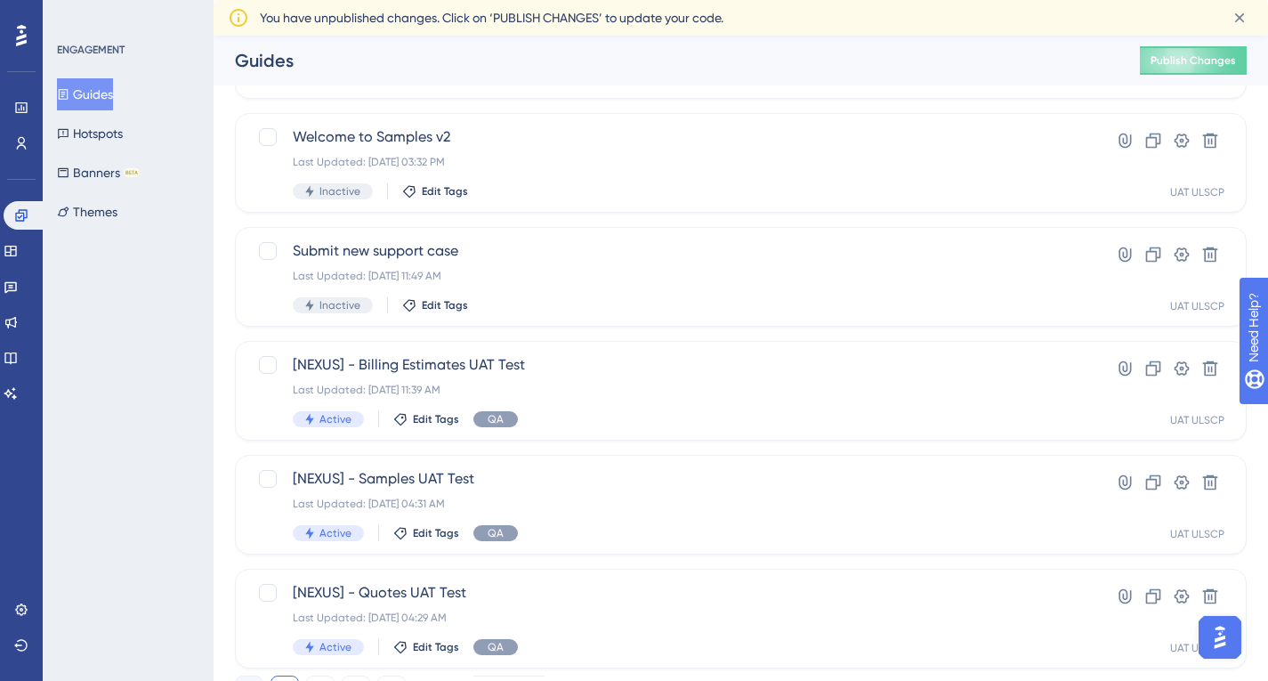
scroll to position [743, 0]
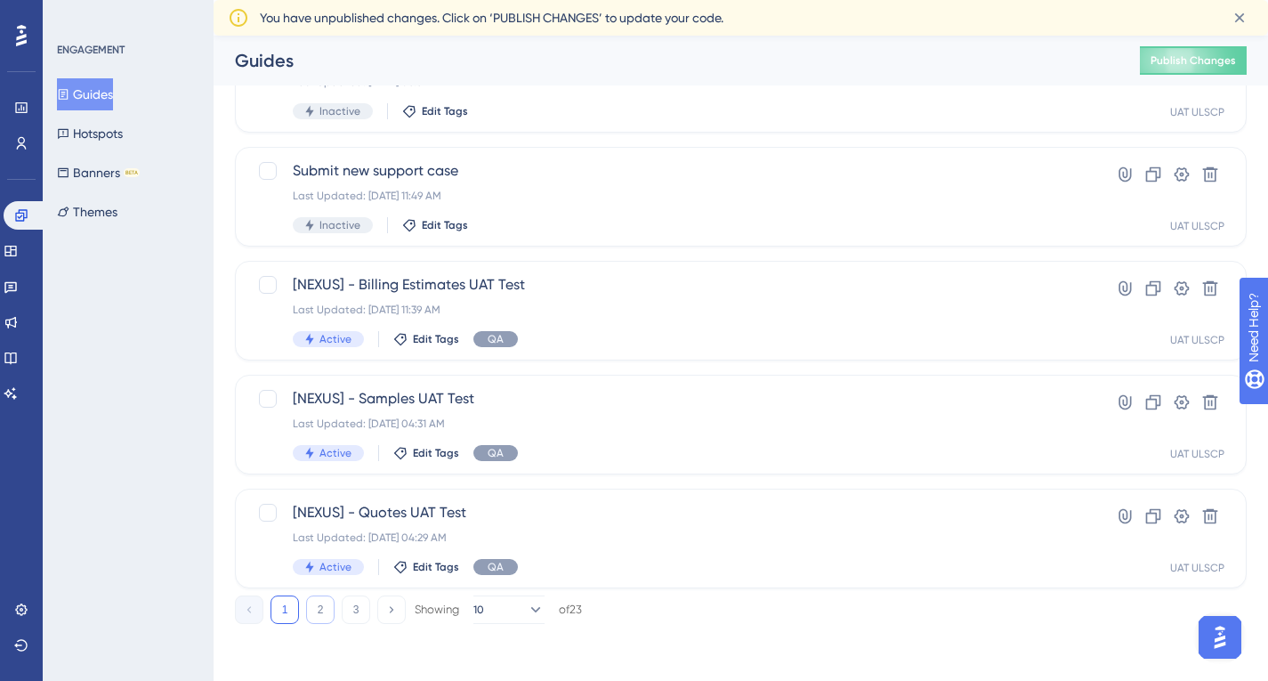
click at [322, 609] on button "2" at bounding box center [320, 609] width 28 height 28
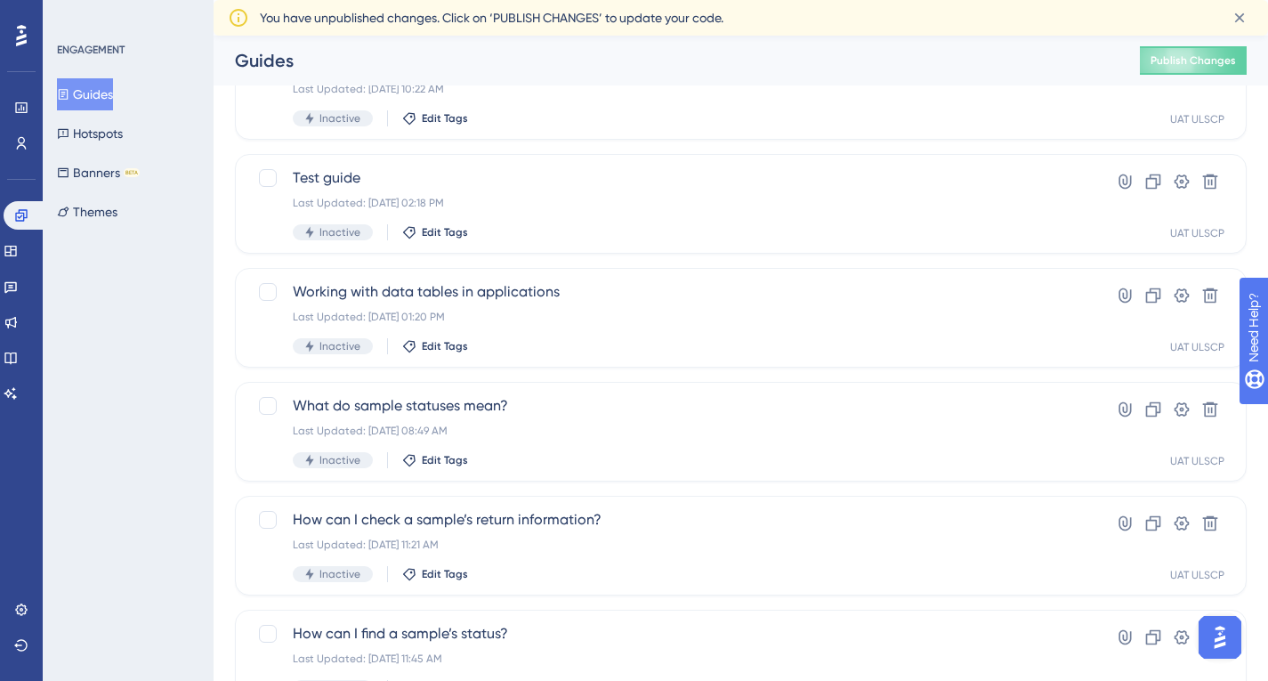
scroll to position [476, 0]
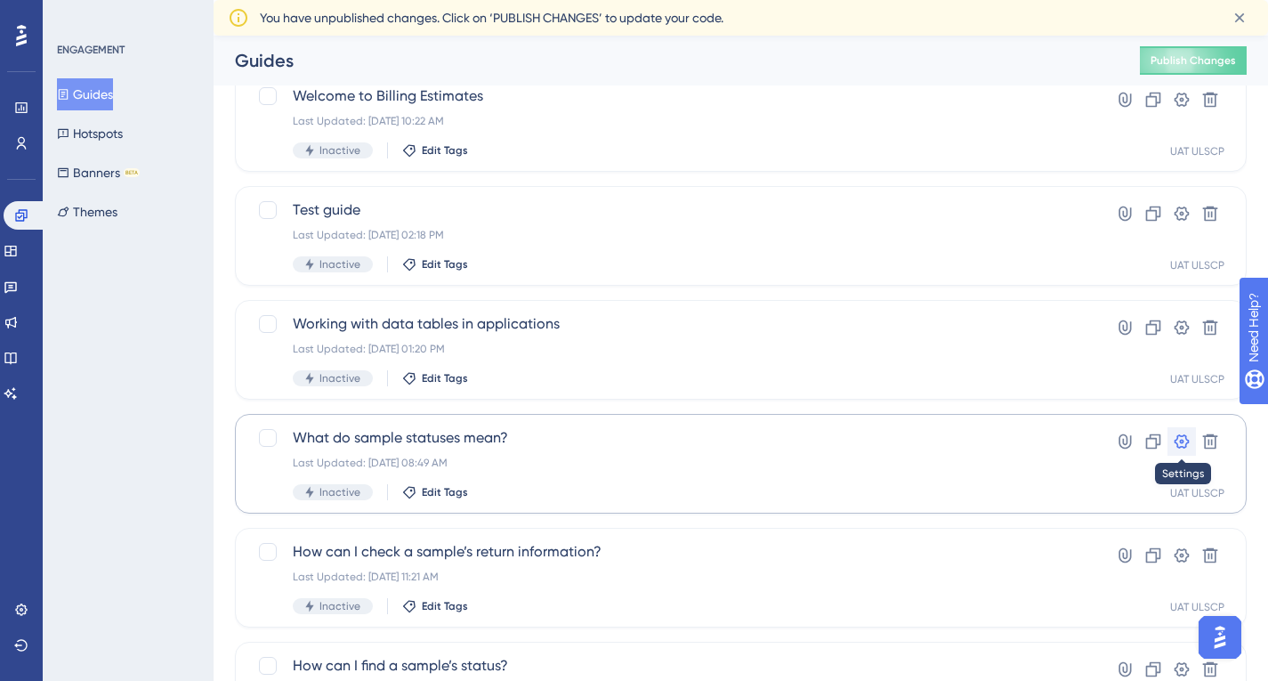
click at [1182, 441] on icon at bounding box center [1182, 441] width 15 height 14
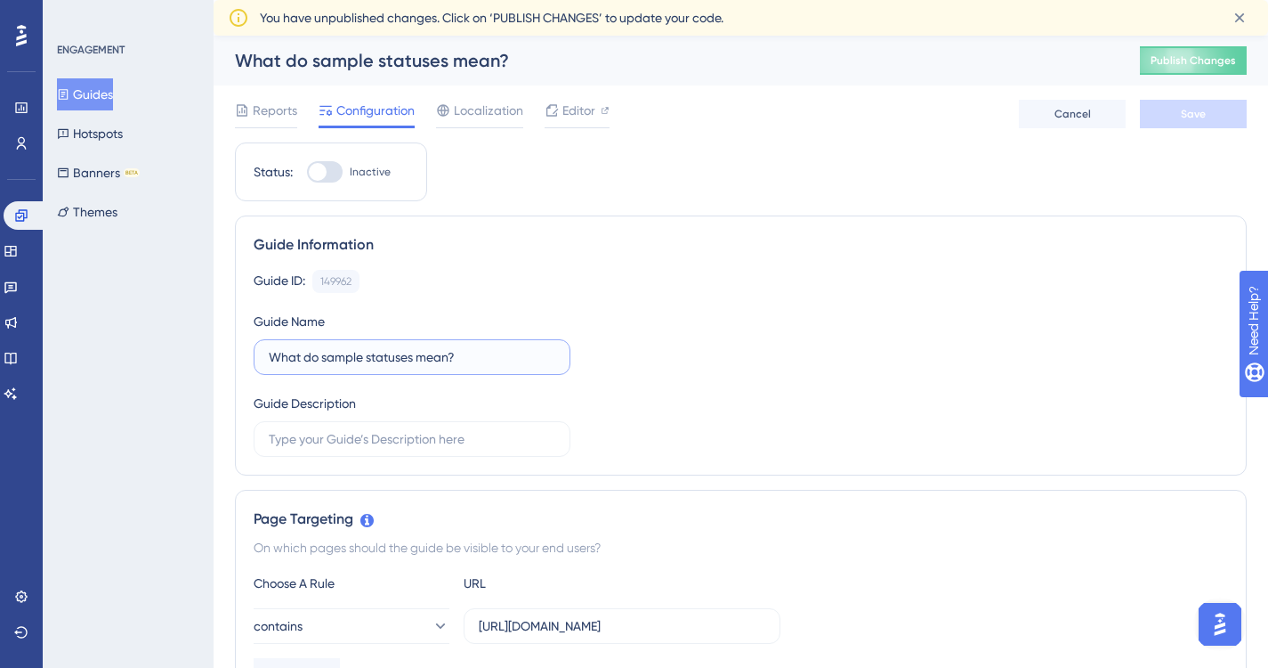
drag, startPoint x: 480, startPoint y: 356, endPoint x: 204, endPoint y: 354, distance: 275.9
click at [101, 89] on button "Guides" at bounding box center [85, 94] width 56 height 32
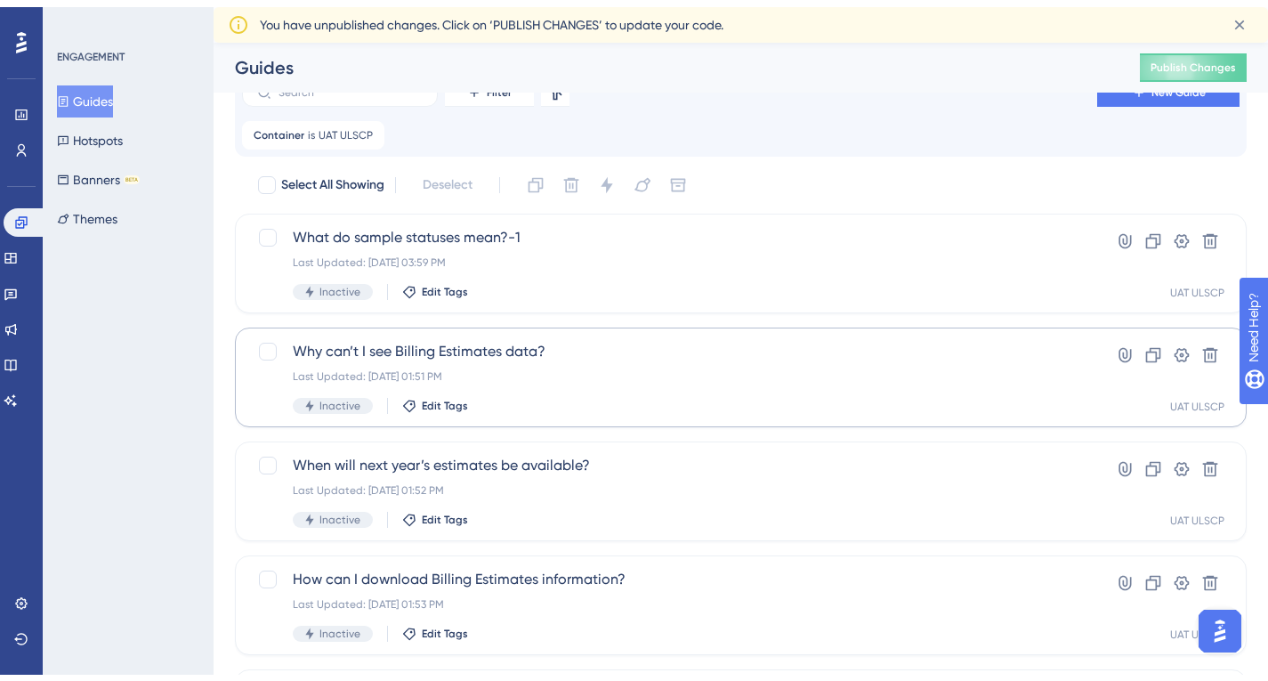
scroll to position [743, 0]
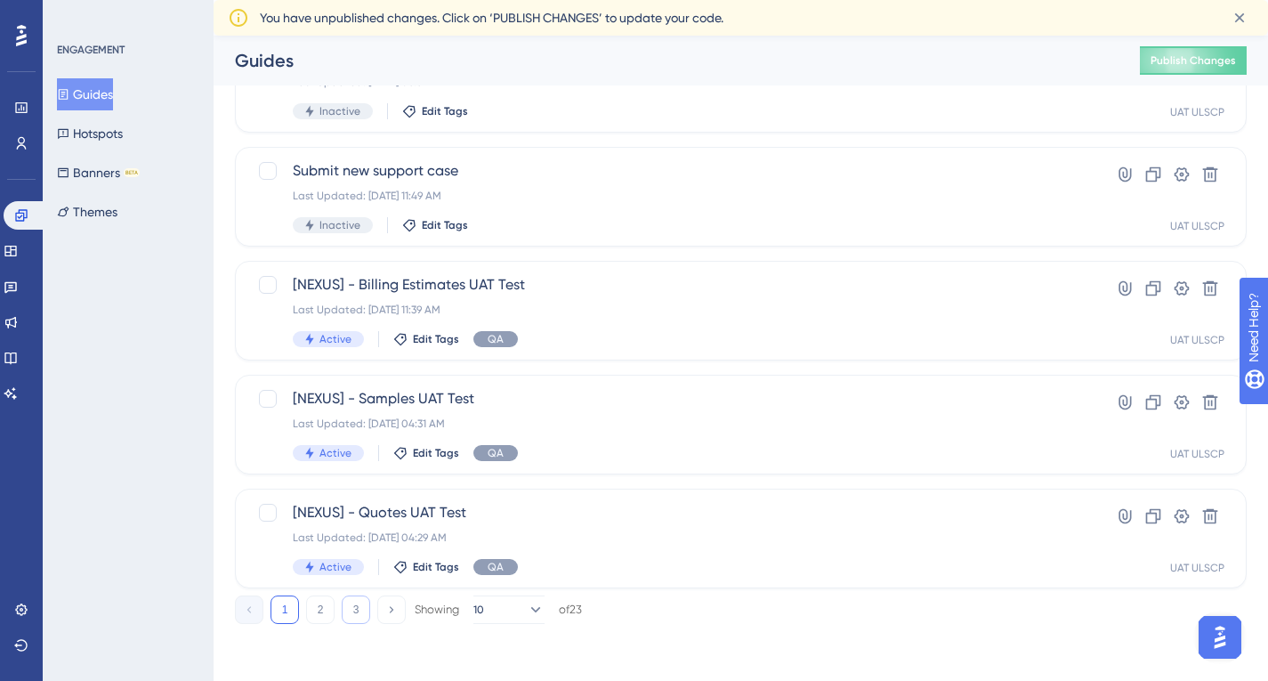
click at [360, 613] on button "3" at bounding box center [356, 609] width 28 height 28
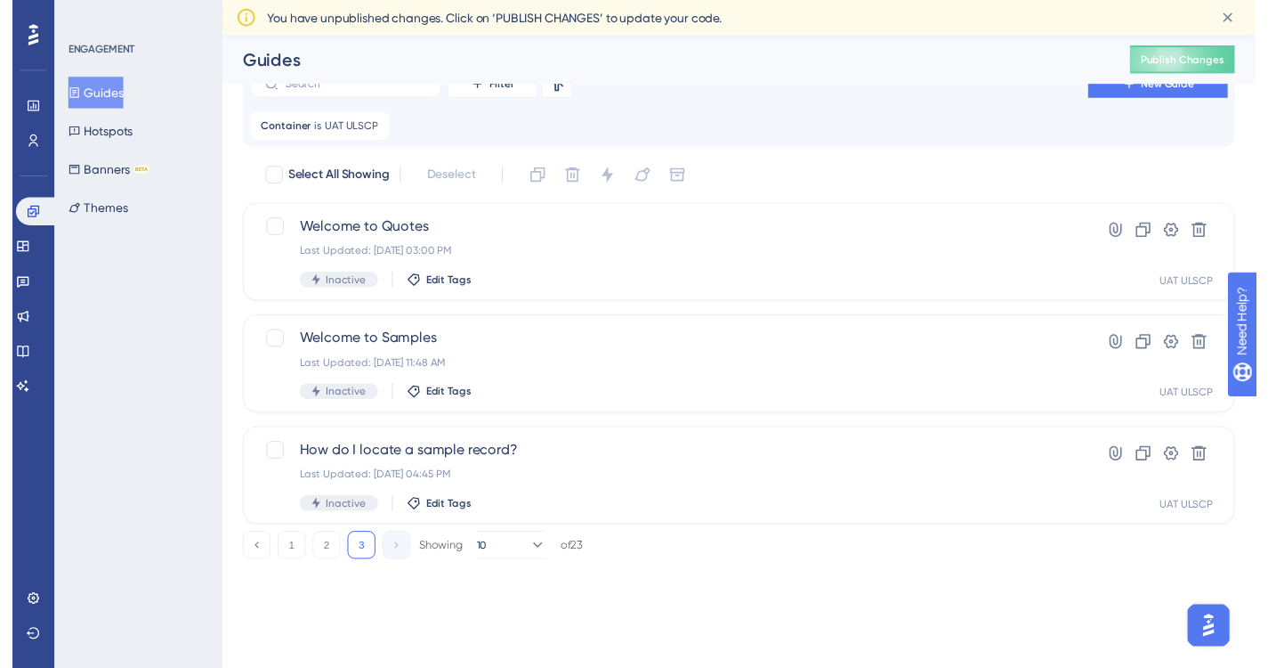
scroll to position [0, 0]
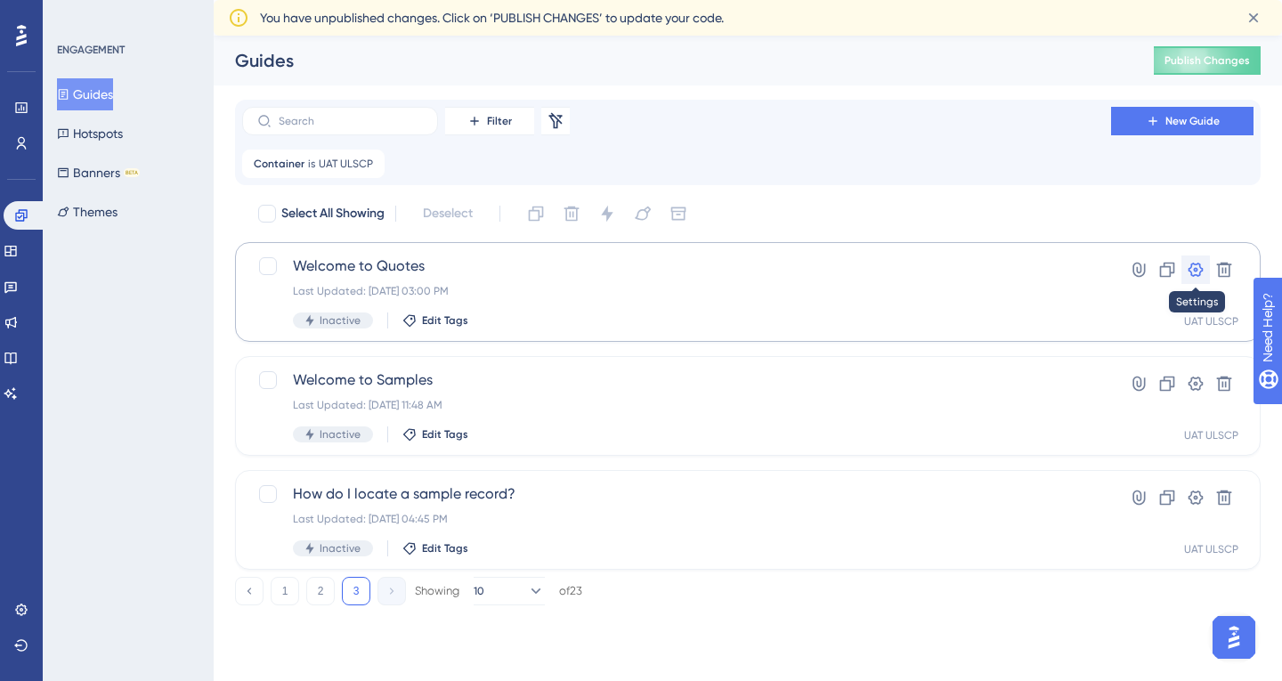
click at [1190, 267] on icon at bounding box center [1195, 270] width 15 height 14
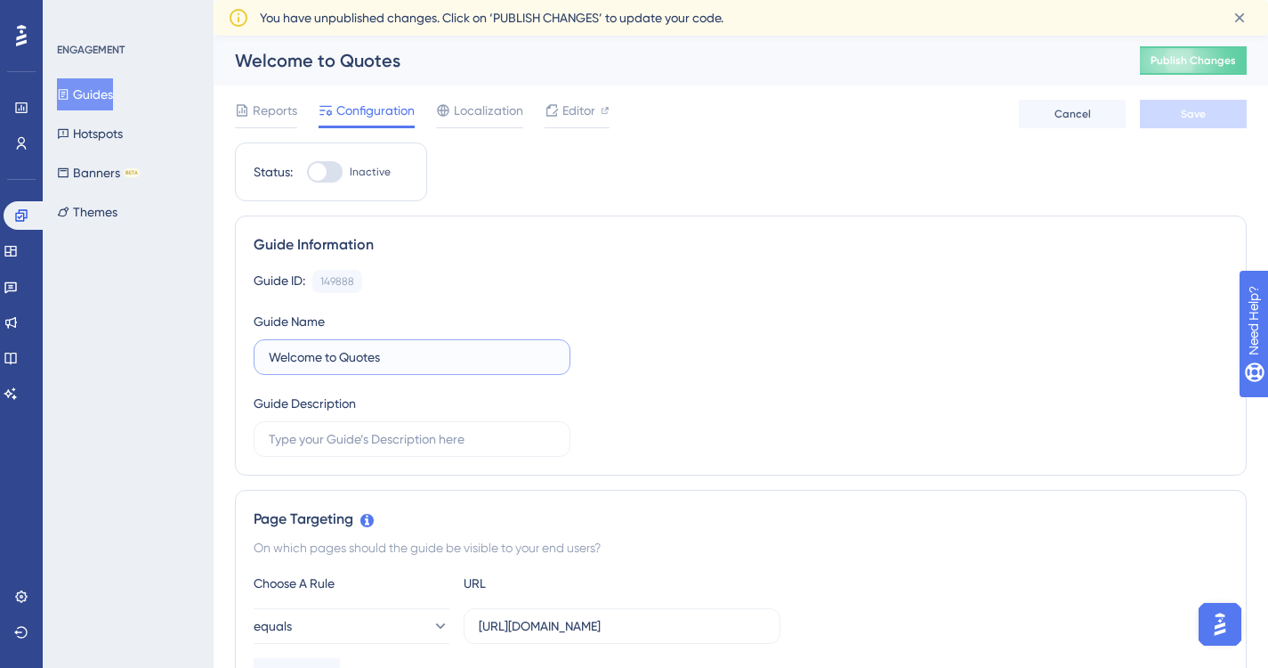
drag, startPoint x: 401, startPoint y: 356, endPoint x: 223, endPoint y: 355, distance: 178.0
click at [241, 359] on div "Guide Information Guide ID: 149888 Copy Guide Name Welcome to Quotes Guide Desc…" at bounding box center [741, 345] width 1012 height 260
click at [94, 91] on button "Guides" at bounding box center [85, 94] width 56 height 32
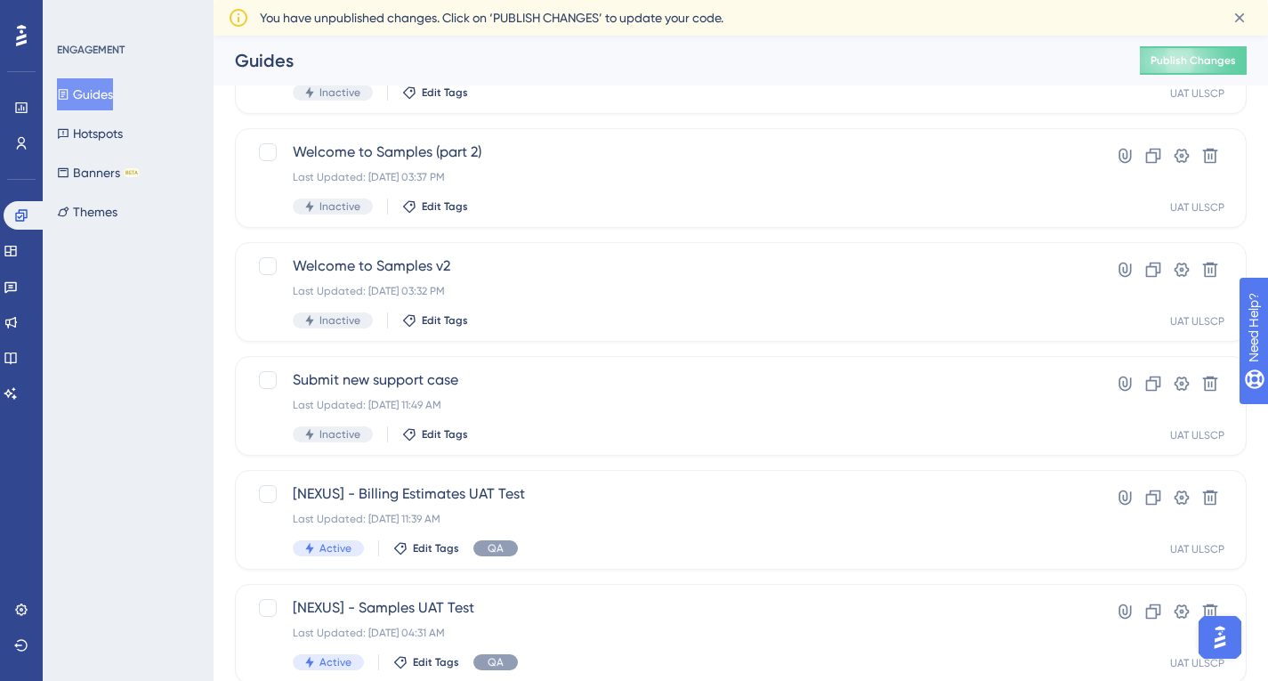
scroll to position [743, 0]
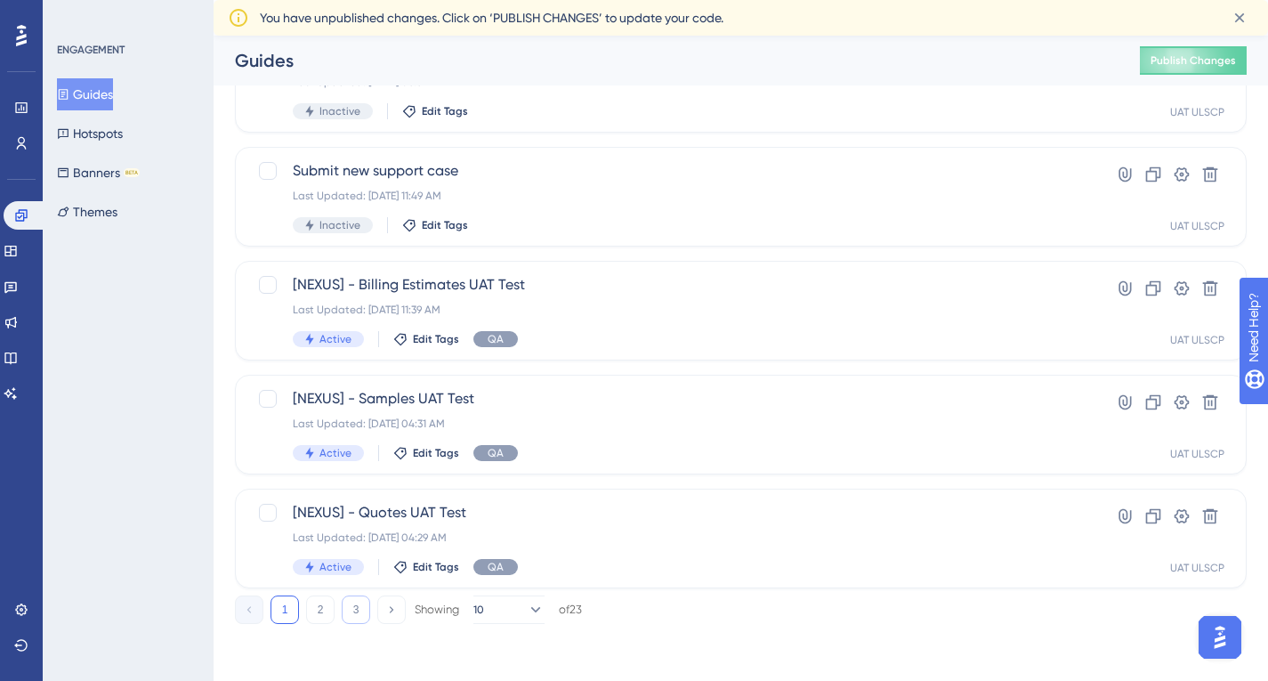
click at [356, 611] on button "3" at bounding box center [356, 609] width 28 height 28
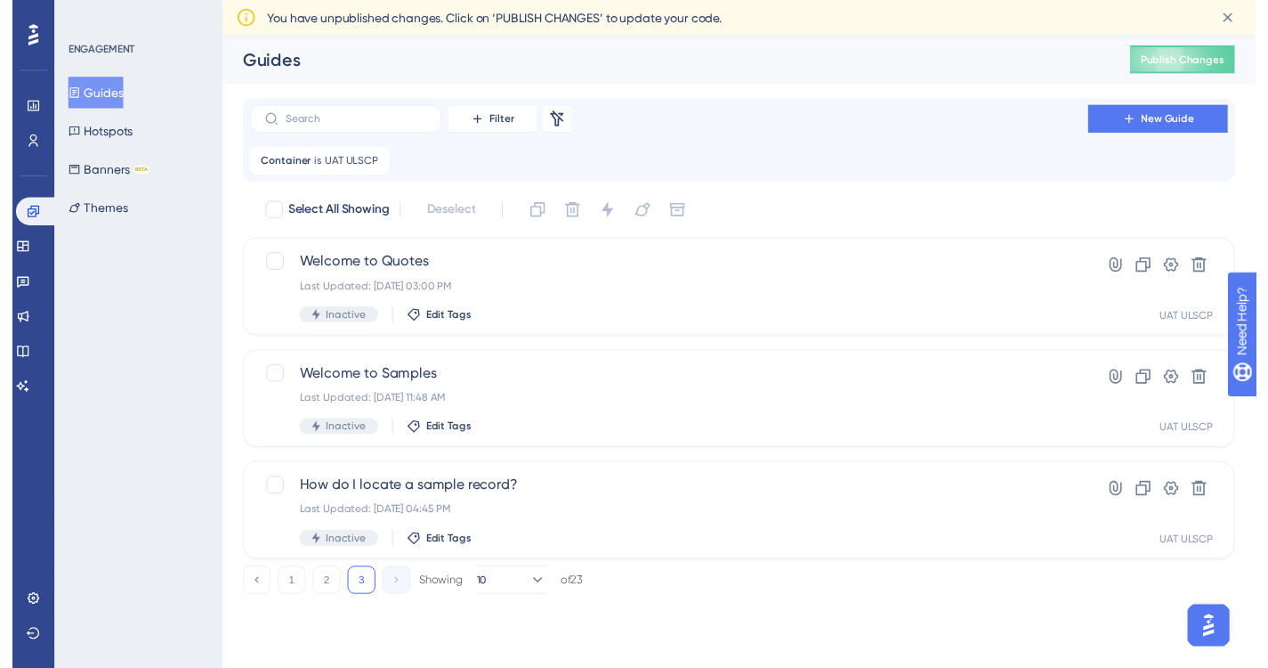
scroll to position [0, 0]
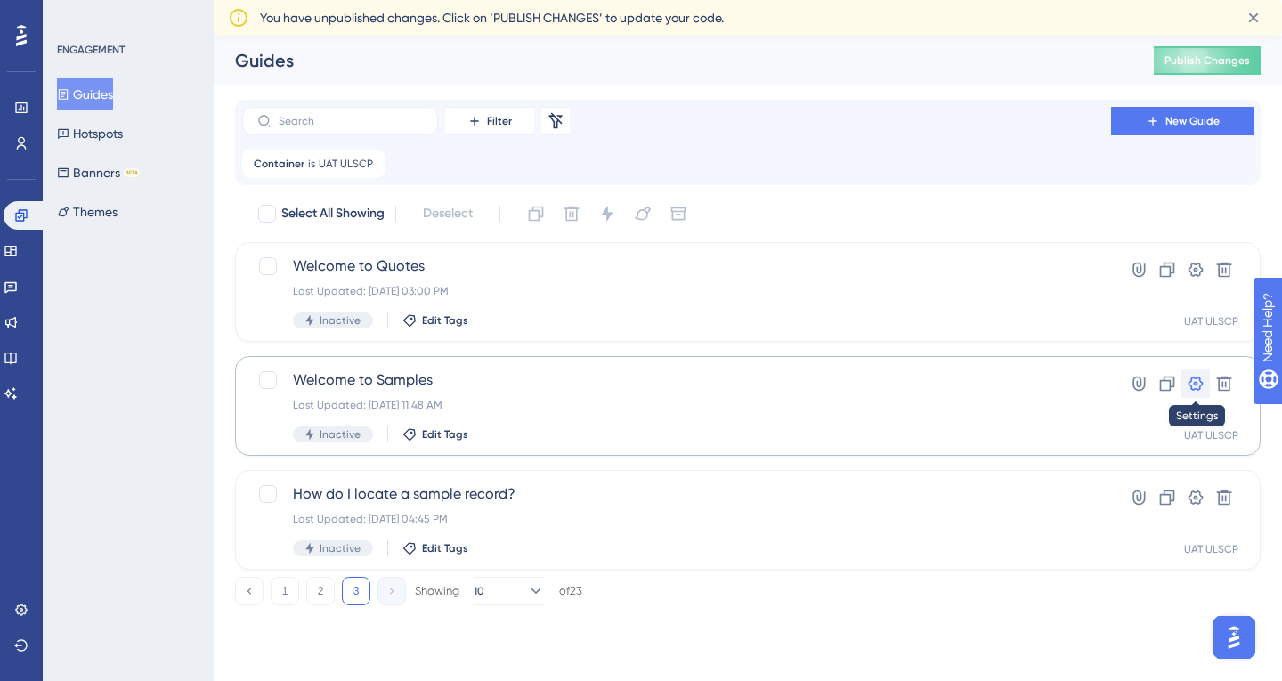
click at [1193, 381] on icon at bounding box center [1195, 384] width 18 height 18
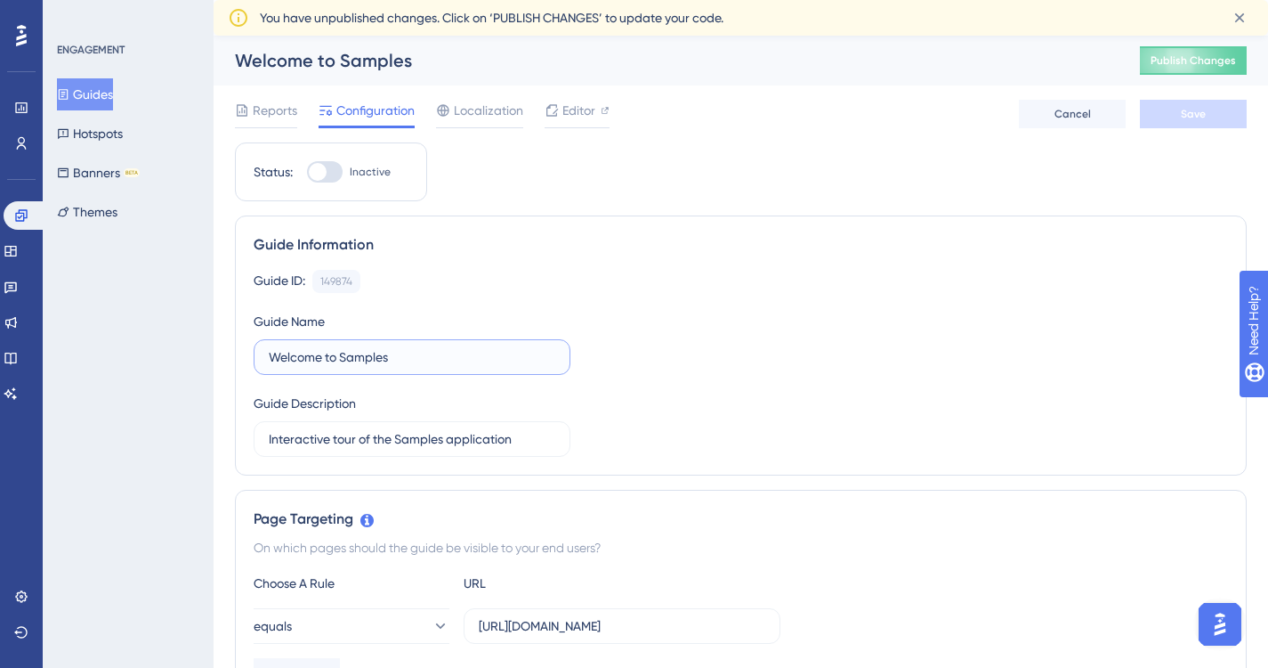
drag, startPoint x: 420, startPoint y: 352, endPoint x: 126, endPoint y: 367, distance: 294.1
click at [105, 93] on button "Guides" at bounding box center [85, 94] width 56 height 32
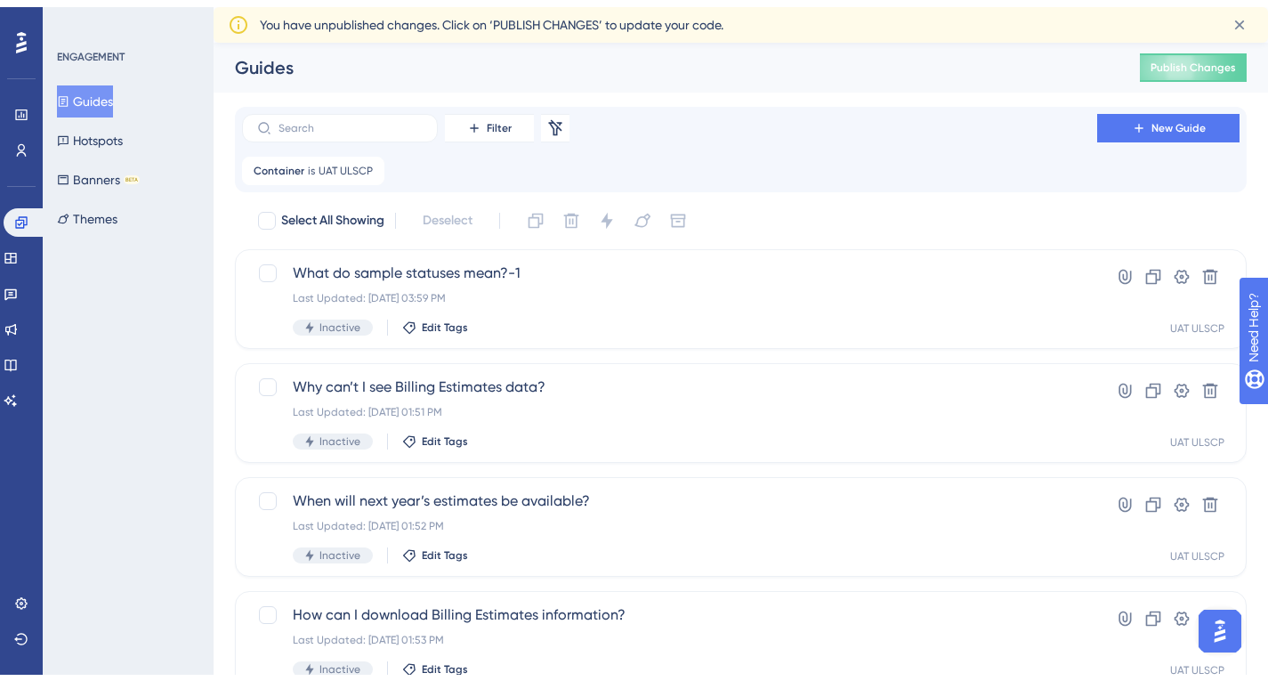
scroll to position [743, 0]
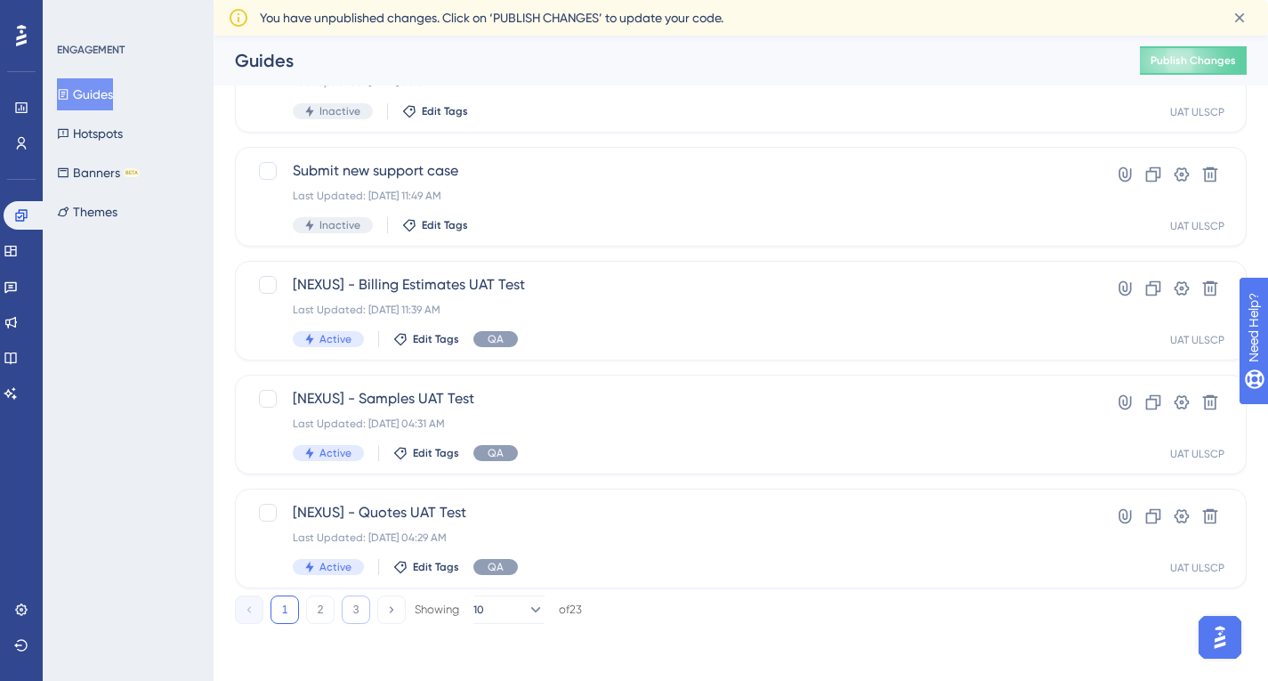
click at [358, 611] on button "3" at bounding box center [356, 609] width 28 height 28
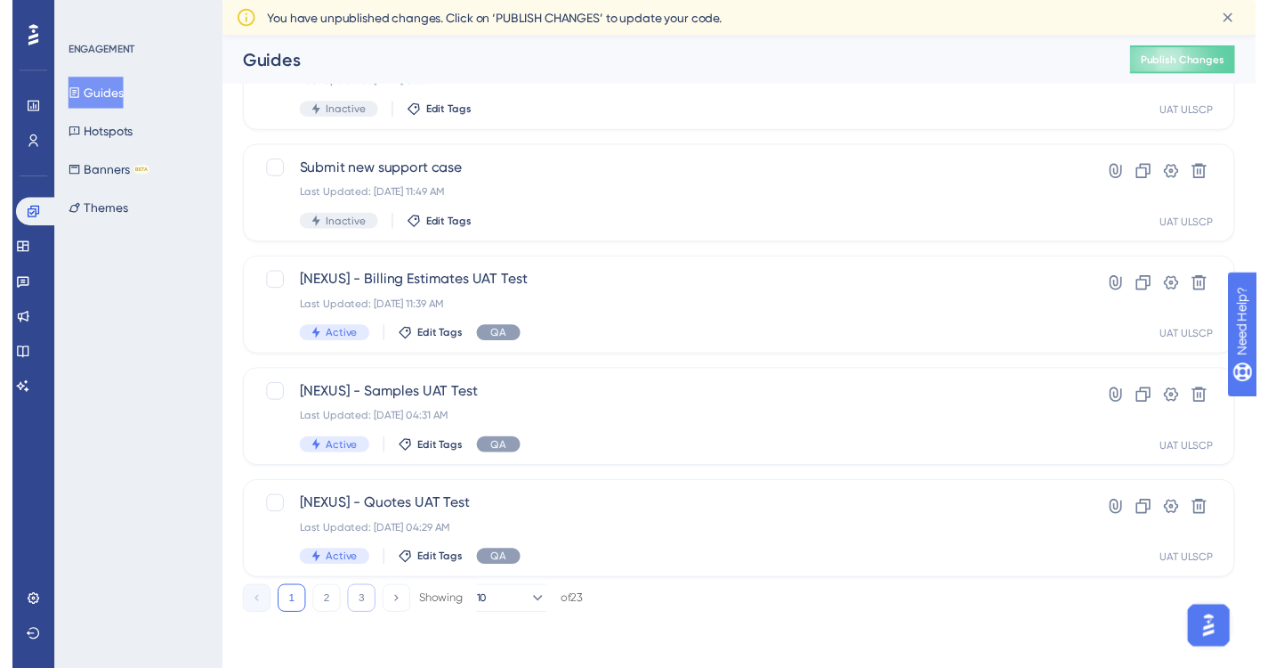
scroll to position [0, 0]
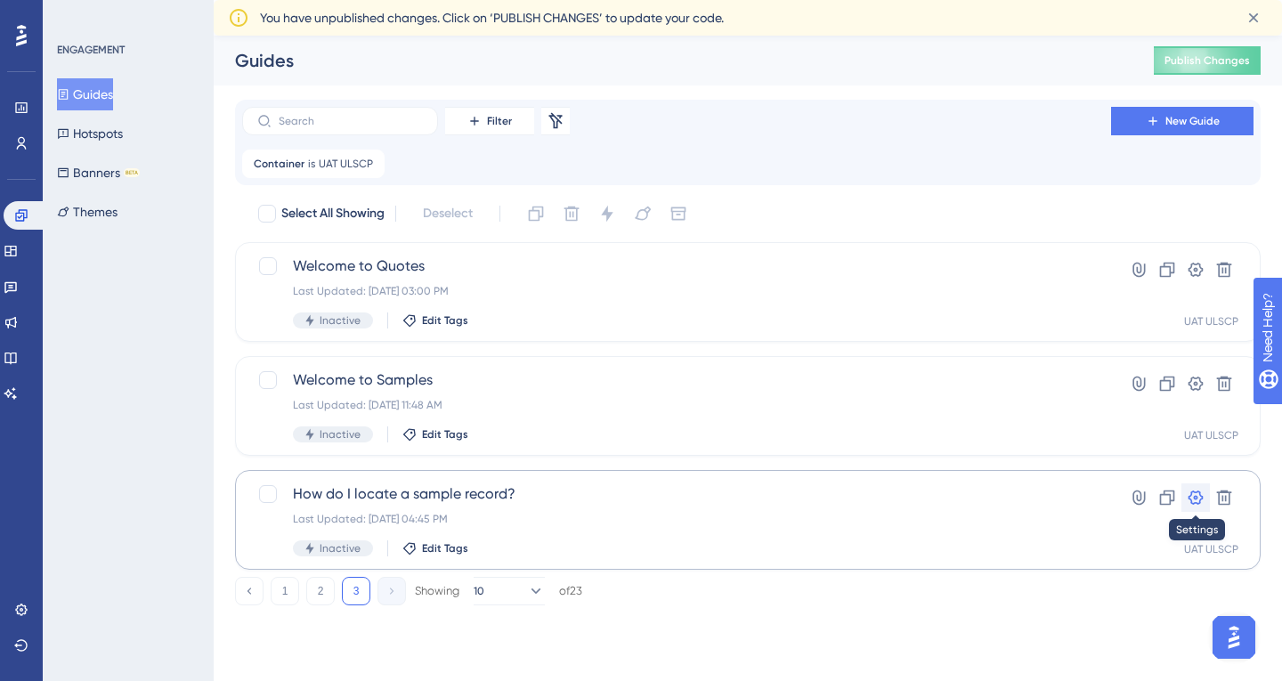
click at [1197, 496] on icon at bounding box center [1195, 498] width 18 height 18
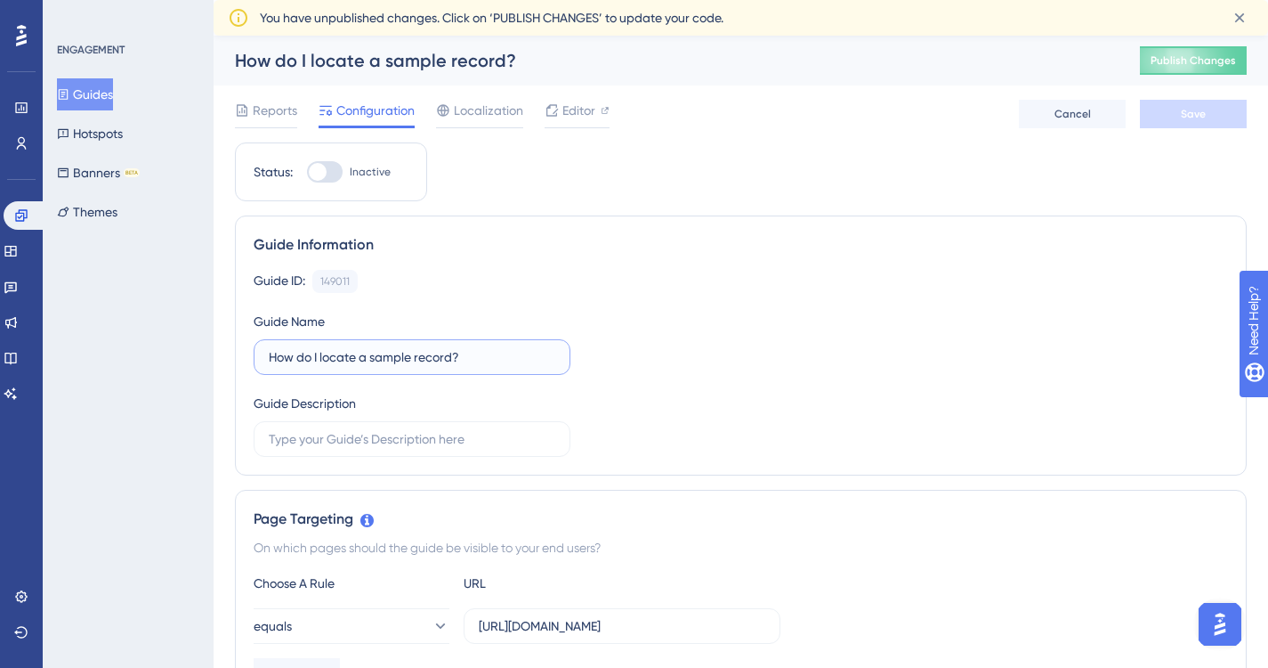
drag, startPoint x: 485, startPoint y: 352, endPoint x: 126, endPoint y: 349, distance: 359.6
click at [108, 93] on button "Guides" at bounding box center [85, 94] width 56 height 32
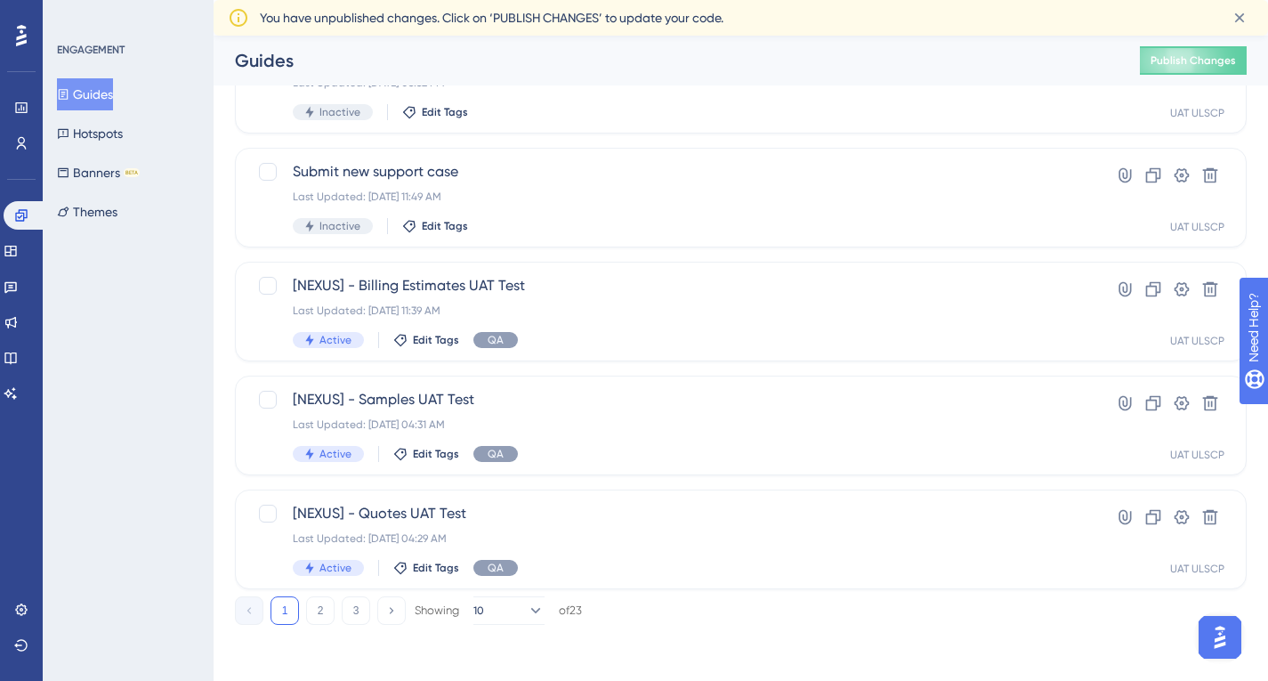
scroll to position [743, 0]
click at [333, 607] on button "2" at bounding box center [320, 609] width 28 height 28
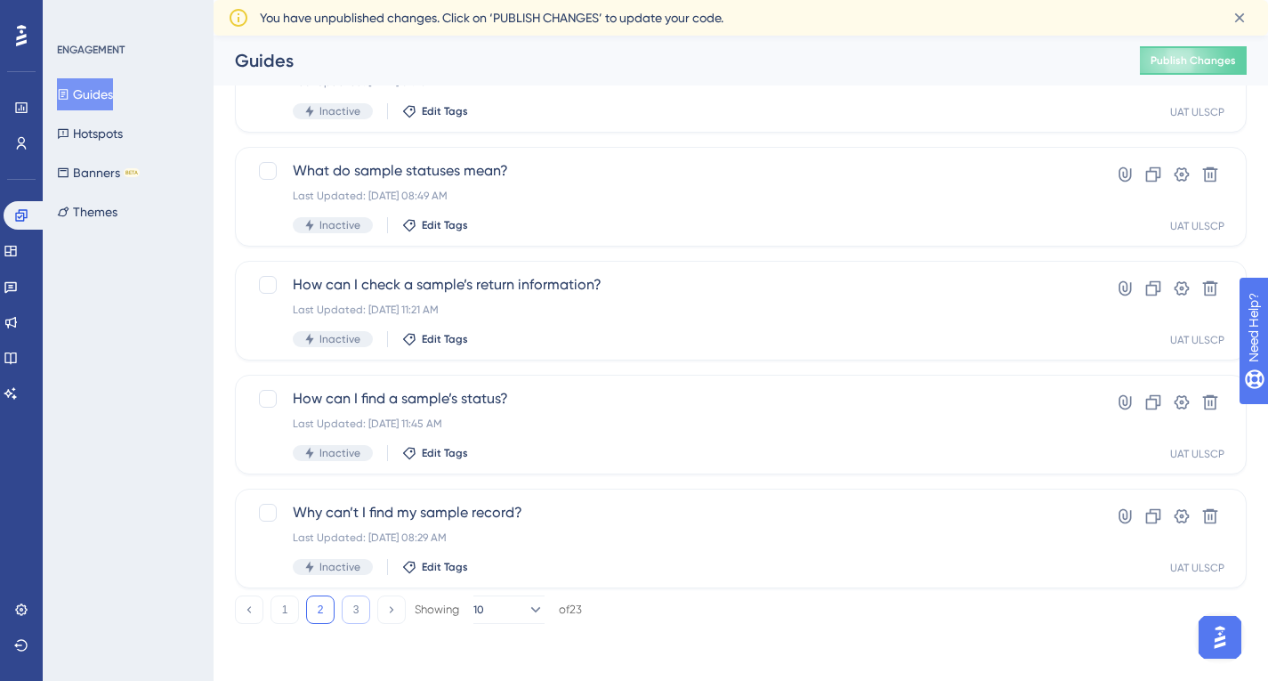
click at [358, 606] on button "3" at bounding box center [356, 609] width 28 height 28
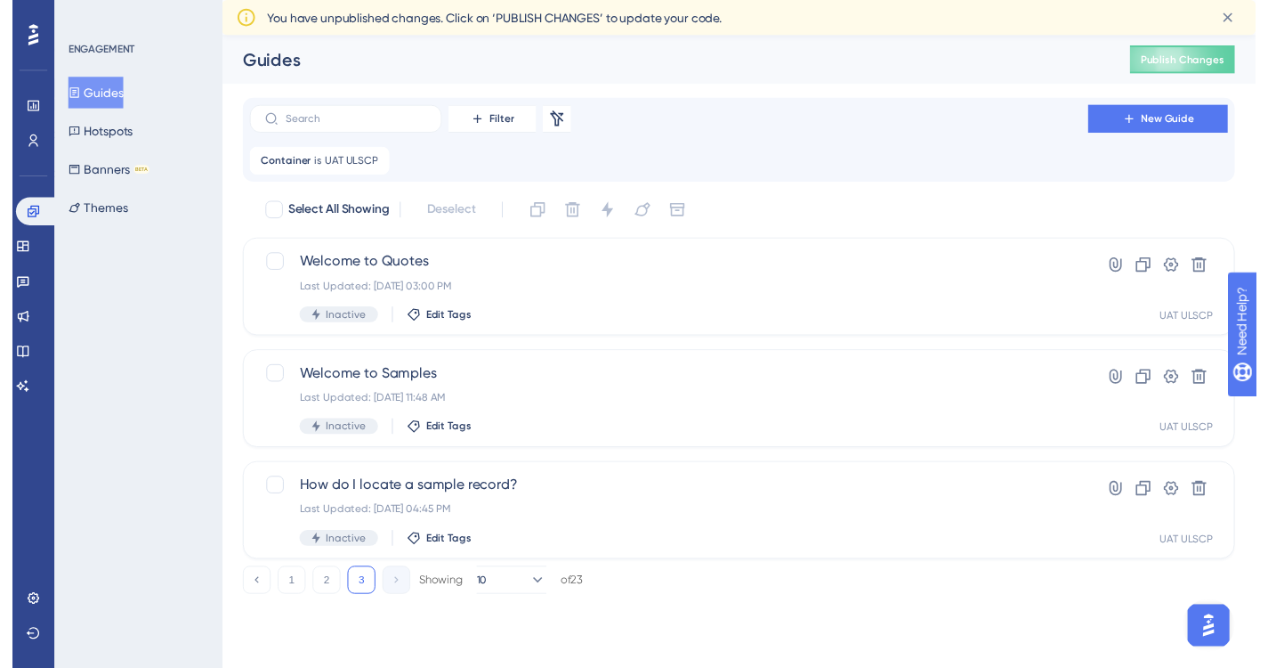
scroll to position [0, 0]
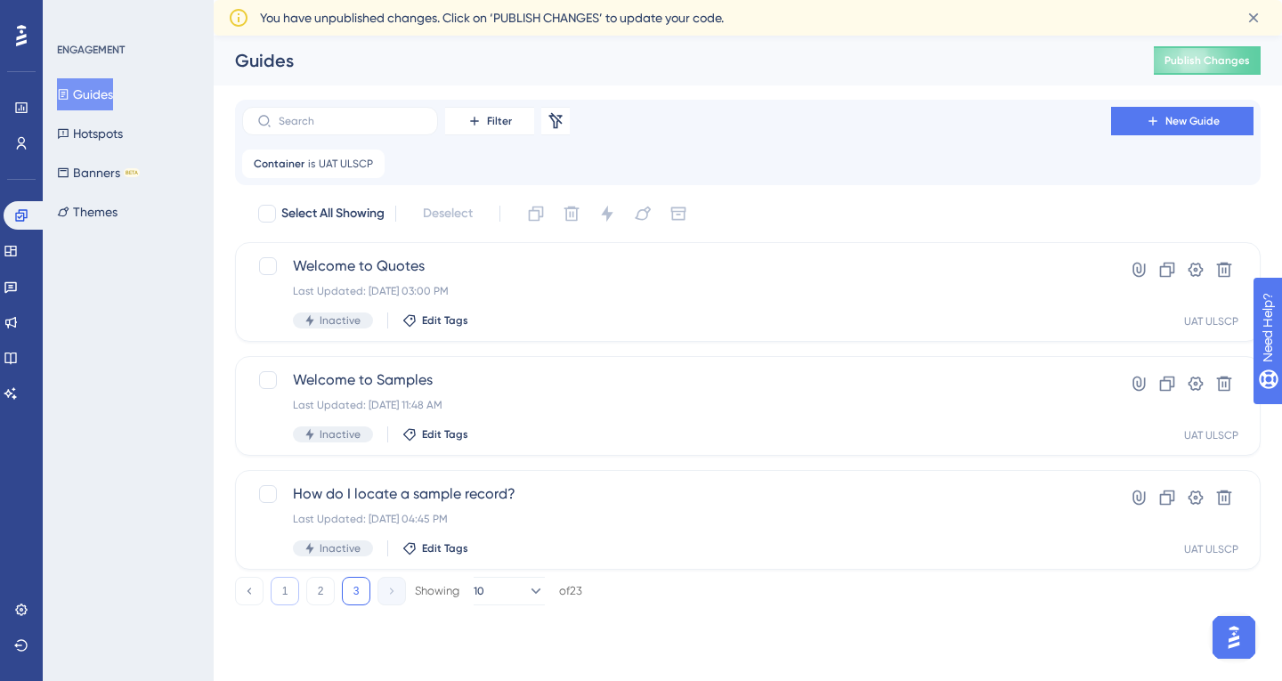
click at [285, 592] on button "1" at bounding box center [285, 591] width 28 height 28
